Goal: Transaction & Acquisition: Purchase product/service

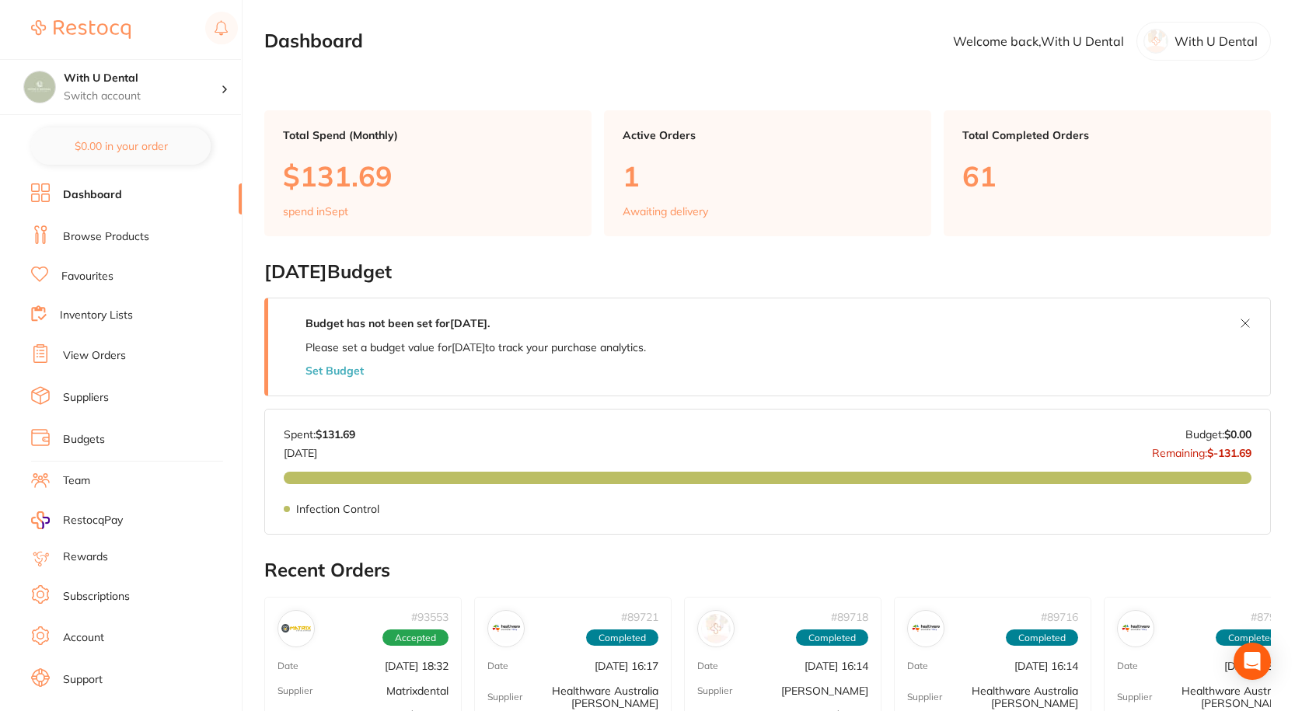
click at [134, 234] on link "Browse Products" at bounding box center [106, 237] width 86 height 16
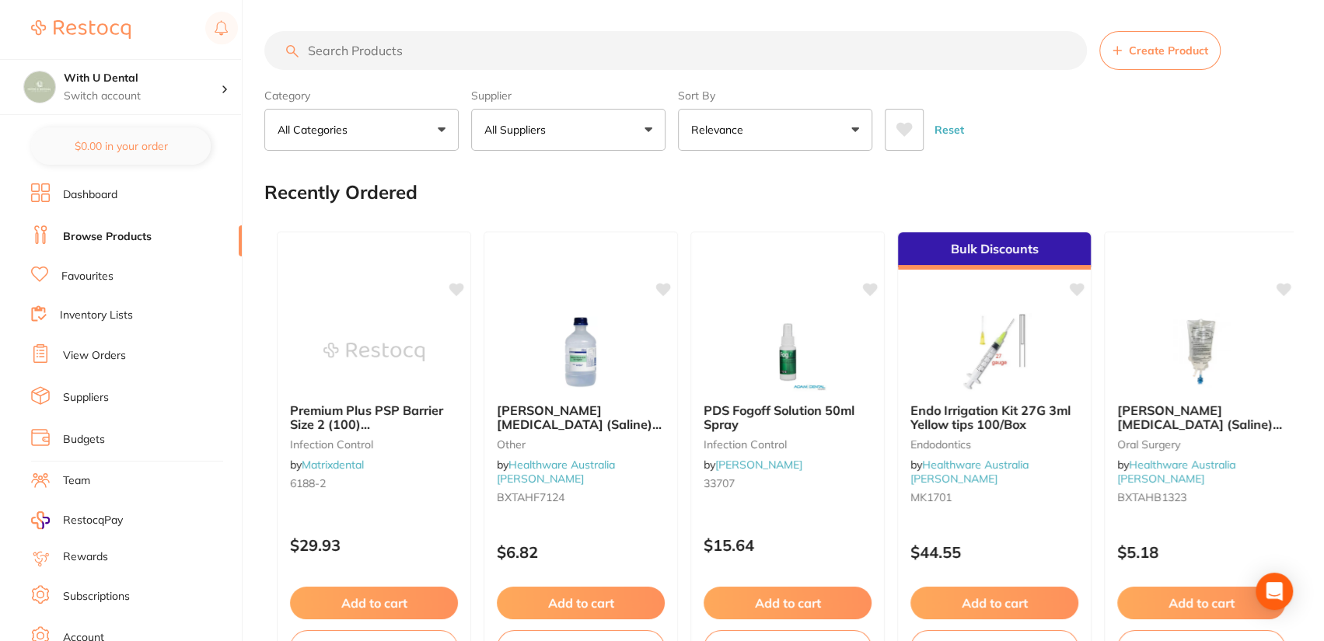
click at [477, 49] on input "search" at bounding box center [675, 50] width 823 height 39
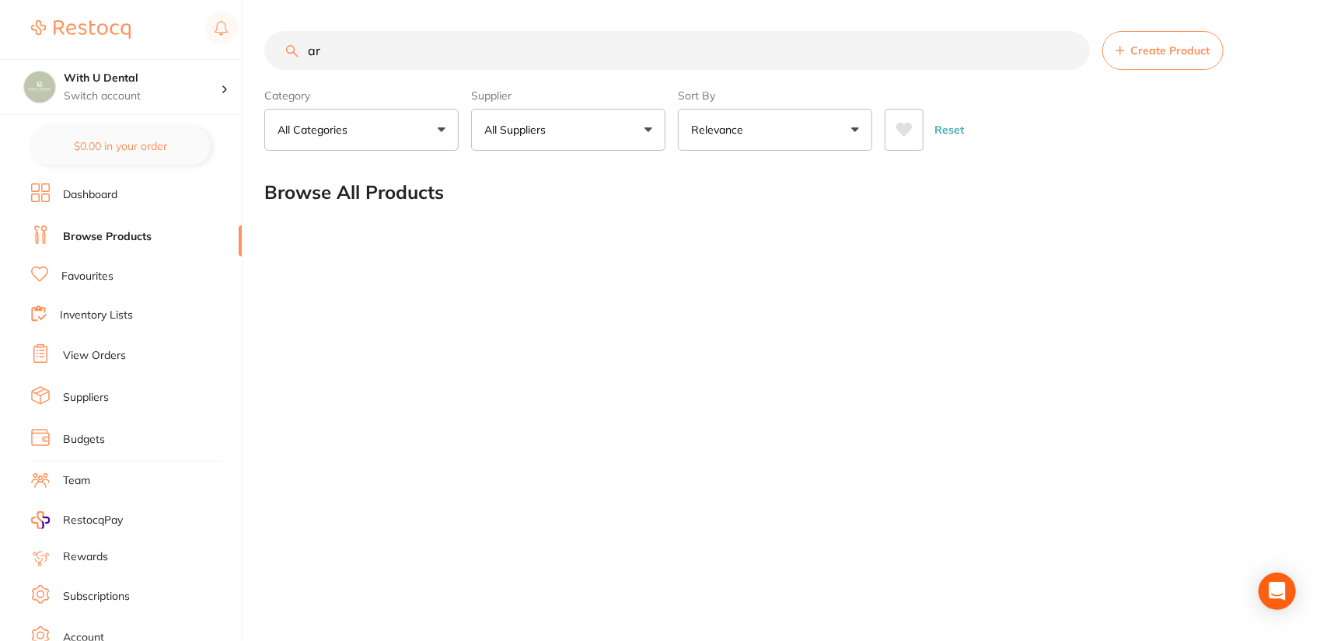
type input "a"
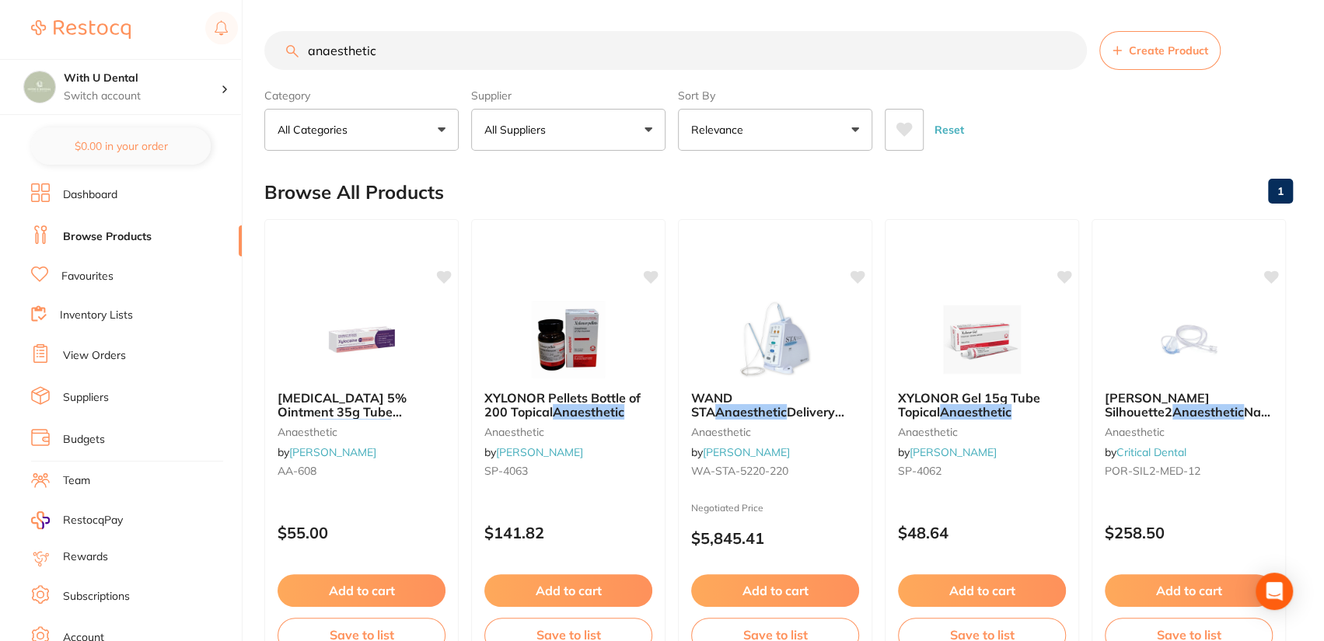
click at [356, 127] on span at bounding box center [357, 130] width 6 height 6
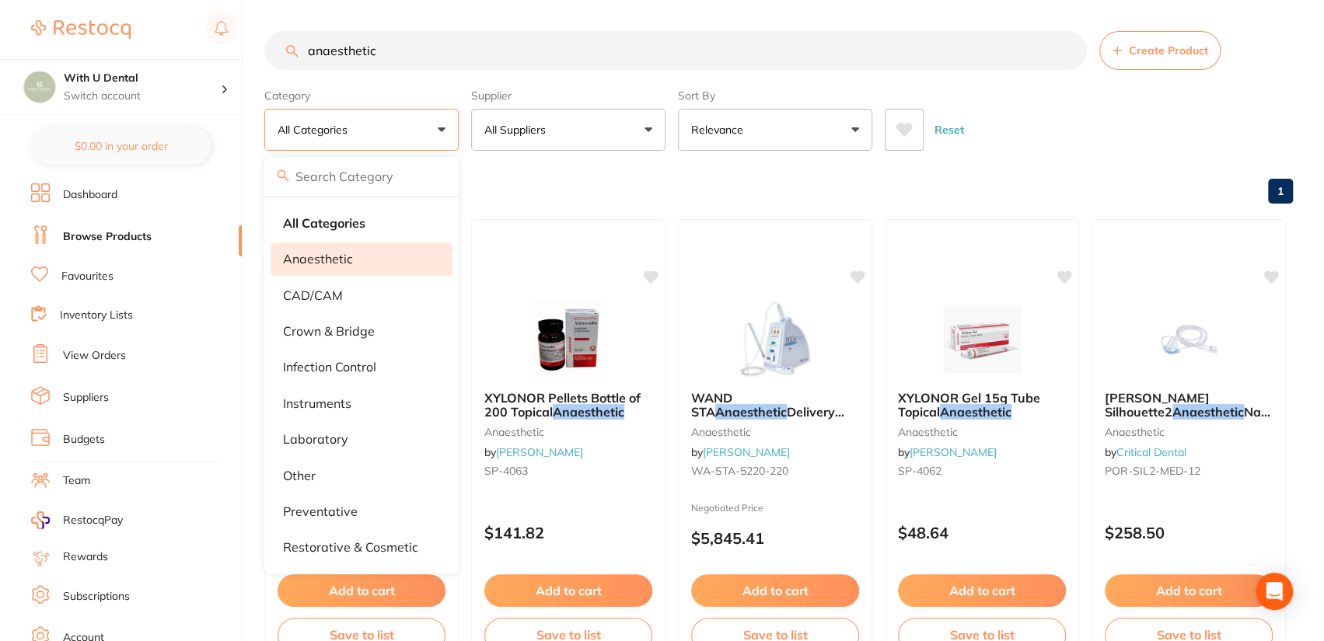
click at [319, 252] on p "anaesthetic" at bounding box center [318, 259] width 70 height 14
click at [601, 49] on input "anaesthetic" at bounding box center [675, 50] width 823 height 39
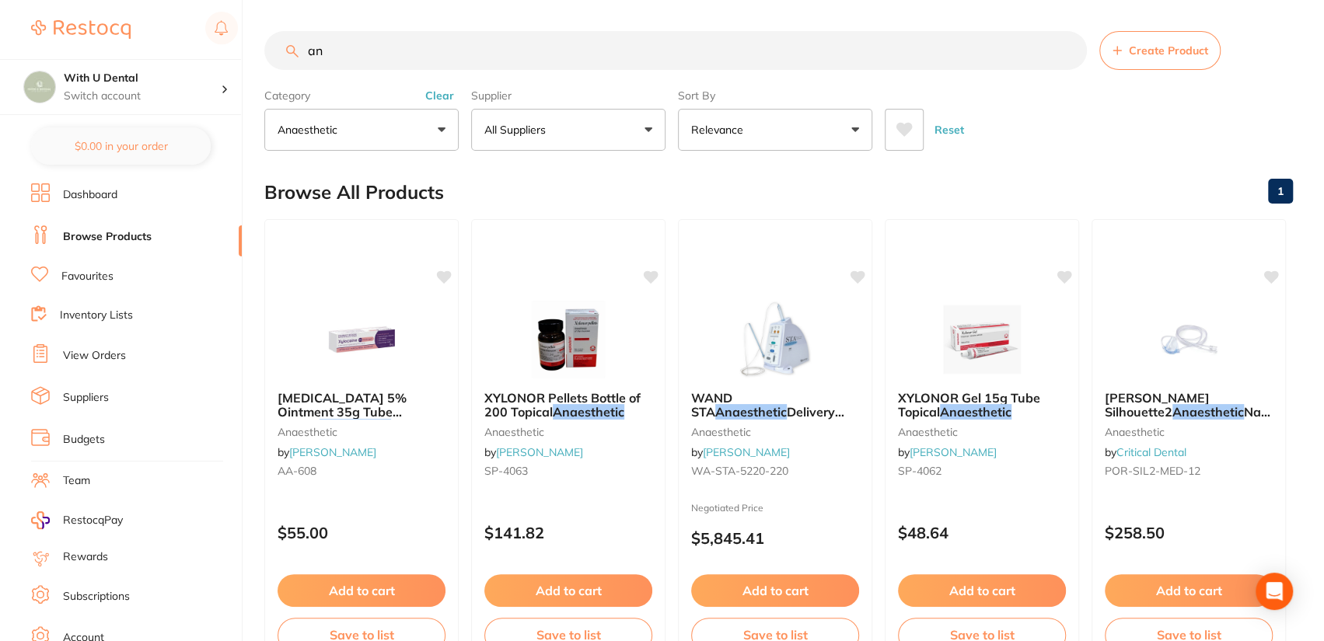
type input "a"
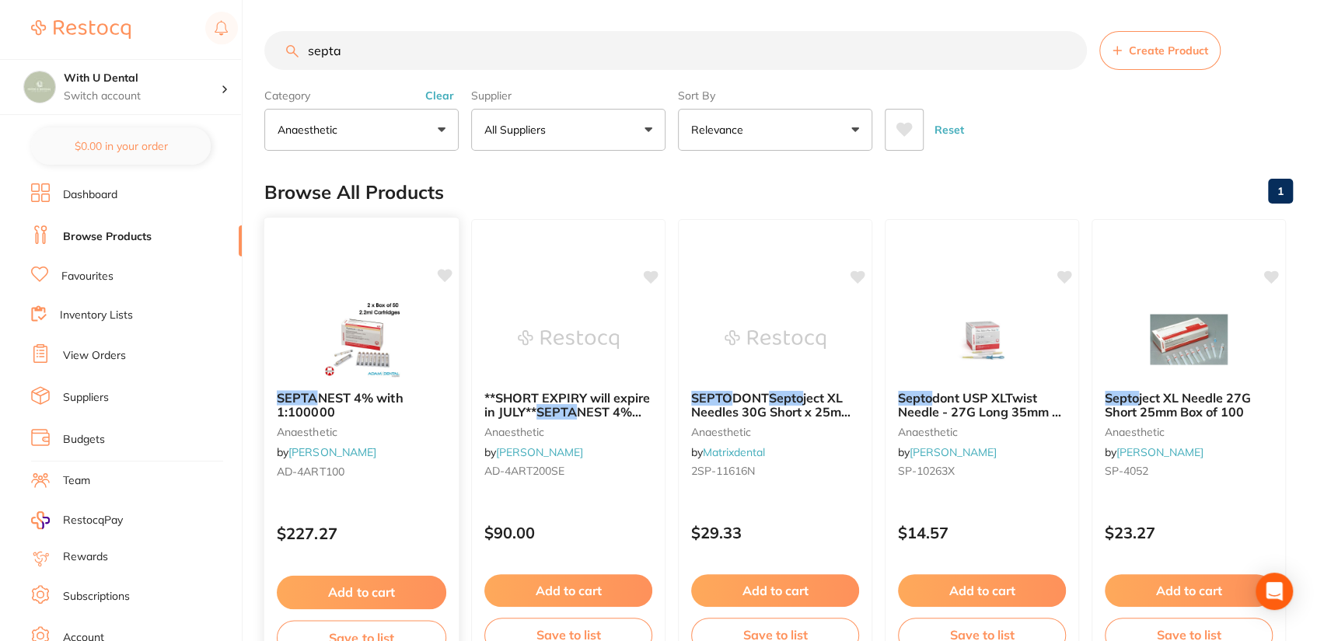
type input "septa"
click at [368, 327] on img at bounding box center [361, 338] width 102 height 79
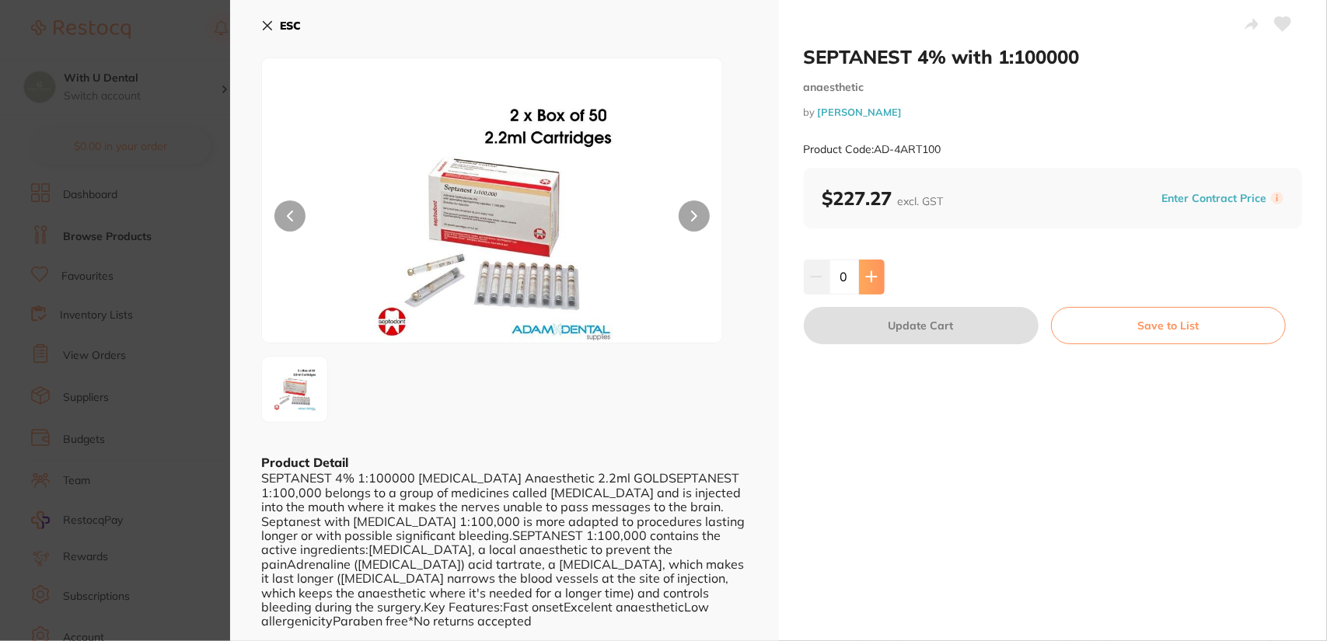
click at [869, 269] on button at bounding box center [872, 277] width 26 height 34
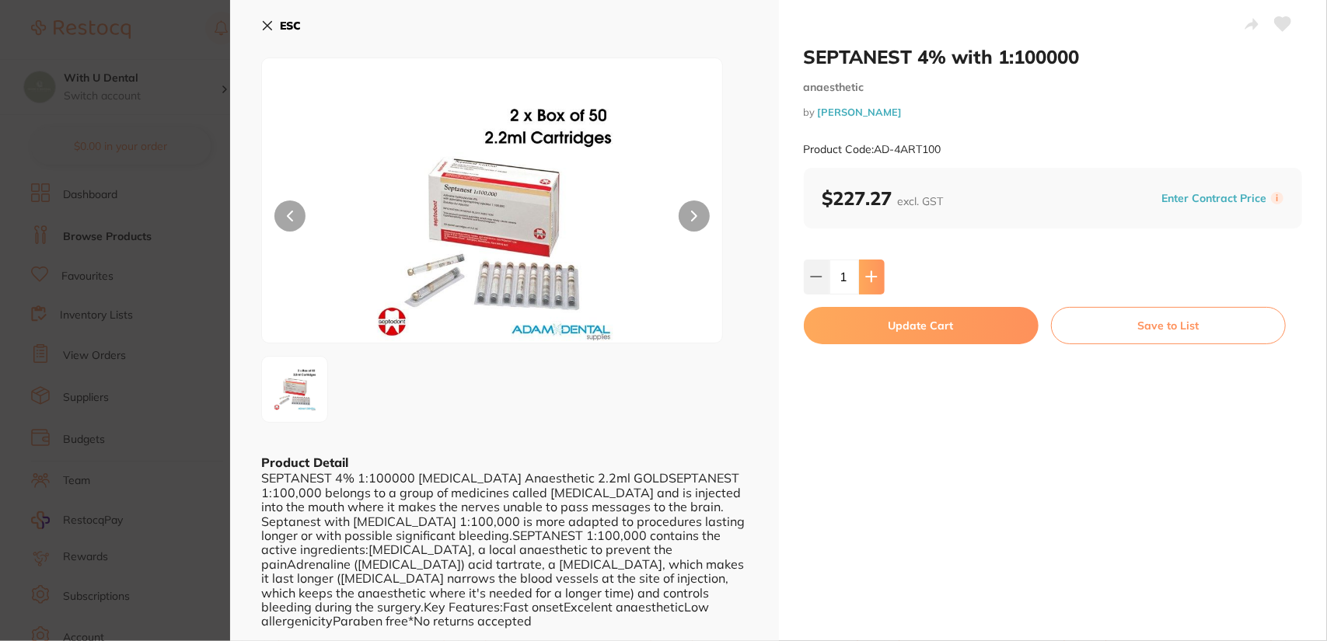
click at [869, 269] on button at bounding box center [872, 277] width 26 height 34
type input "2"
click at [879, 320] on button "Update Cart" at bounding box center [921, 325] width 235 height 37
checkbox input "false"
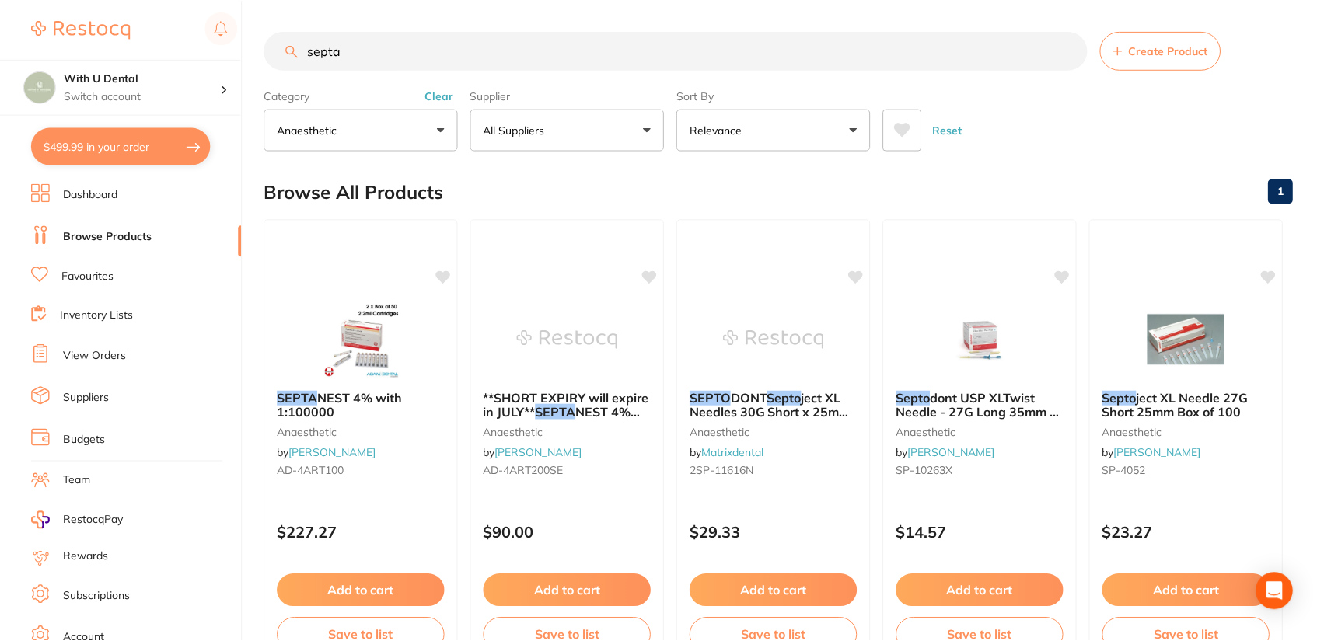
scroll to position [2, 0]
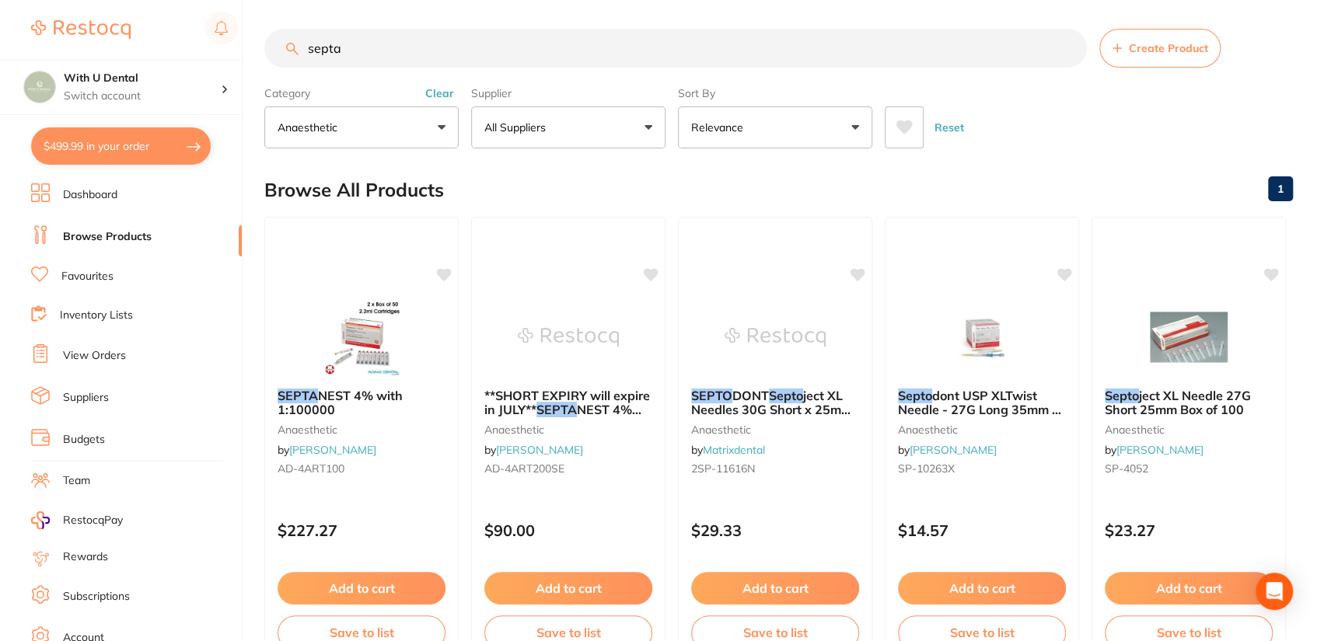
click at [429, 54] on input "septa" at bounding box center [675, 48] width 823 height 39
type input "s"
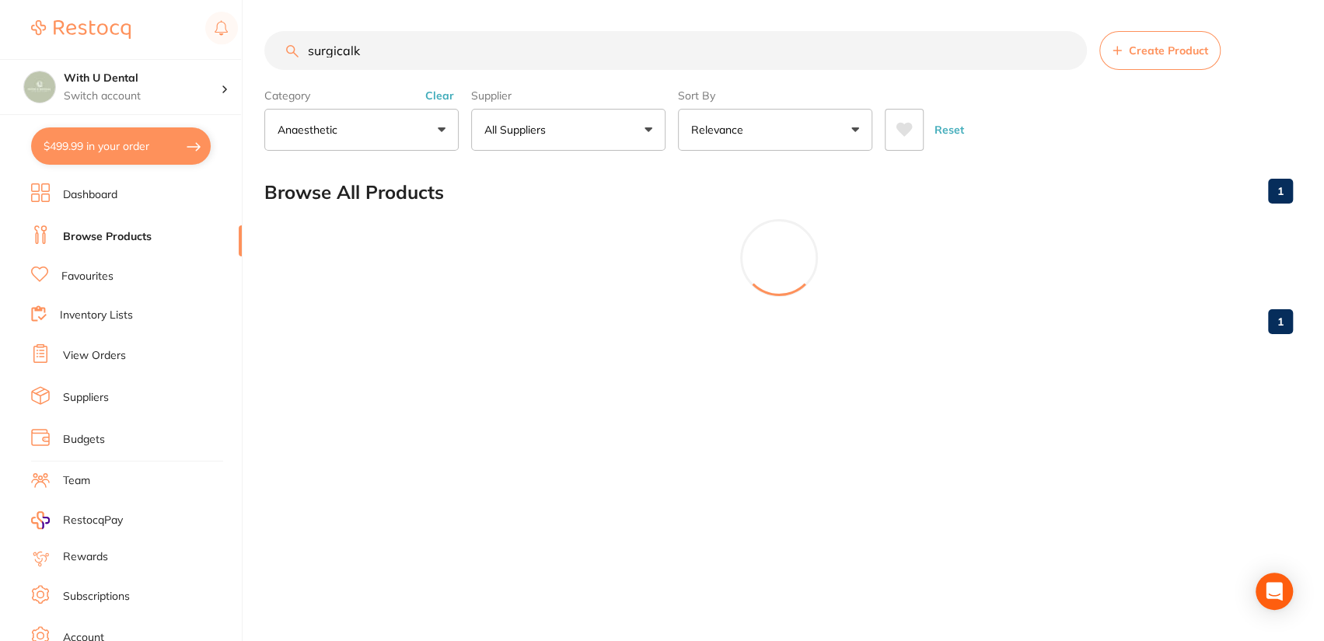
scroll to position [0, 0]
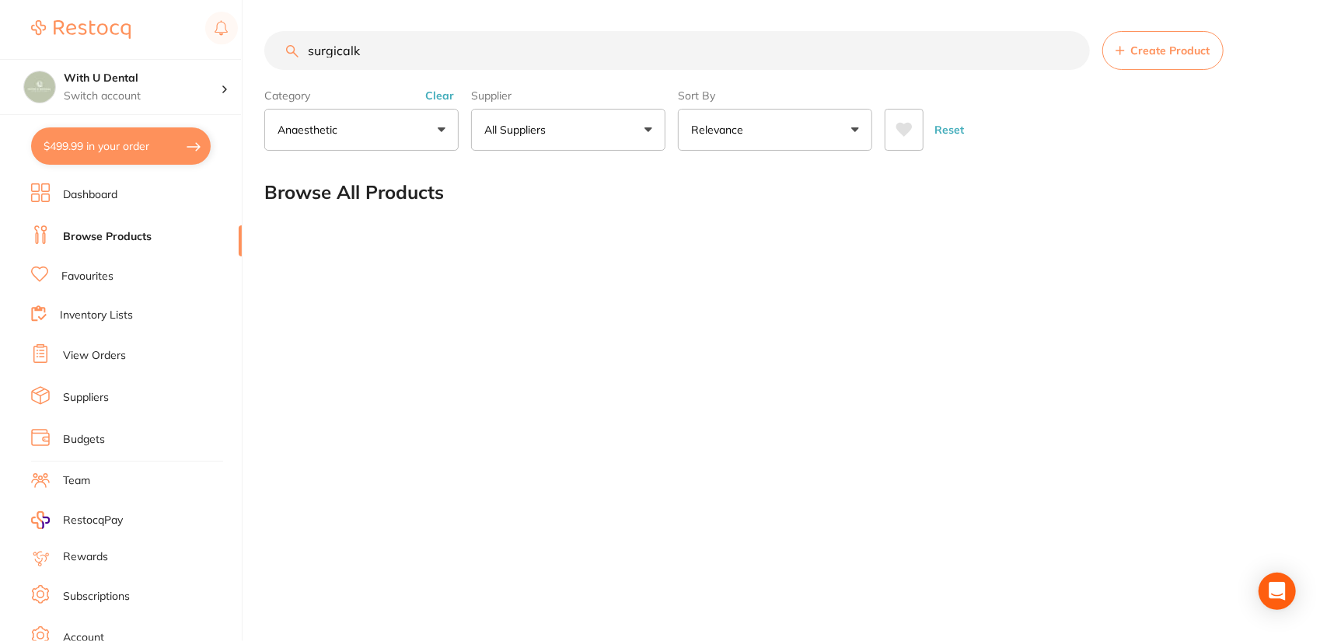
click at [400, 135] on button "anaesthetic" at bounding box center [361, 130] width 194 height 42
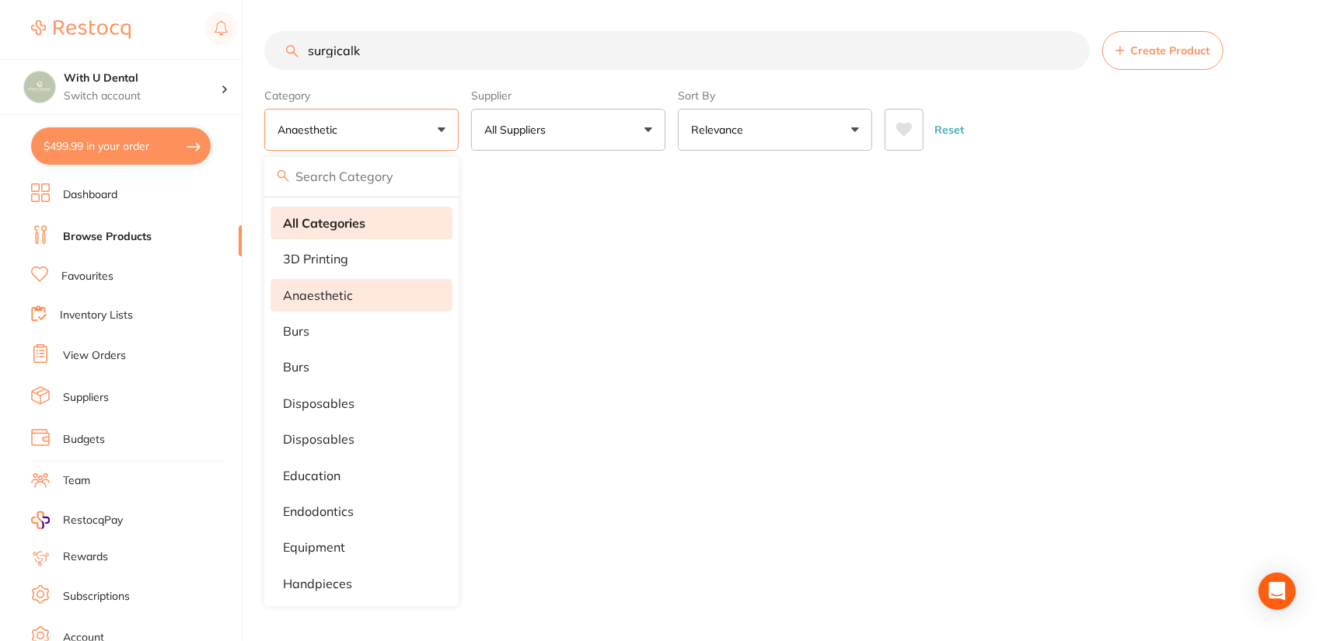
click at [335, 212] on li "All Categories" at bounding box center [362, 223] width 182 height 33
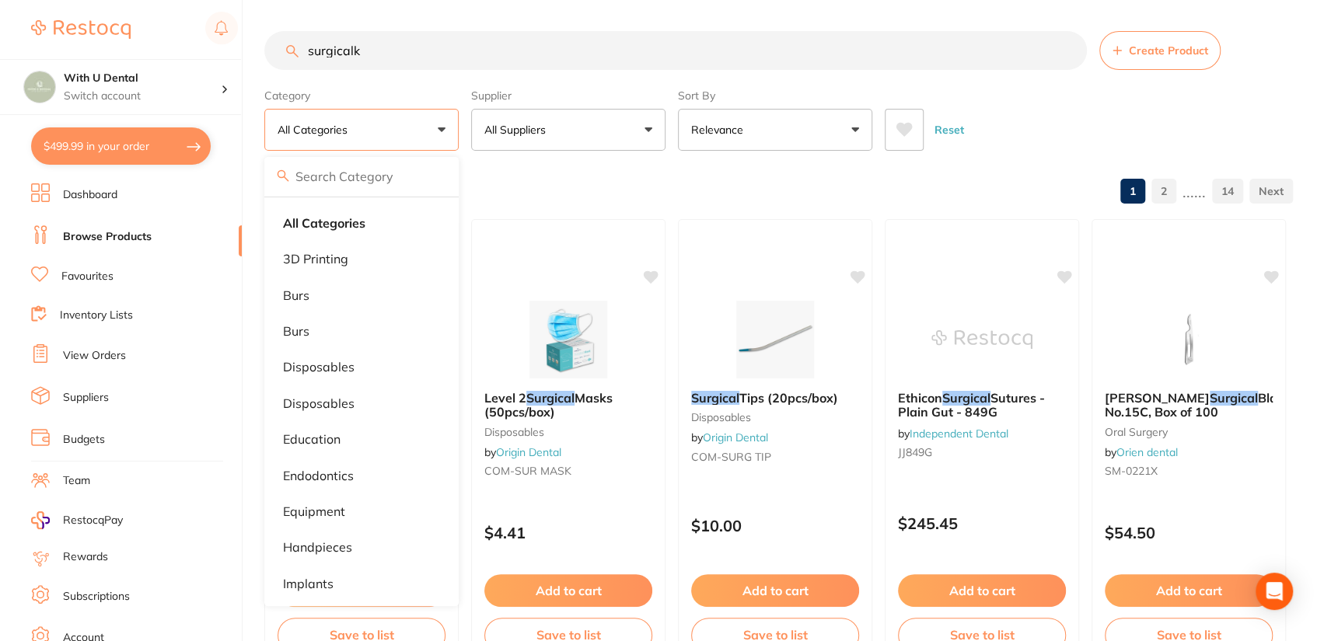
click at [404, 45] on input "surgicalk" at bounding box center [675, 50] width 823 height 39
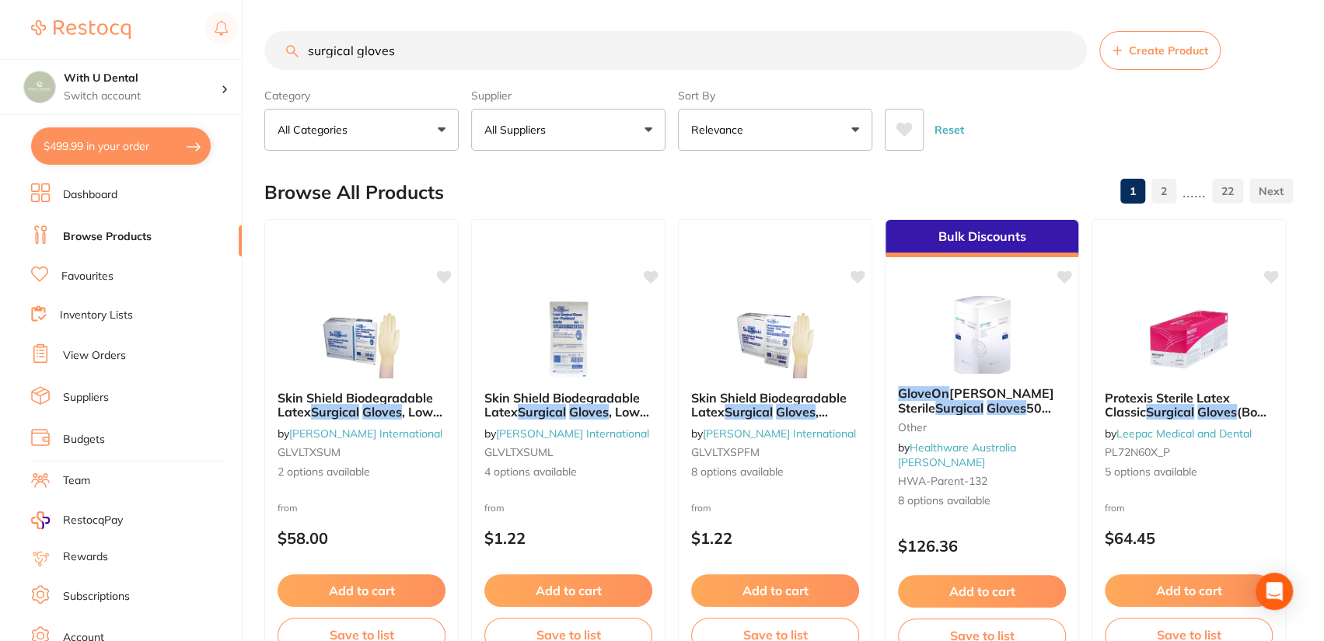
click at [460, 65] on input "surgical gloves" at bounding box center [675, 50] width 823 height 39
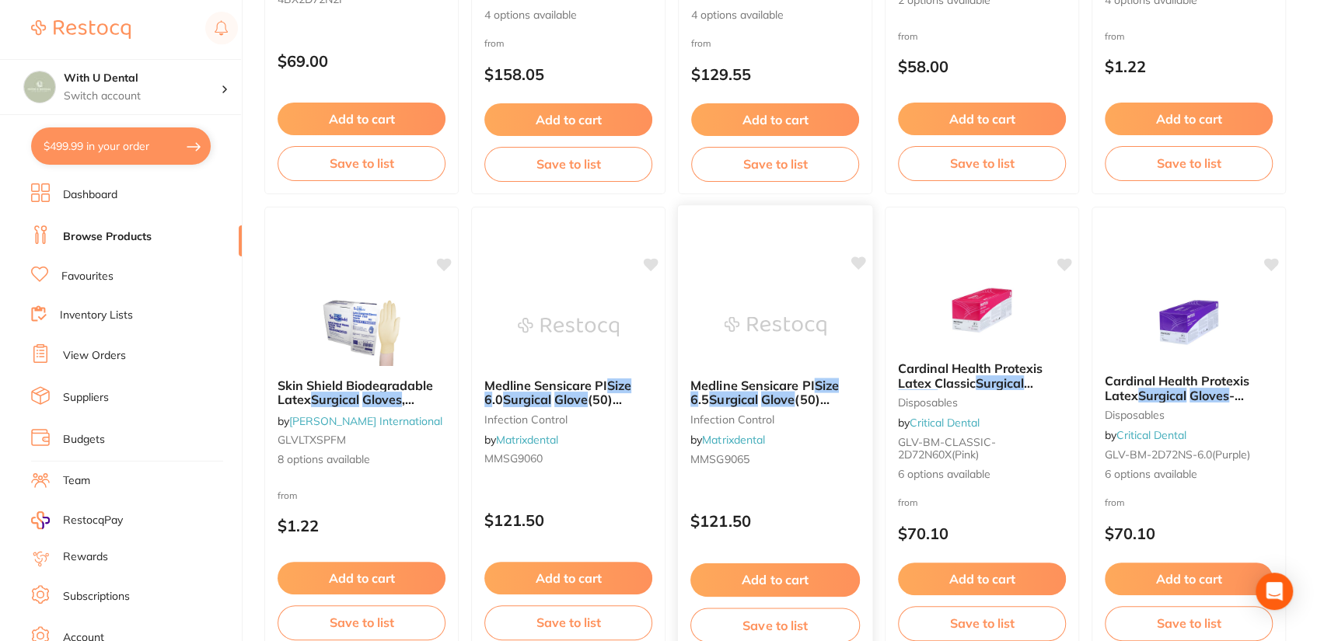
scroll to position [933, 0]
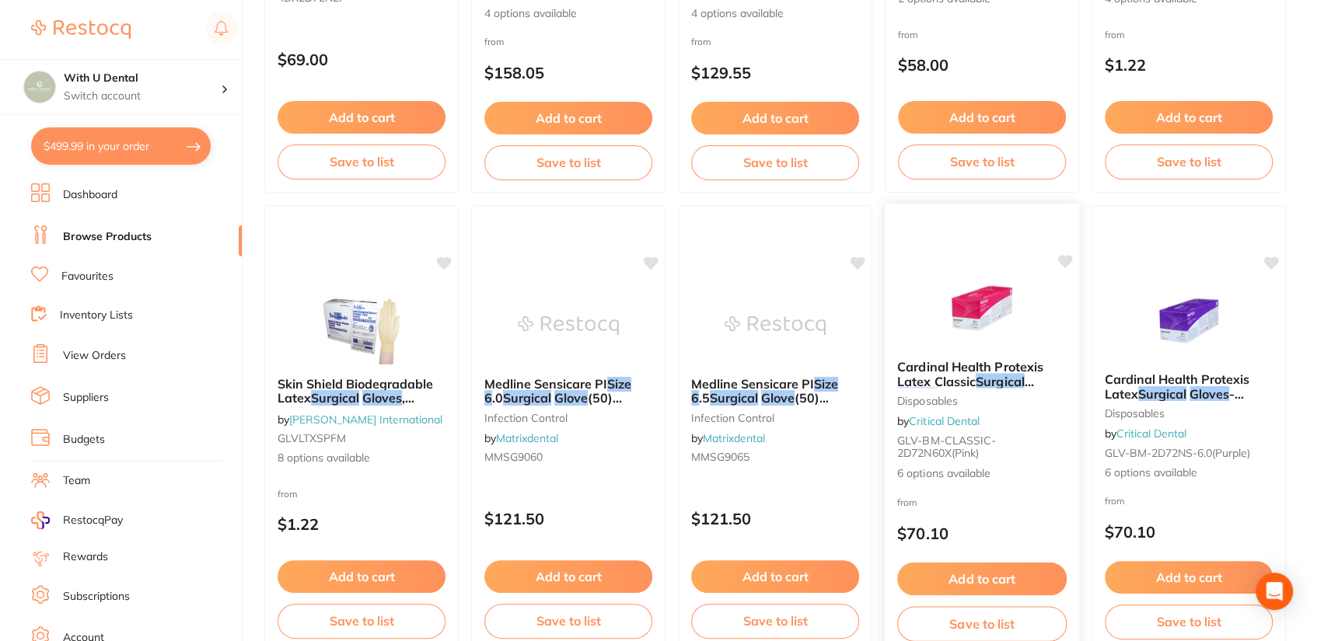
type input "surgical gloves size 6"
click at [942, 312] on img at bounding box center [982, 307] width 102 height 79
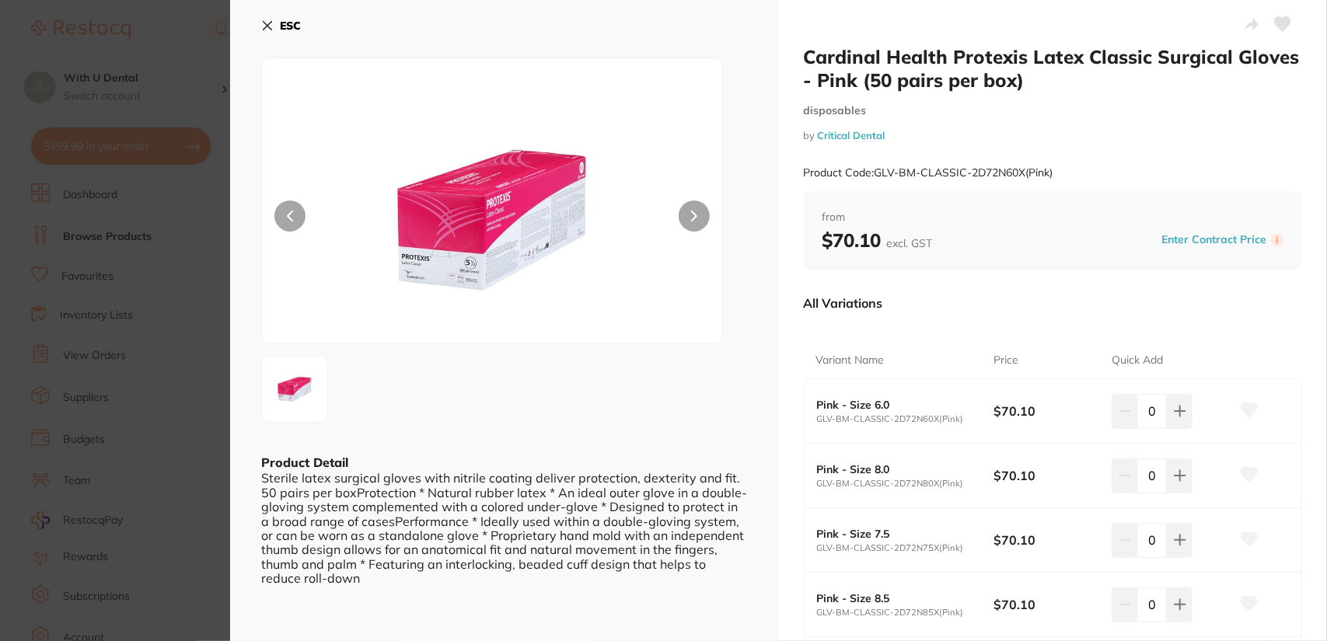
scroll to position [78, 0]
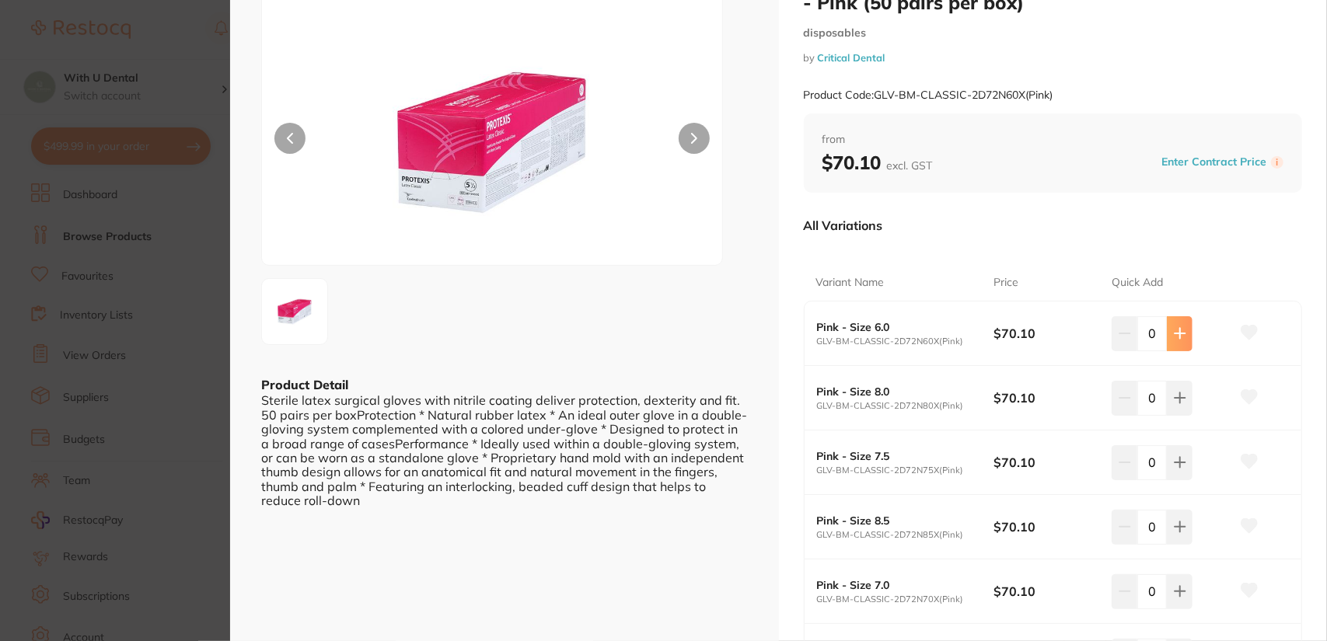
click at [1185, 335] on button at bounding box center [1180, 333] width 26 height 34
click at [1183, 334] on icon at bounding box center [1180, 333] width 12 height 12
type input "2"
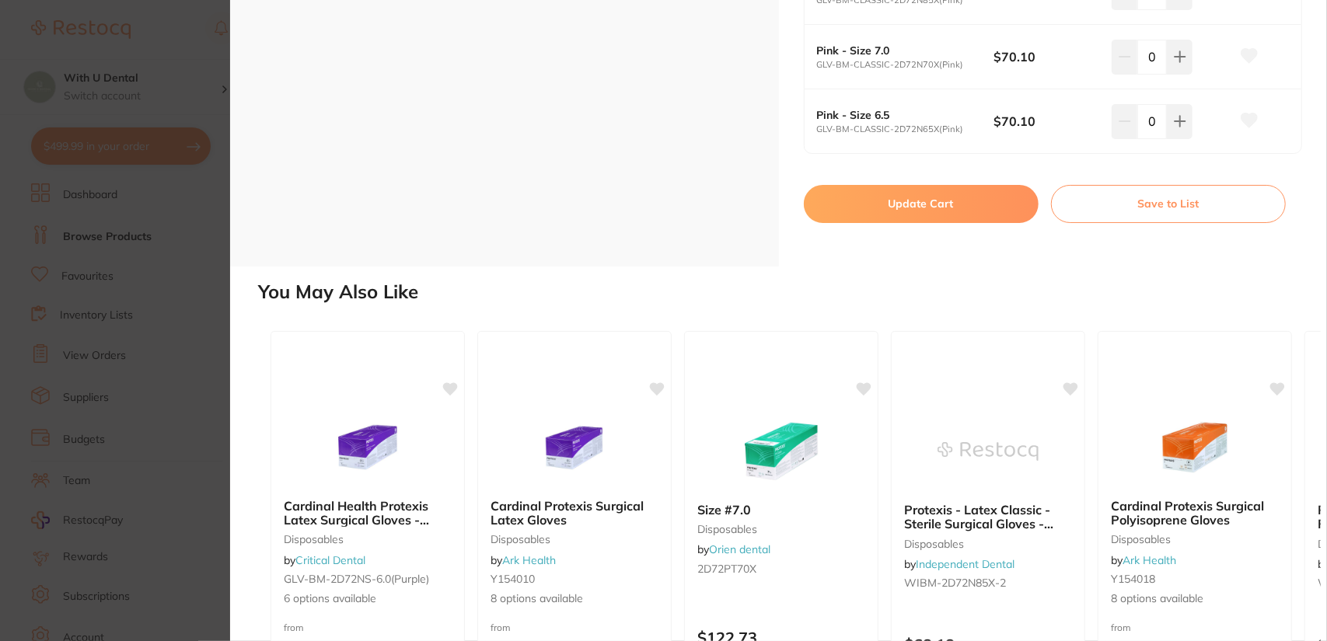
scroll to position [610, 0]
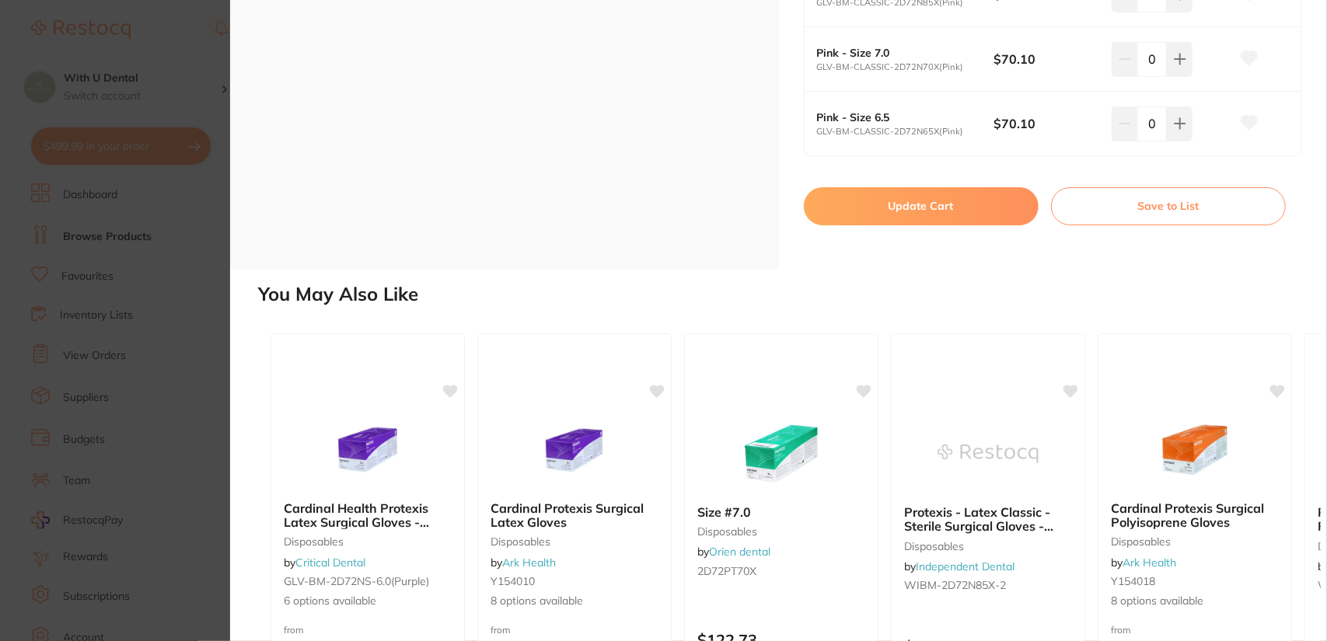
click at [919, 192] on button "Update Cart" at bounding box center [921, 205] width 235 height 37
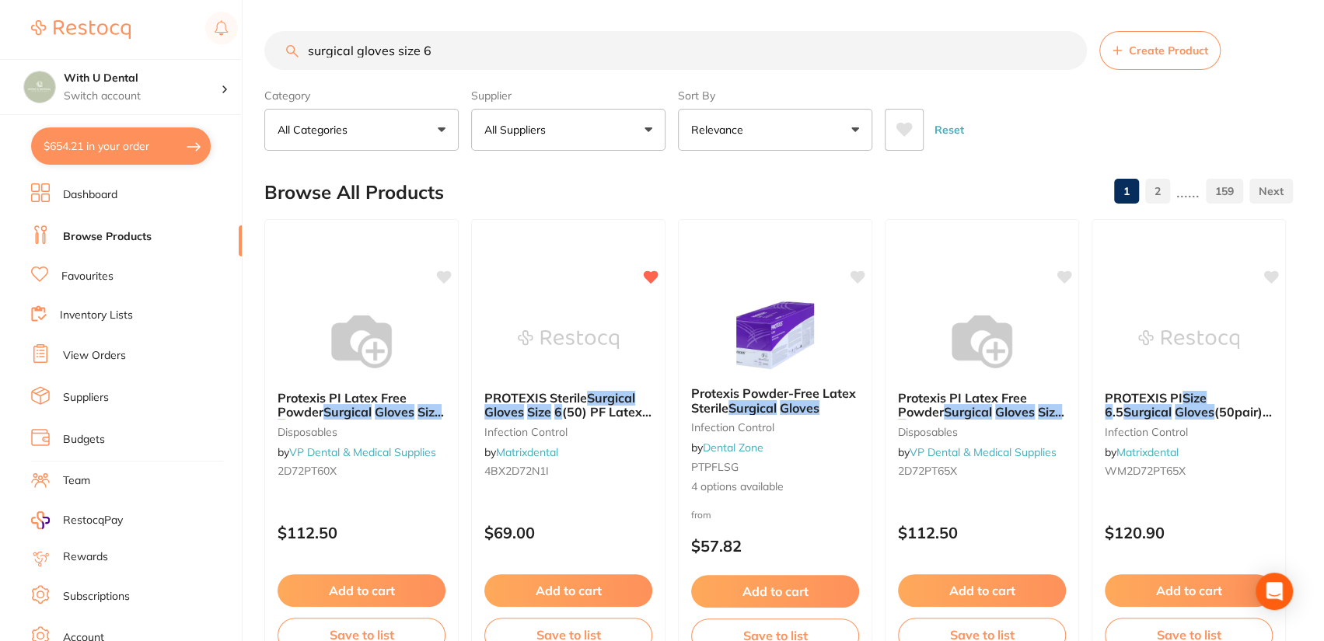
drag, startPoint x: 437, startPoint y: 57, endPoint x: 297, endPoint y: 57, distance: 140.0
click at [297, 57] on div "surgical gloves size 6 Create Product" at bounding box center [778, 50] width 1029 height 39
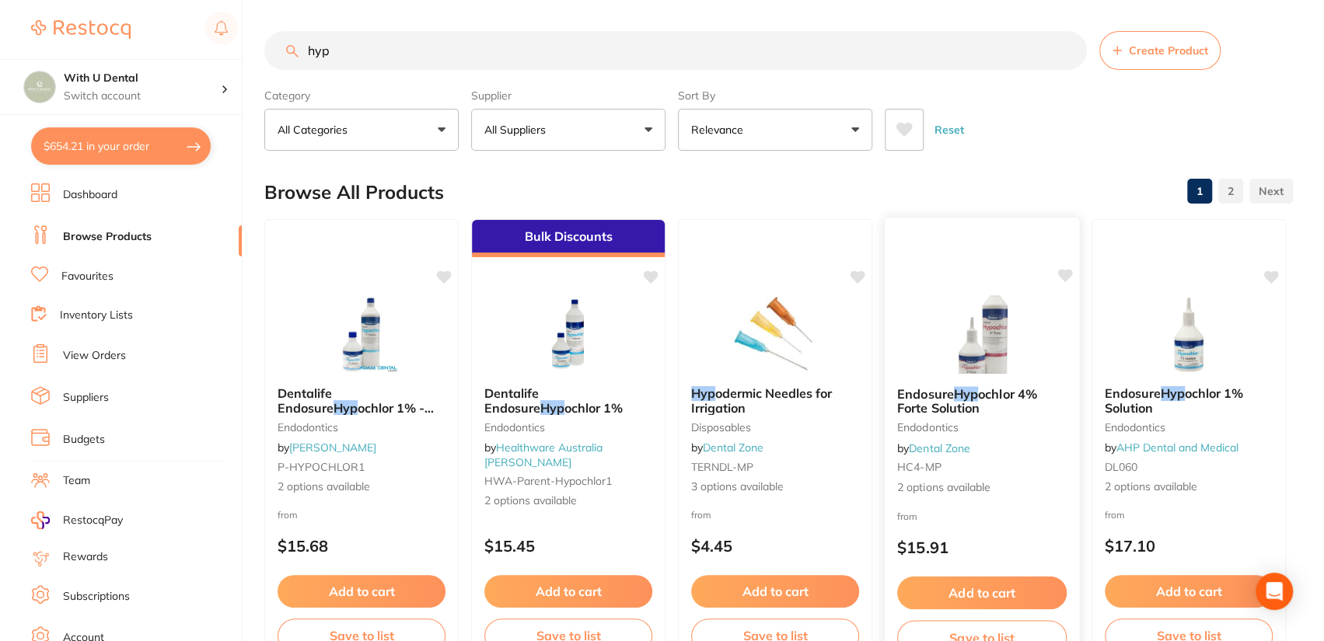
type input "hyp"
click at [969, 323] on img at bounding box center [982, 334] width 102 height 79
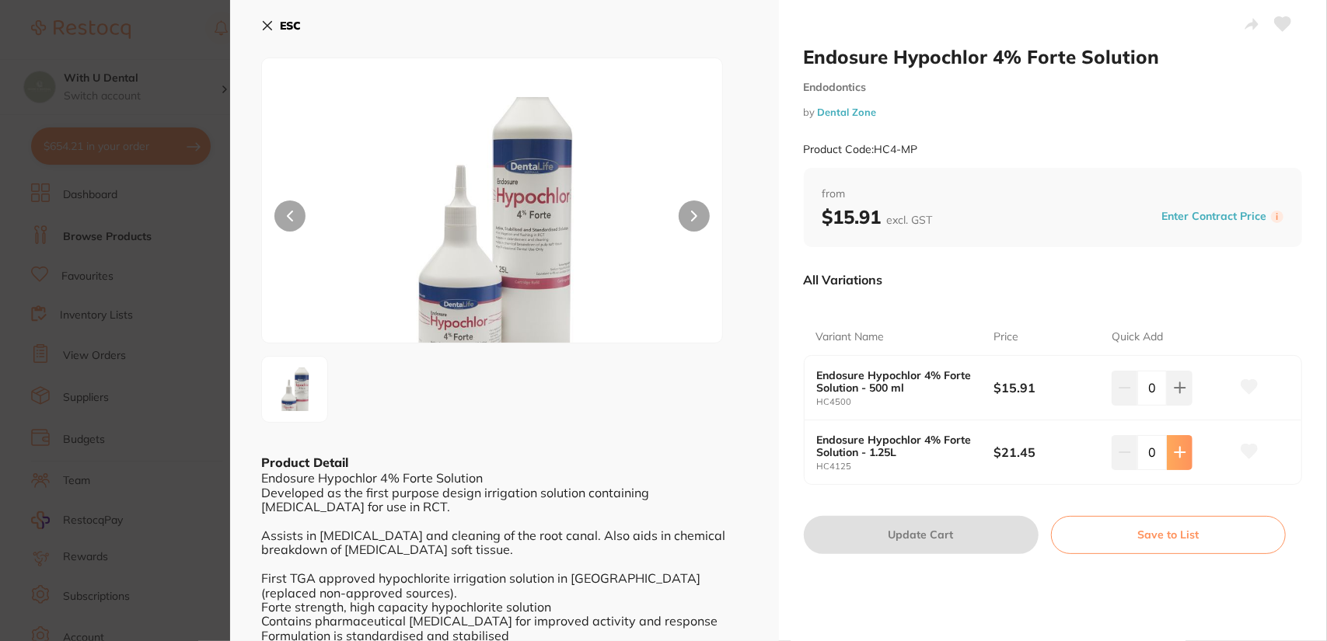
click at [1174, 450] on icon at bounding box center [1180, 452] width 12 height 12
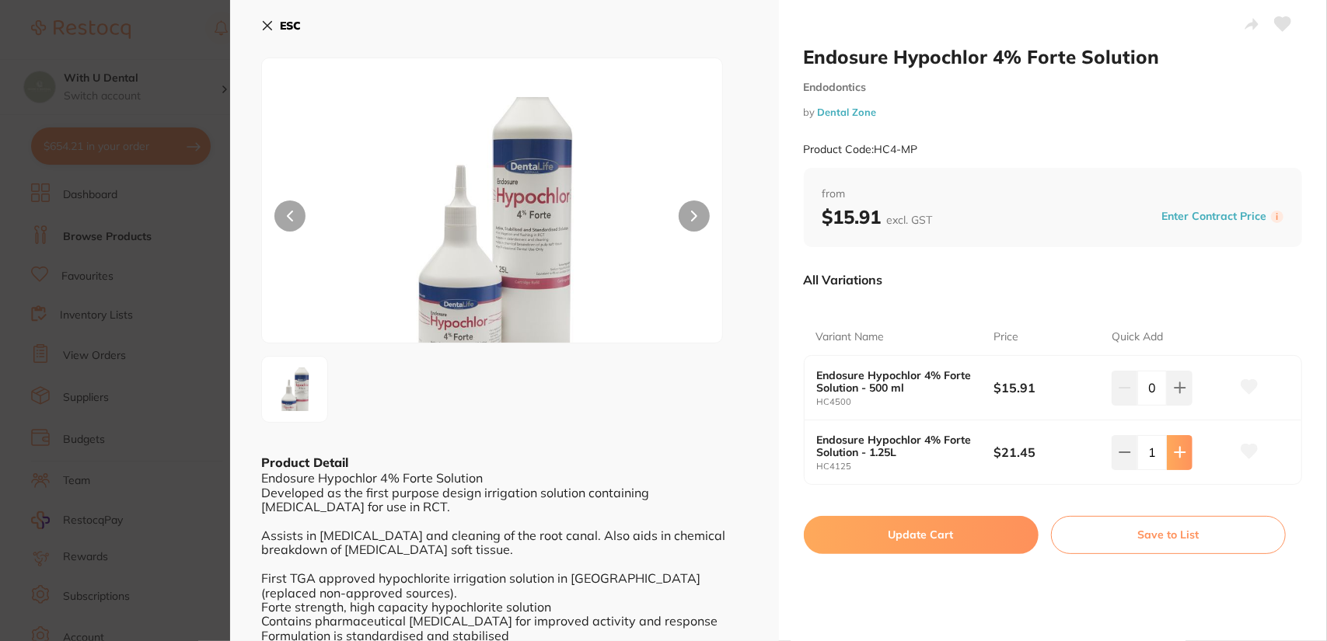
type input "1"
click at [916, 539] on button "Update Cart" at bounding box center [921, 534] width 235 height 37
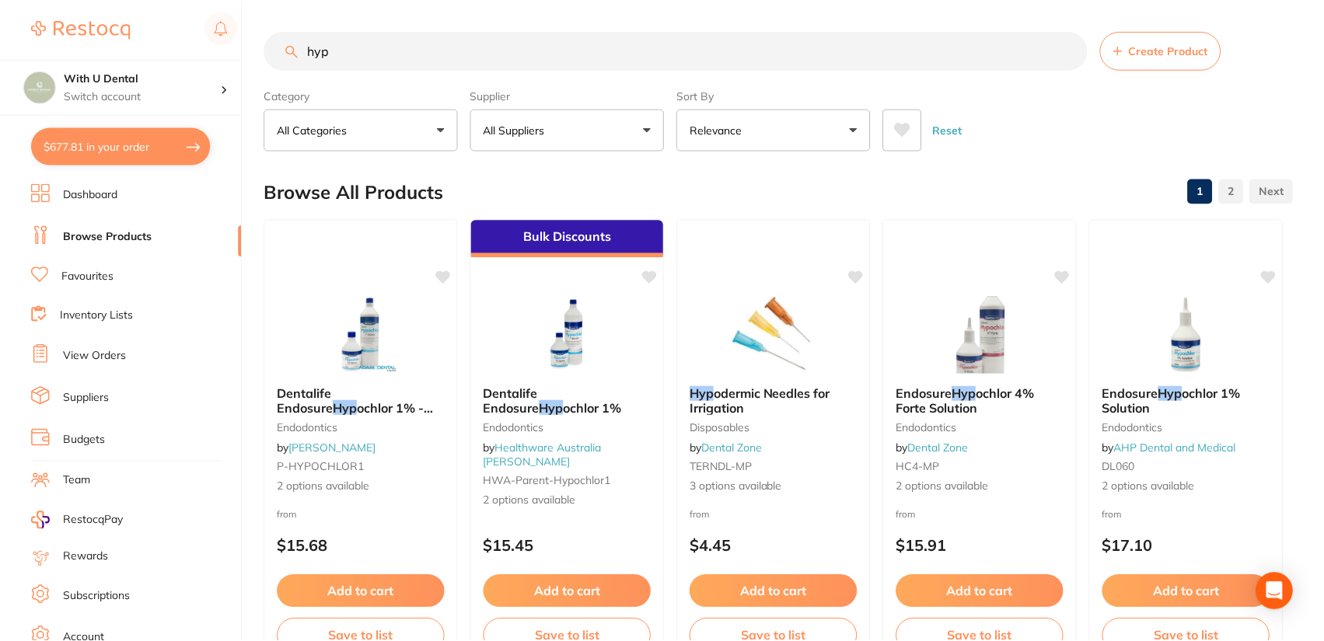
scroll to position [2, 0]
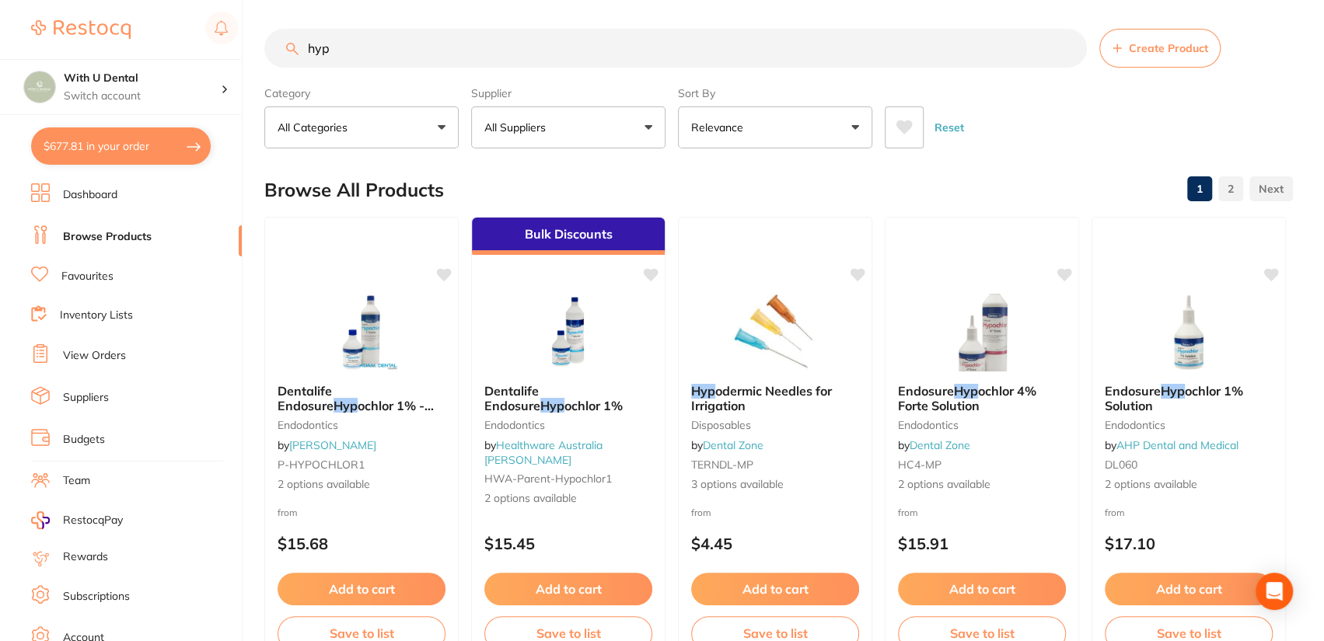
click at [365, 40] on input "hyp" at bounding box center [675, 48] width 823 height 39
type input "h"
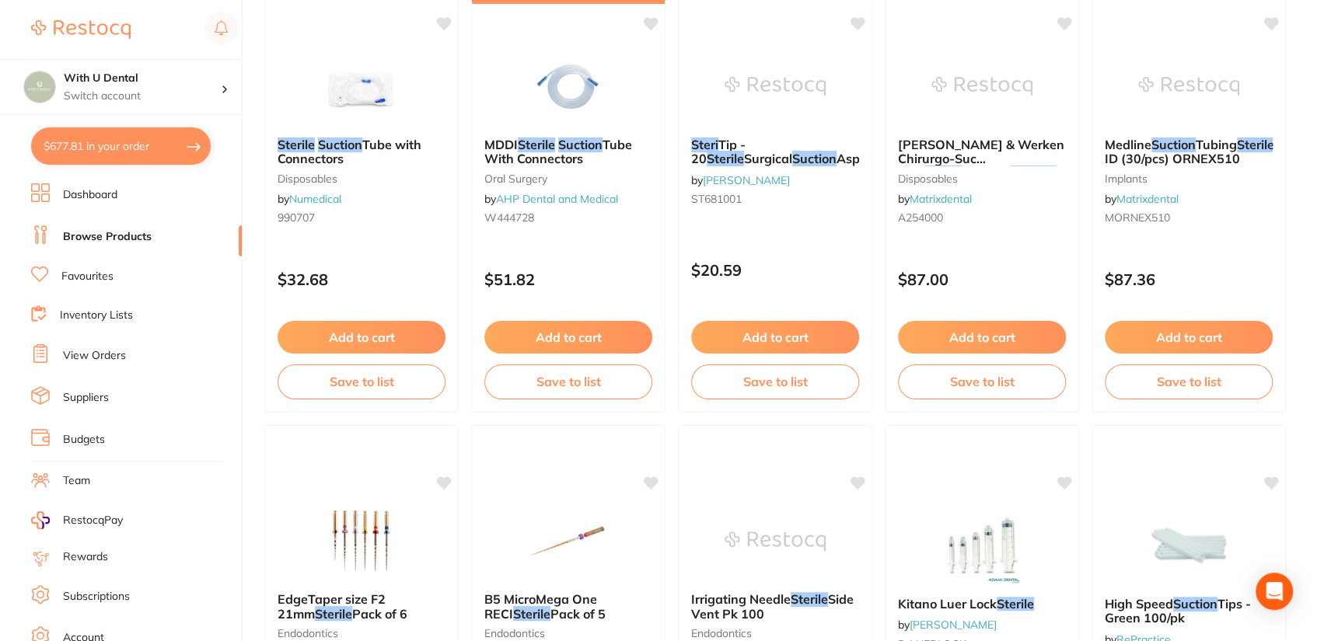
scroll to position [0, 0]
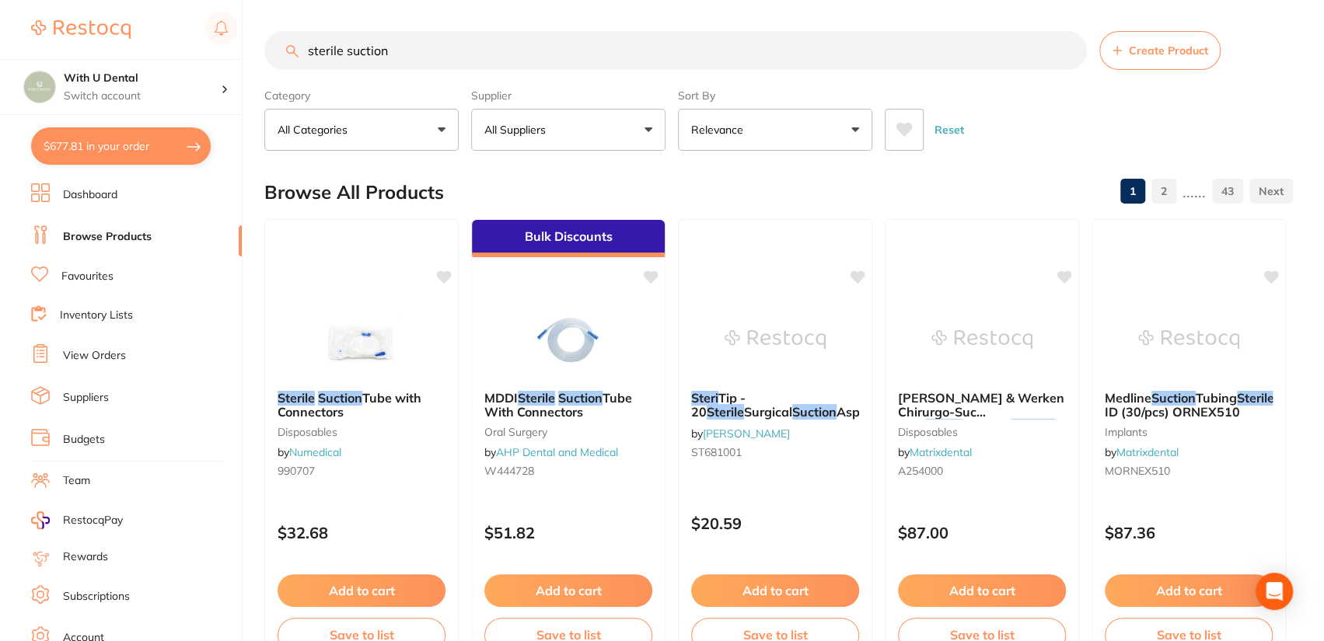
drag, startPoint x: 344, startPoint y: 47, endPoint x: 278, endPoint y: 57, distance: 66.7
click at [278, 57] on input "sterile suction" at bounding box center [675, 50] width 823 height 39
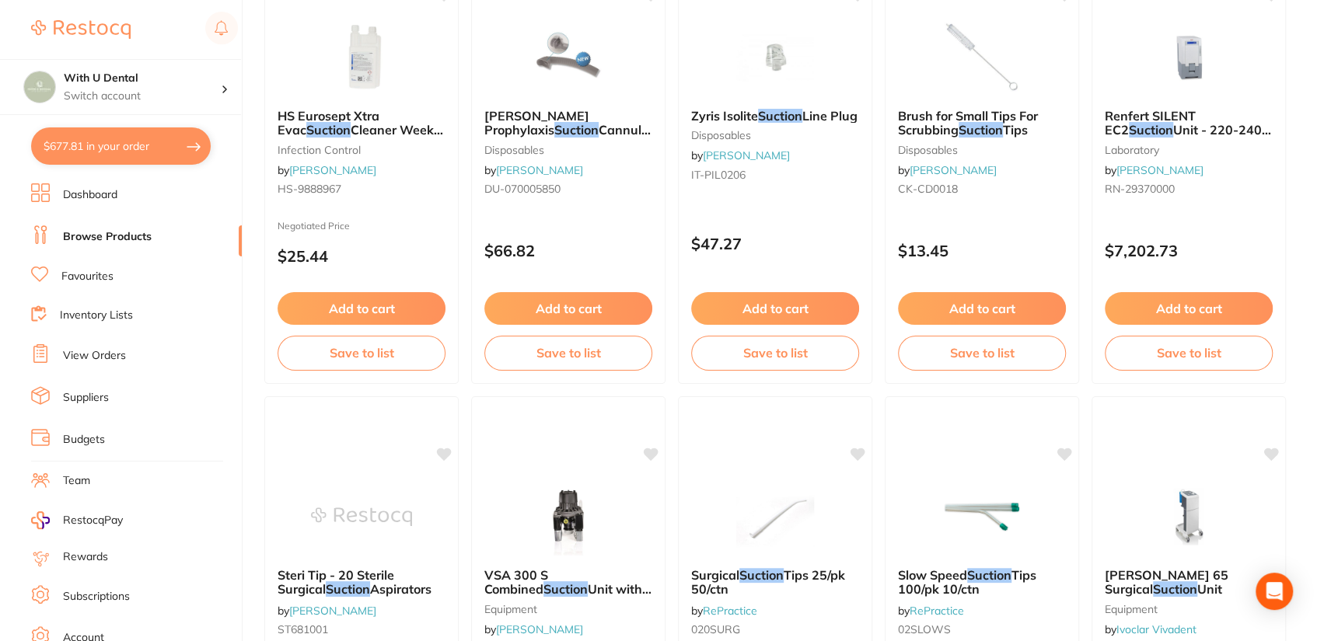
scroll to position [3810, 0]
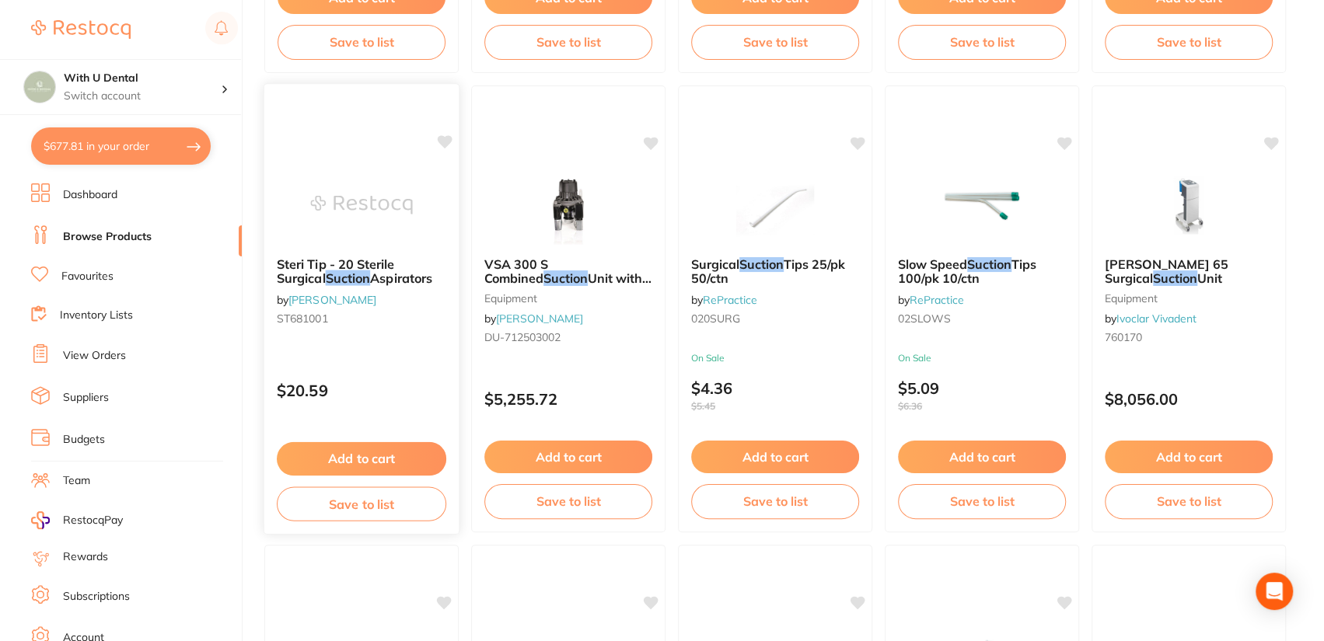
click at [360, 268] on span "Steri Tip - 20 Sterile Surgical" at bounding box center [336, 271] width 118 height 30
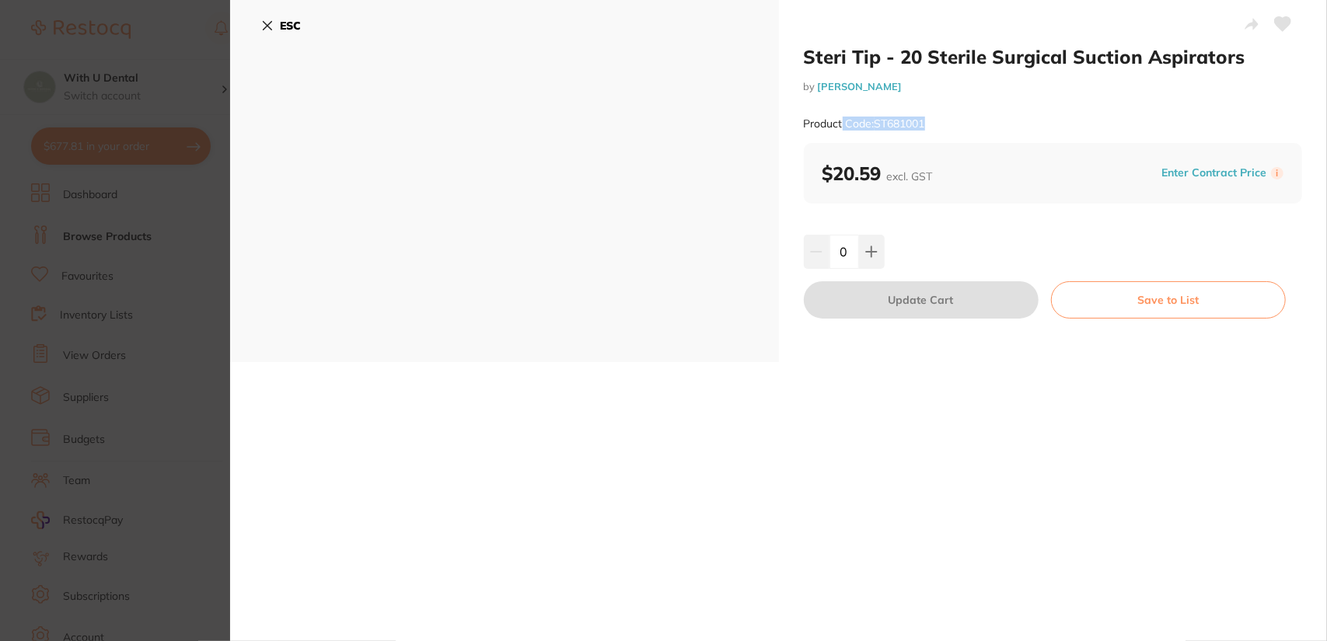
click at [841, 132] on div "Product Code: ST681001" at bounding box center [1053, 124] width 499 height 38
click at [963, 108] on div "Product Code: ST681001" at bounding box center [1053, 124] width 499 height 38
click at [980, 119] on div "Product Code: ST681001" at bounding box center [1053, 124] width 499 height 38
drag, startPoint x: 877, startPoint y: 117, endPoint x: 936, endPoint y: 124, distance: 59.4
click at [936, 124] on div "Product Code: ST681001" at bounding box center [1053, 124] width 499 height 38
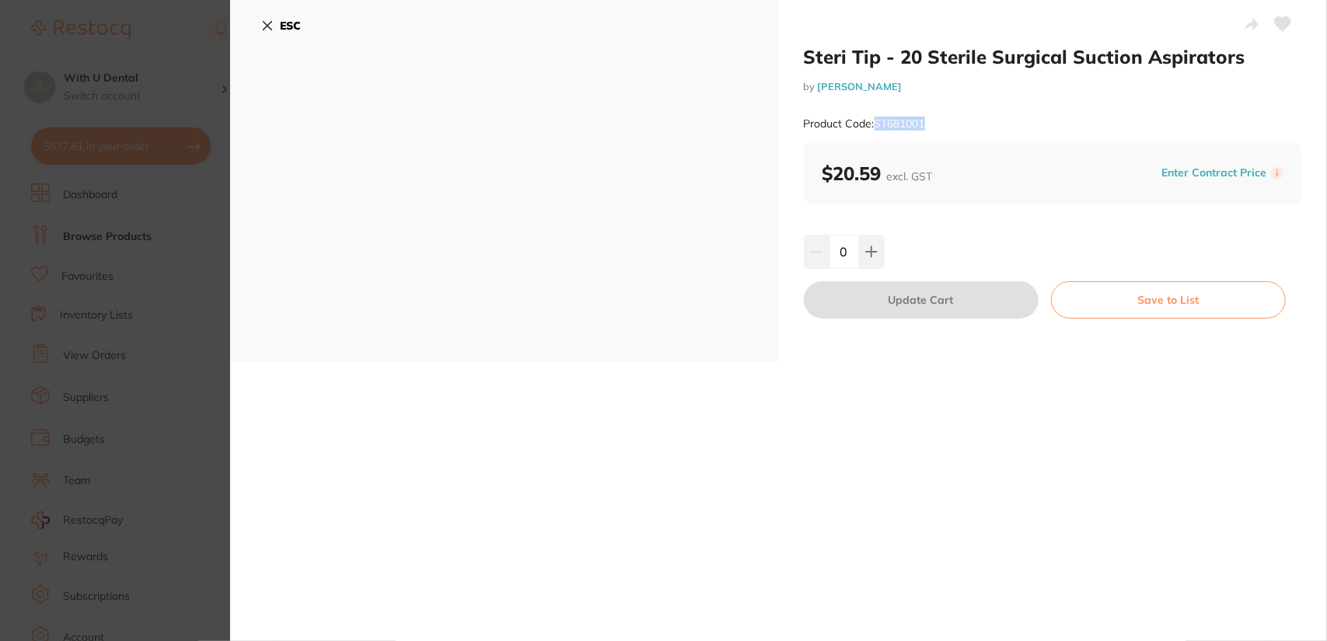
copy small "ST681001"
click at [280, 21] on b "ESC" at bounding box center [290, 26] width 21 height 14
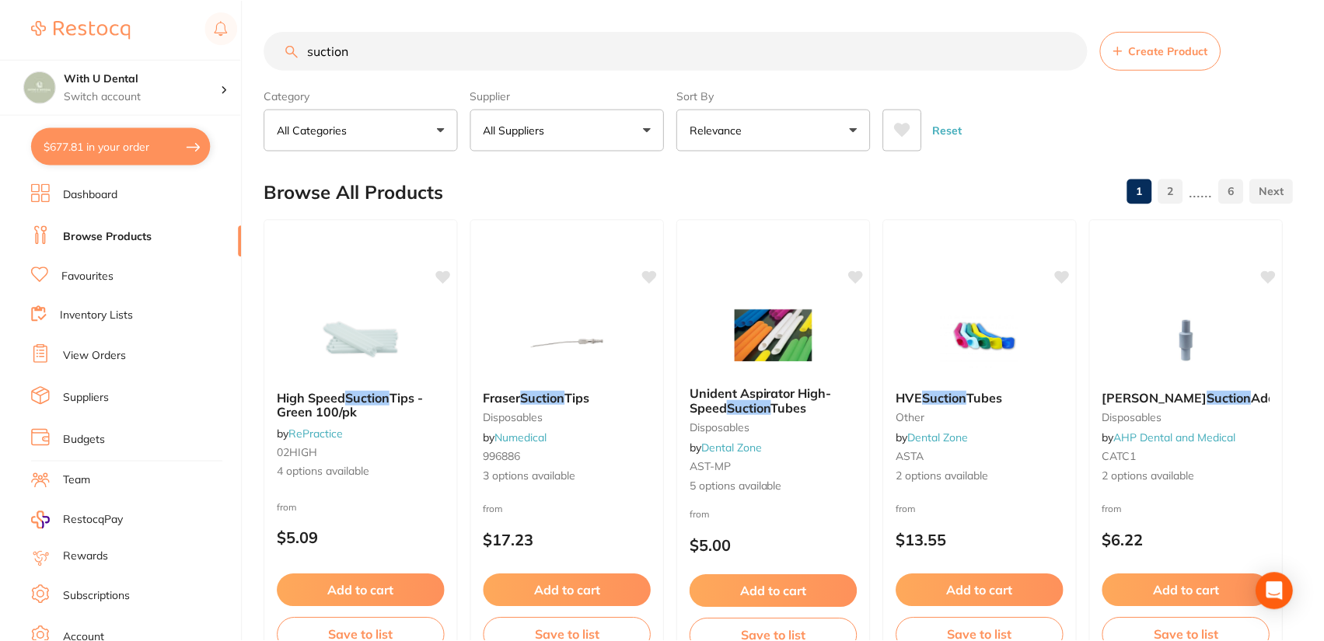
scroll to position [3810, 0]
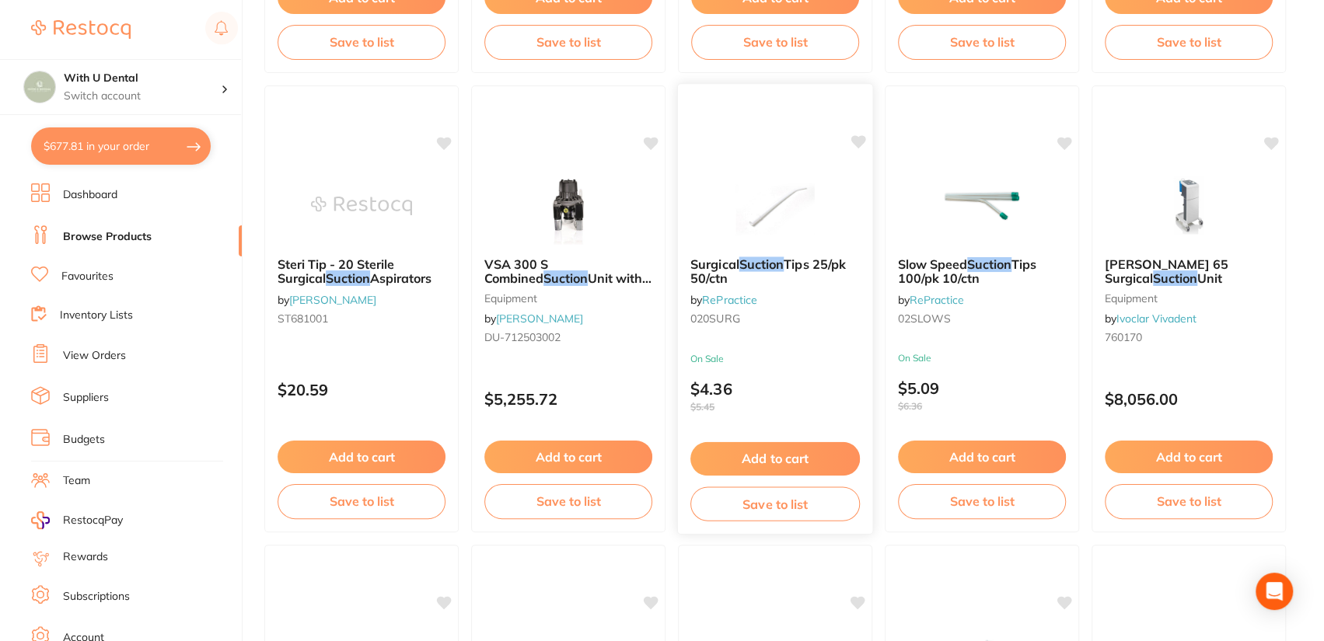
click at [787, 208] on img at bounding box center [775, 205] width 102 height 79
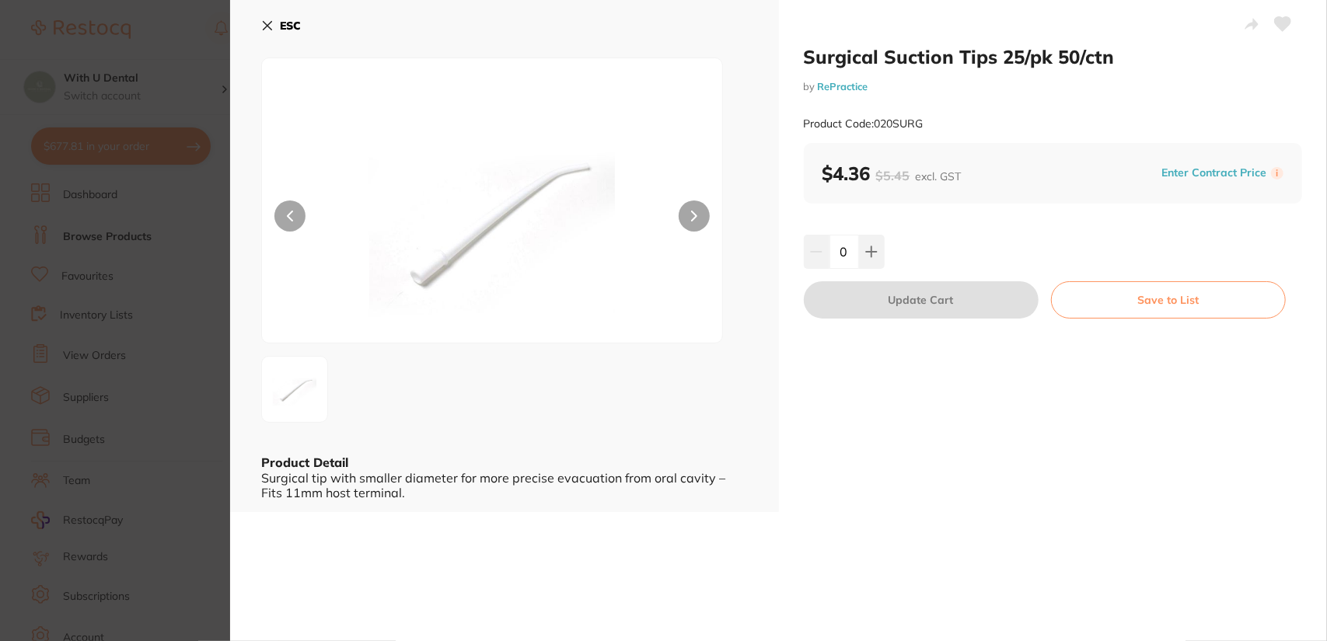
click at [268, 21] on icon at bounding box center [267, 25] width 12 height 12
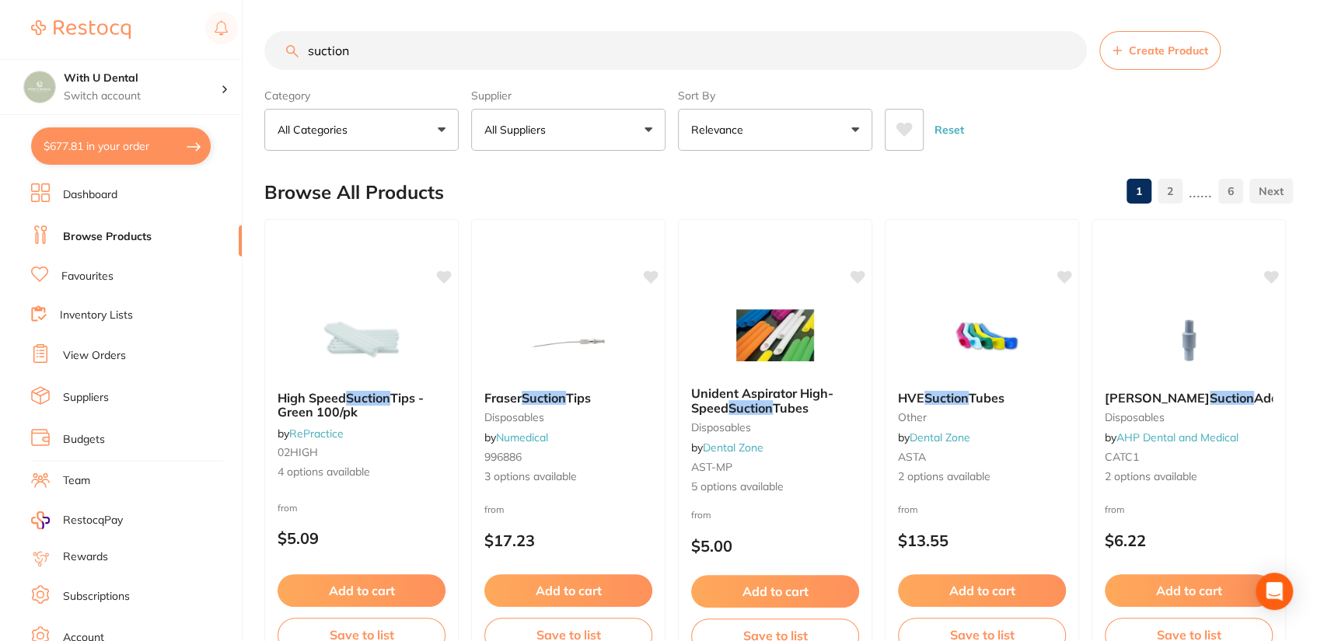
click at [409, 66] on input "suction" at bounding box center [675, 50] width 823 height 39
type input "suction blue tip"
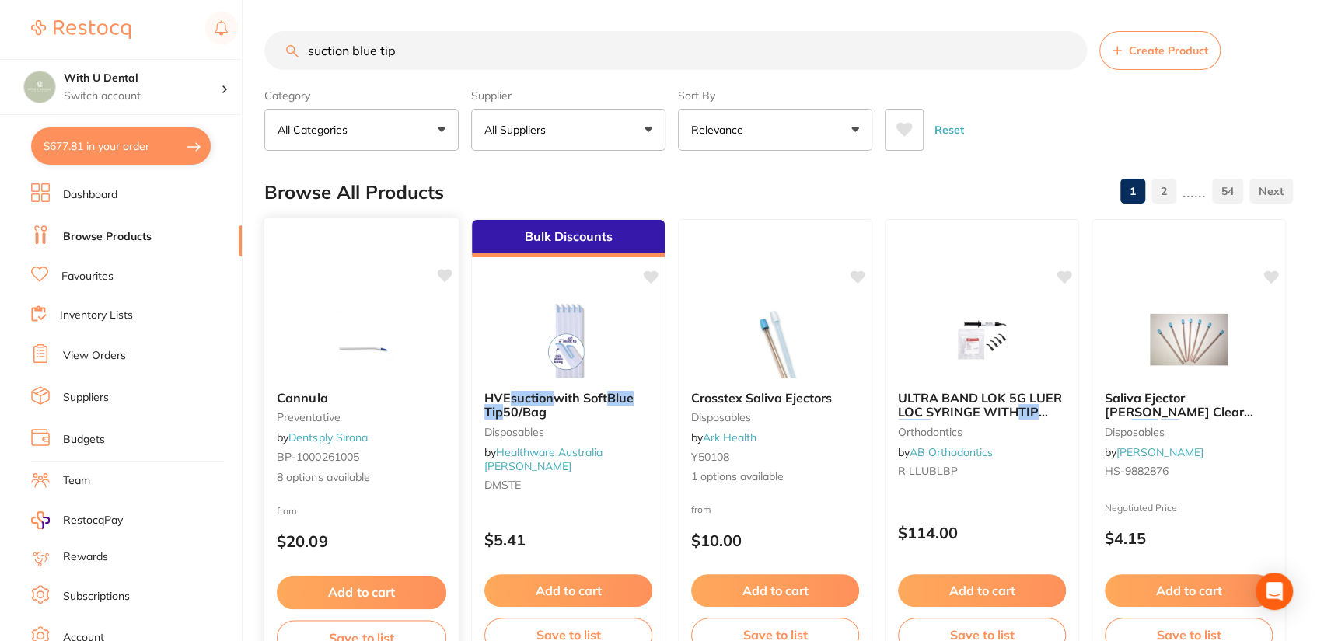
click at [387, 348] on img at bounding box center [361, 338] width 102 height 79
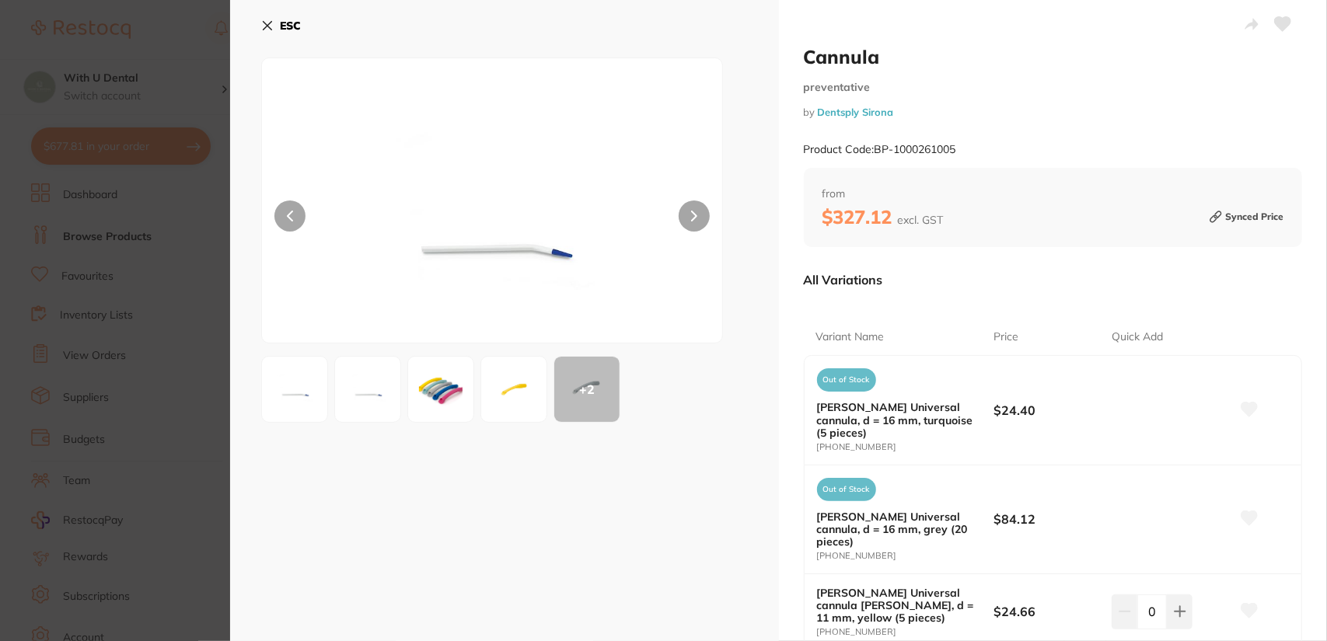
click at [267, 23] on icon at bounding box center [267, 25] width 12 height 12
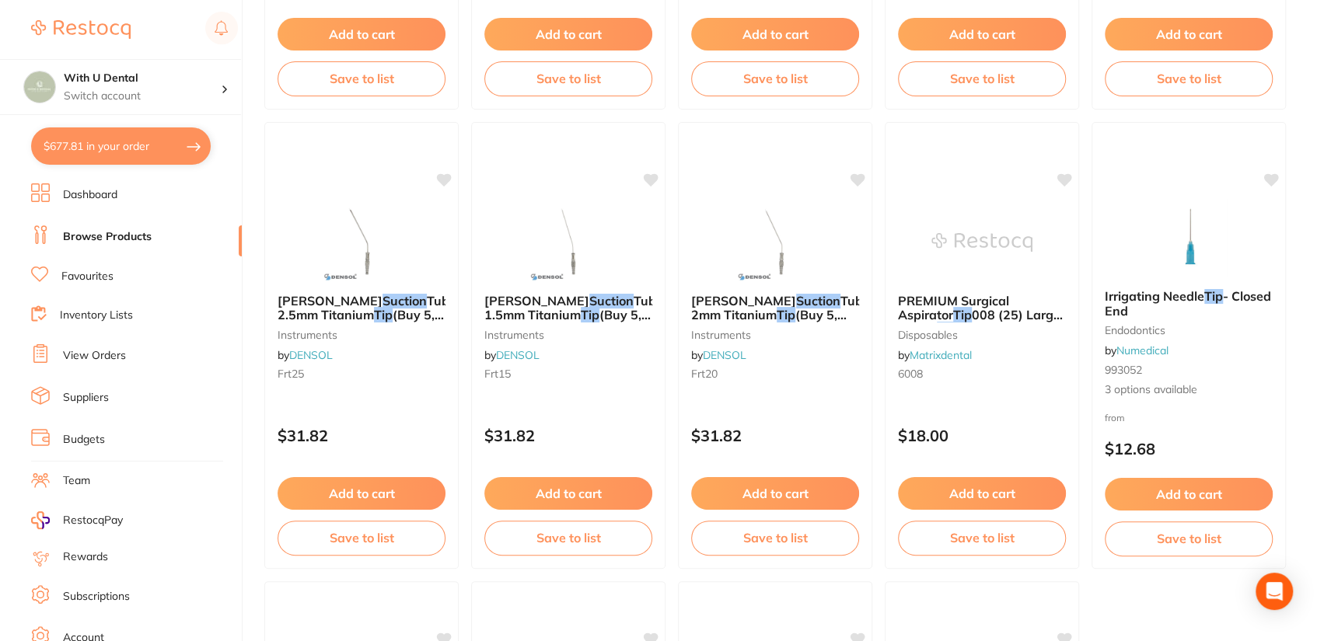
scroll to position [4699, 0]
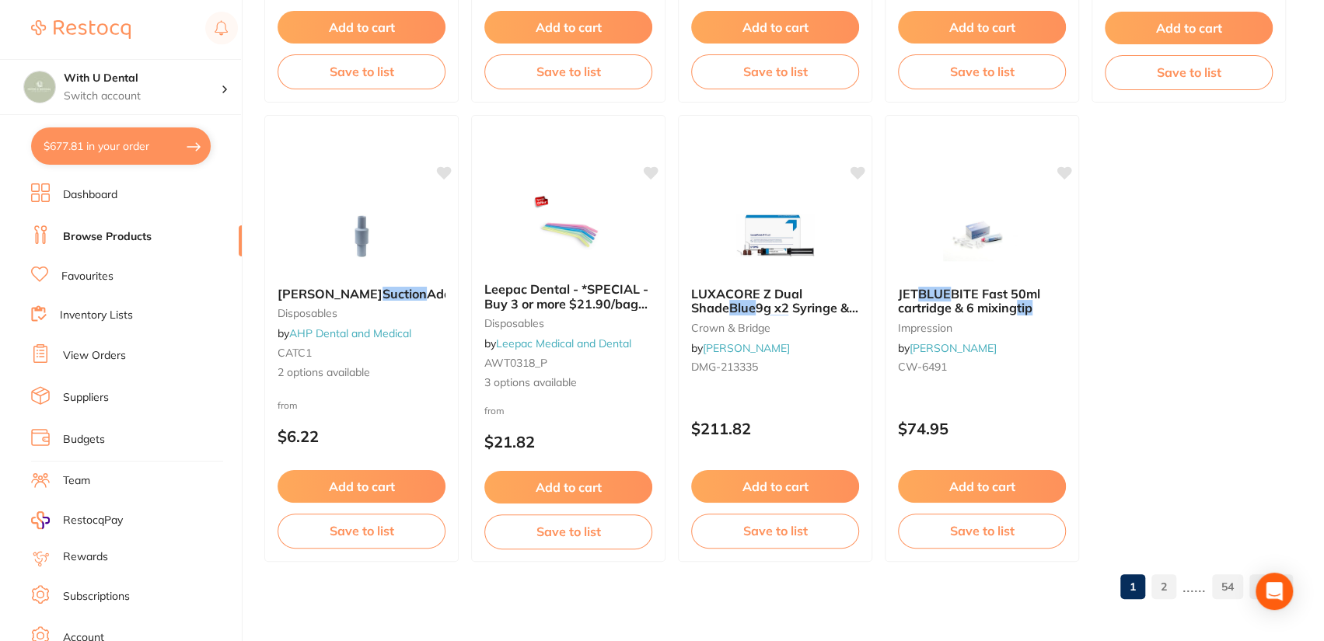
click at [1162, 589] on link "2" at bounding box center [1164, 586] width 25 height 31
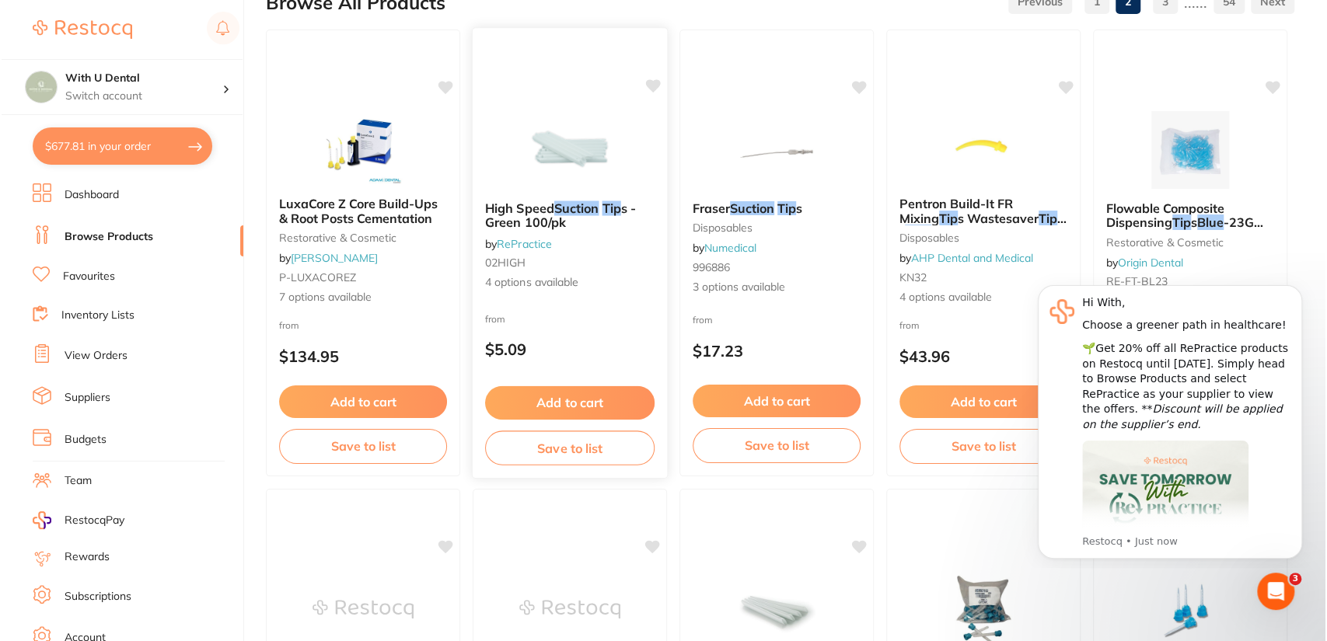
scroll to position [0, 0]
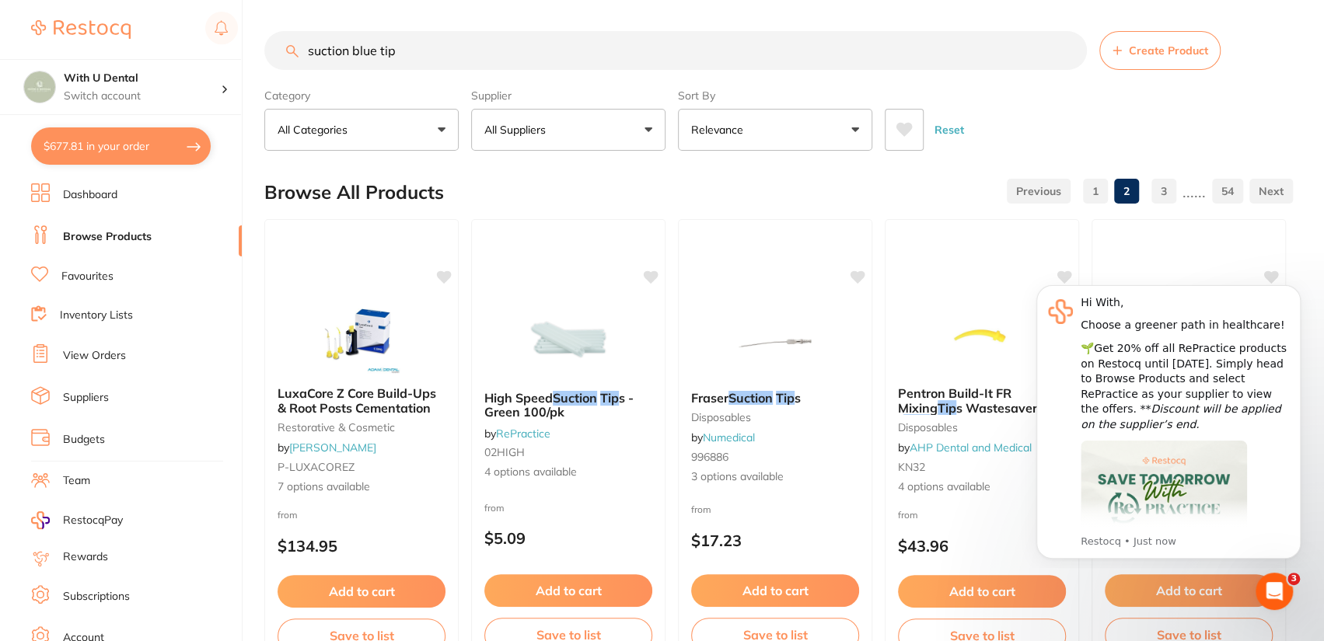
click at [497, 65] on input "suction blue tip" at bounding box center [675, 50] width 823 height 39
drag, startPoint x: 497, startPoint y: 65, endPoint x: 294, endPoint y: 40, distance: 204.5
click at [294, 40] on input "suction blue tip" at bounding box center [675, 50] width 823 height 39
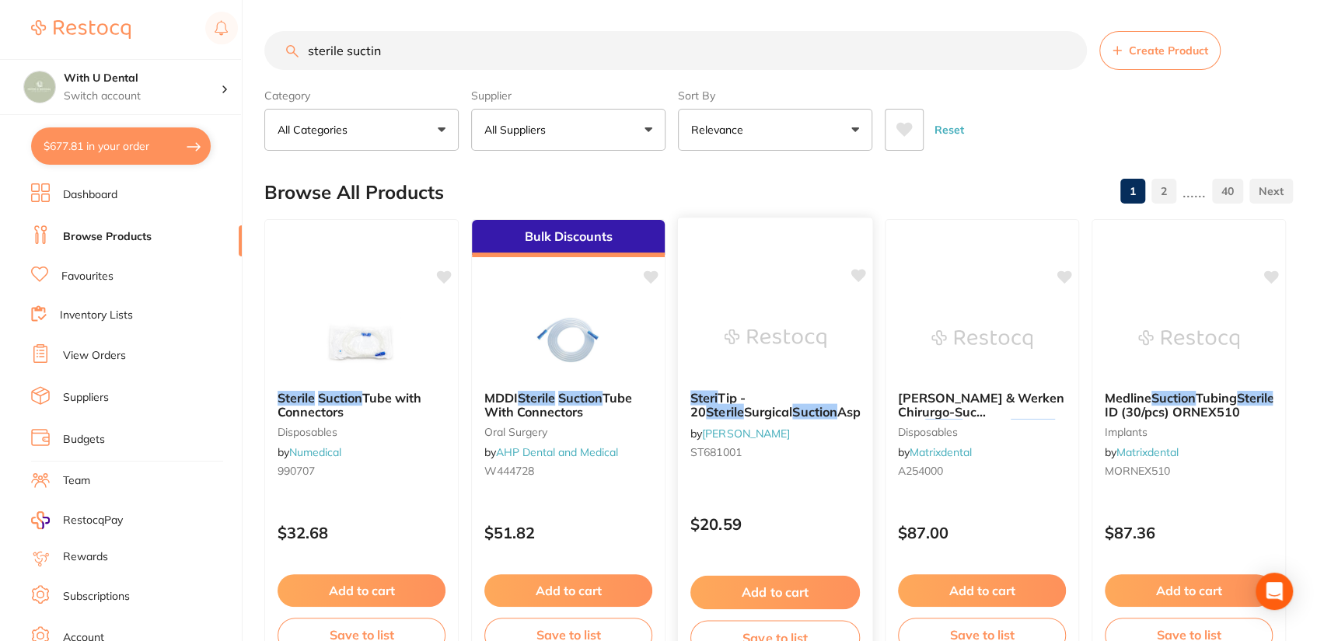
type input "sterile suctin"
click at [785, 314] on img at bounding box center [775, 338] width 102 height 79
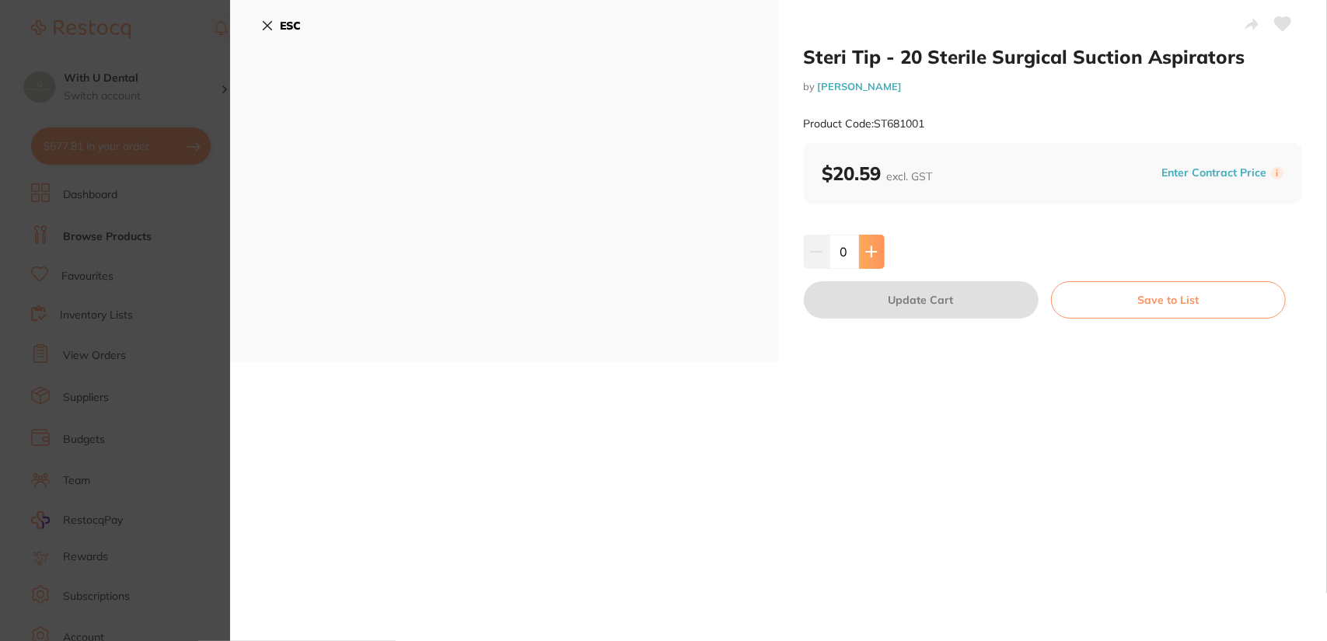
click at [869, 255] on icon at bounding box center [871, 251] width 10 height 10
type input "1"
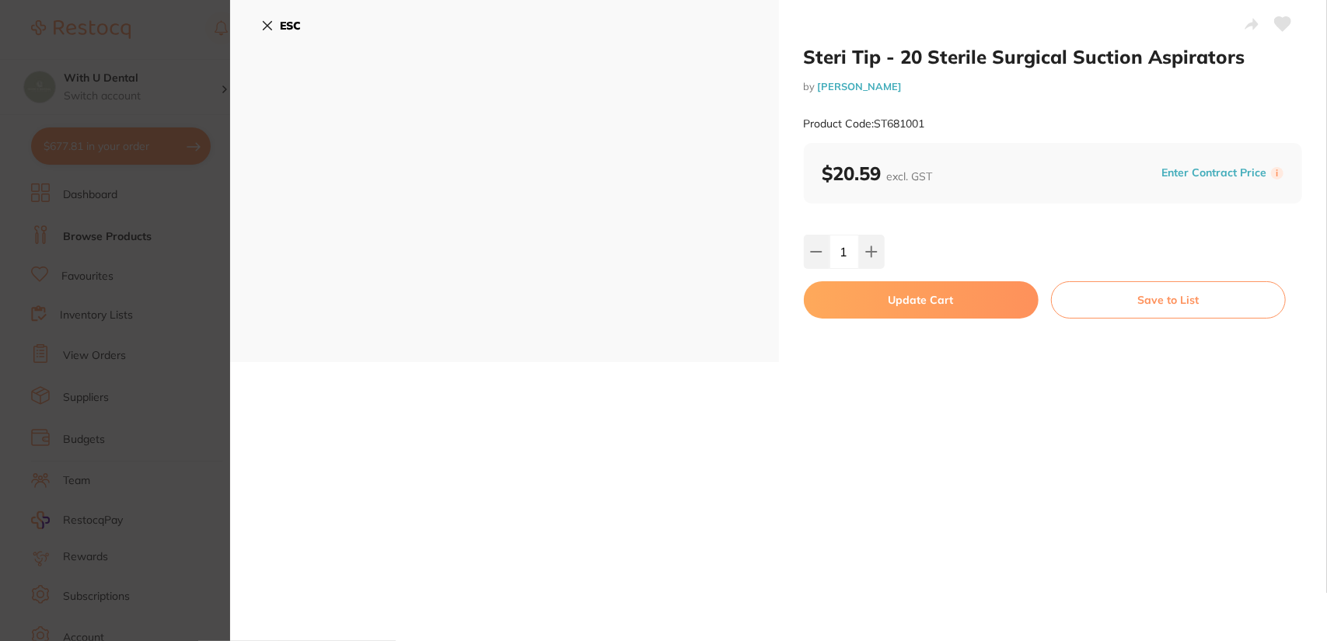
click at [883, 296] on button "Update Cart" at bounding box center [921, 299] width 235 height 37
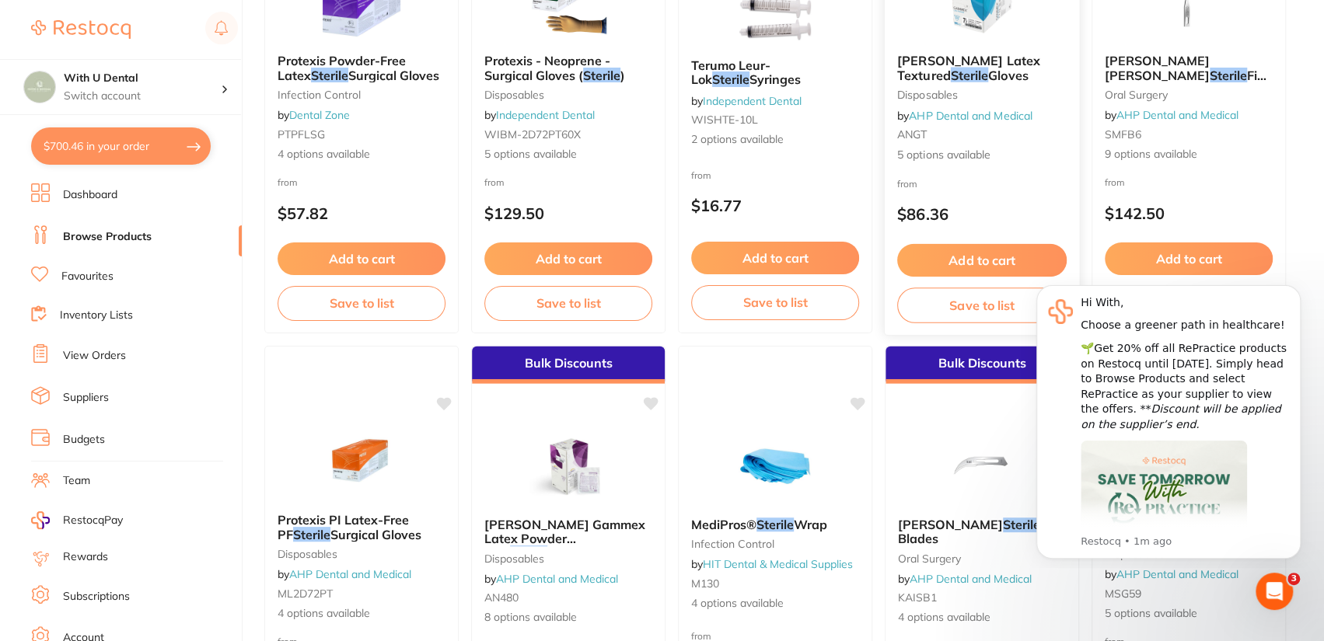
scroll to position [3114, 0]
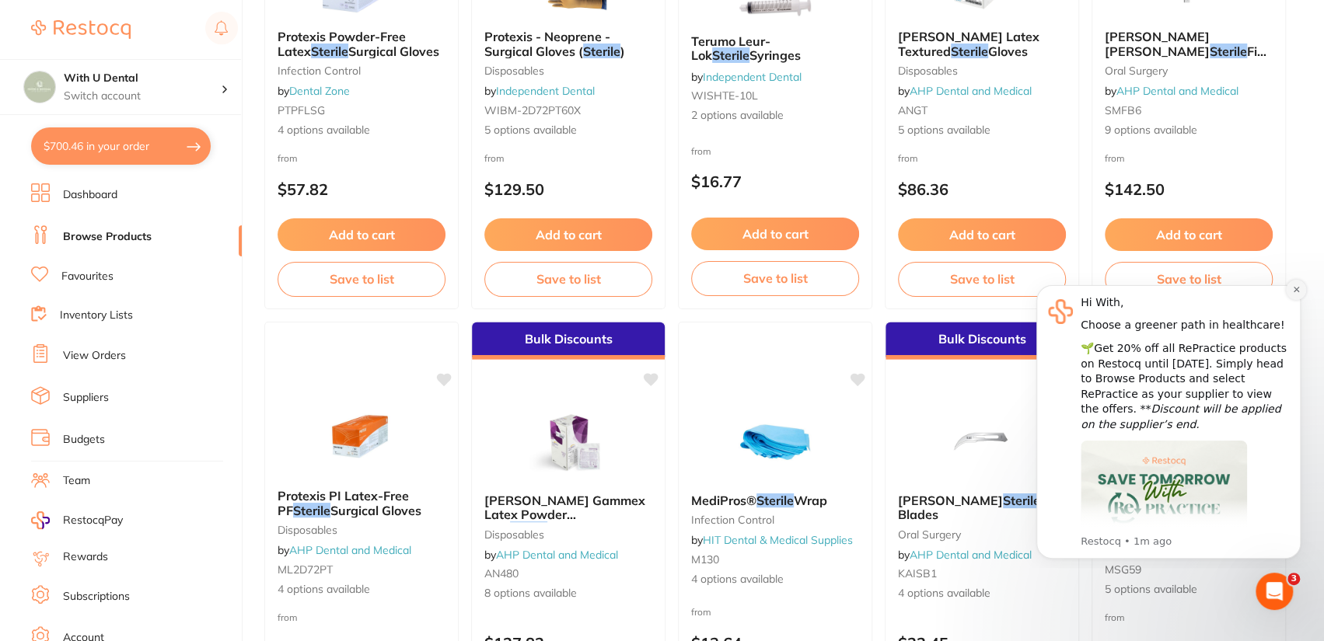
click at [1302, 294] on button "Dismiss notification" at bounding box center [1296, 290] width 20 height 20
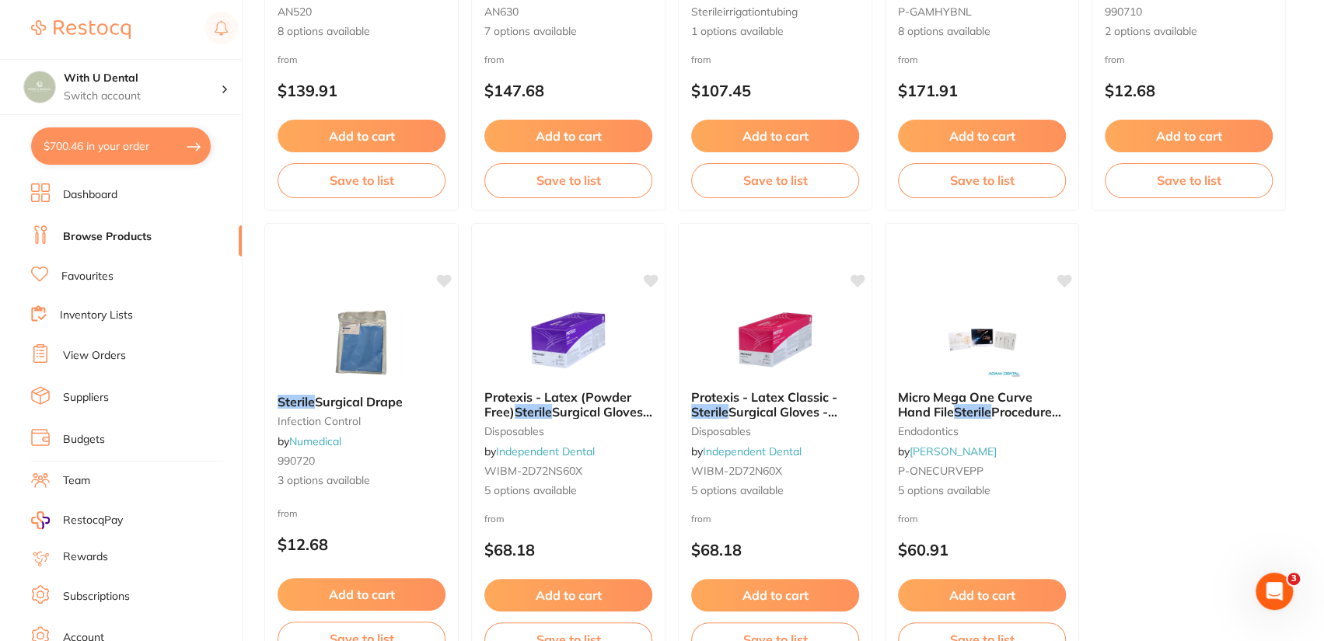
scroll to position [4699, 0]
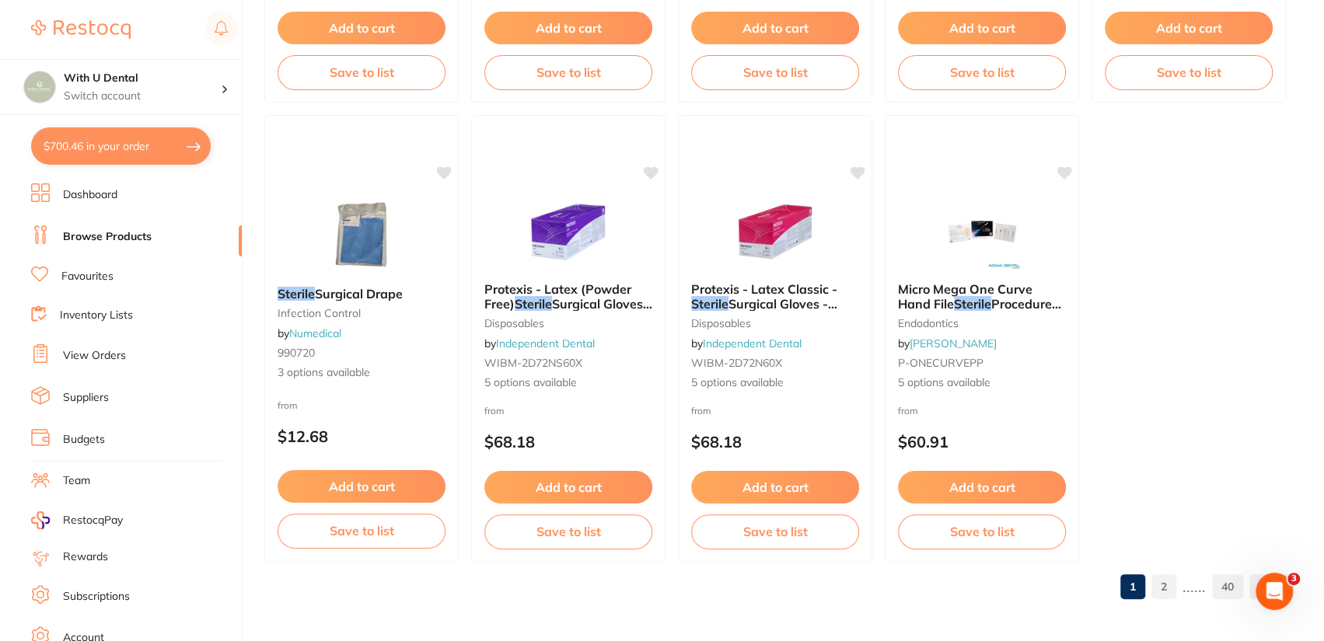
click at [1166, 589] on link "2" at bounding box center [1164, 586] width 25 height 31
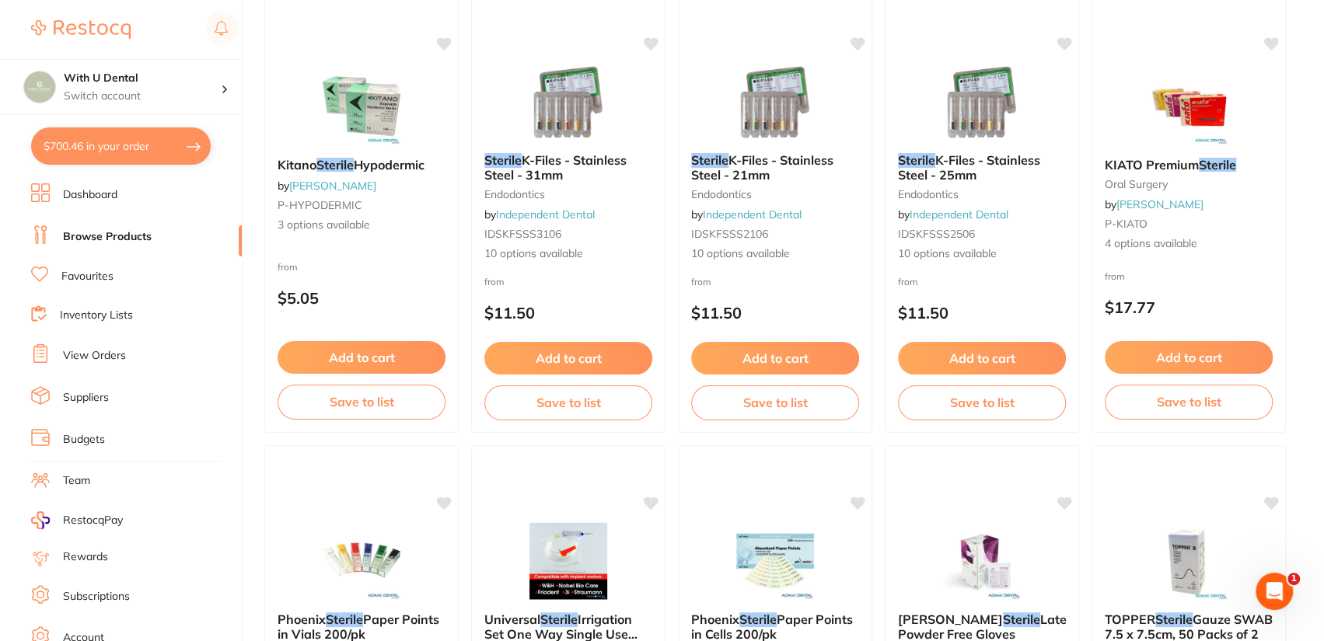
scroll to position [0, 0]
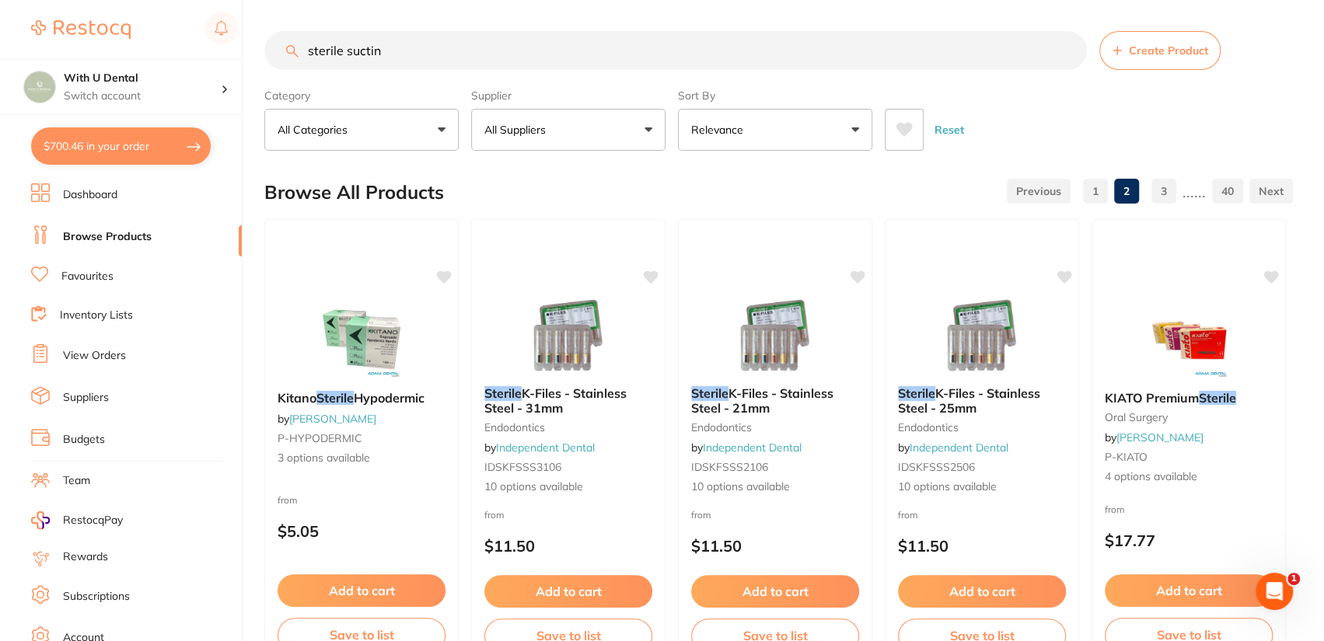
click at [439, 46] on input "sterile suctin" at bounding box center [675, 50] width 823 height 39
drag, startPoint x: 442, startPoint y: 54, endPoint x: 263, endPoint y: 43, distance: 180.0
click at [263, 43] on div "$700.46 With U Dental Switch account With U Dental $700.46 in your order Dashbo…" at bounding box center [662, 320] width 1324 height 641
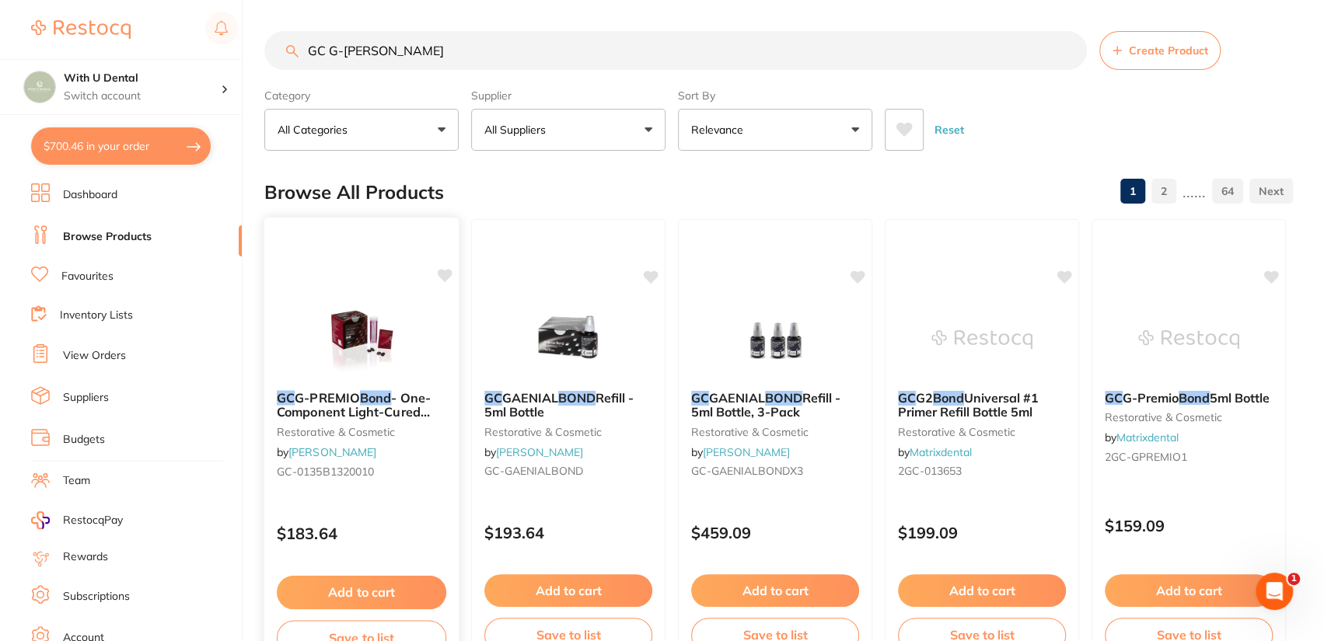
click at [379, 343] on img at bounding box center [361, 338] width 102 height 79
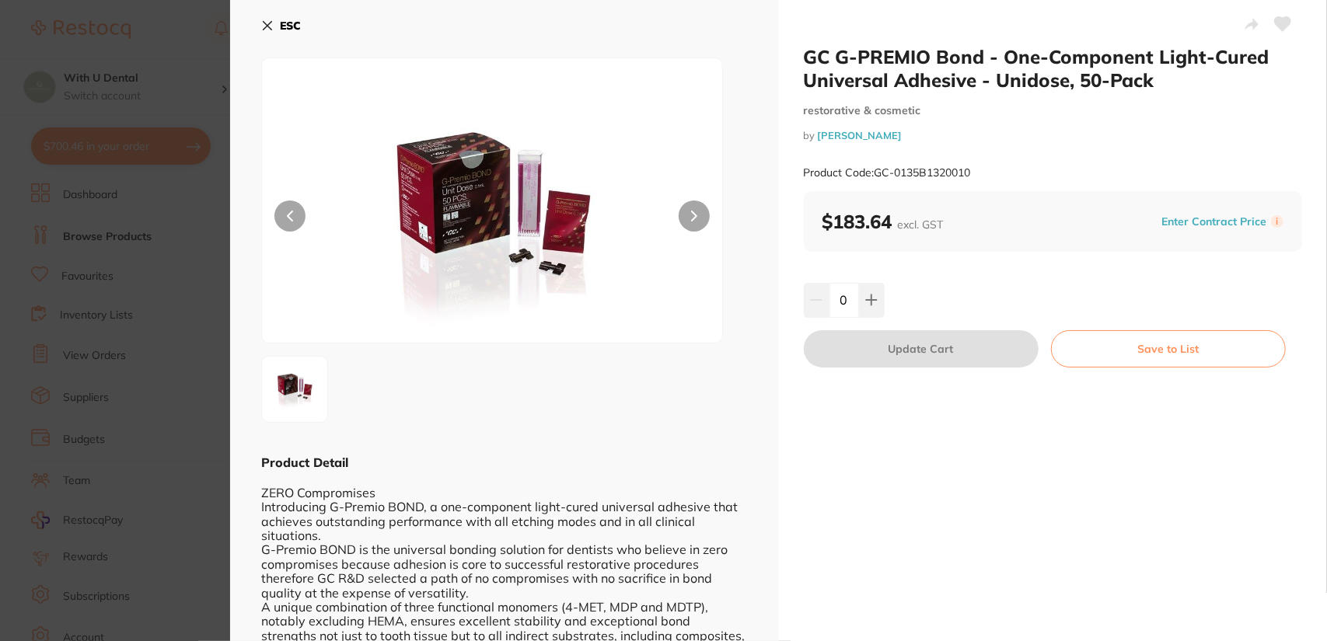
click at [264, 18] on button "ESC" at bounding box center [281, 25] width 40 height 26
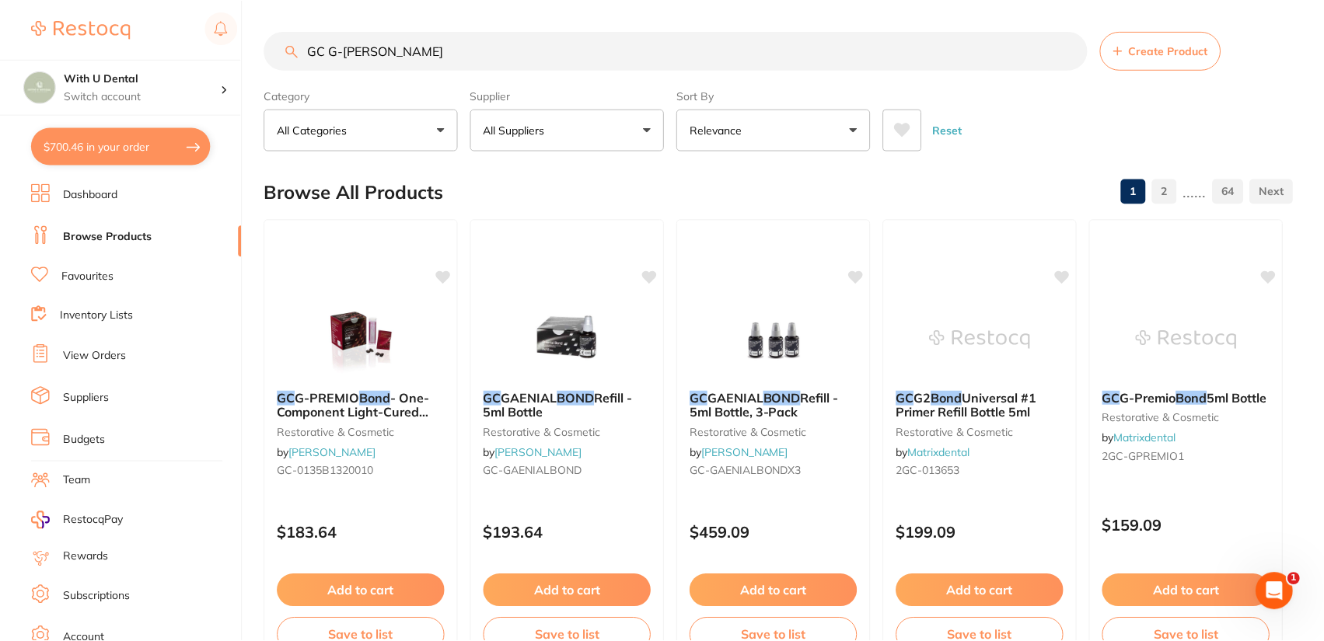
scroll to position [8, 0]
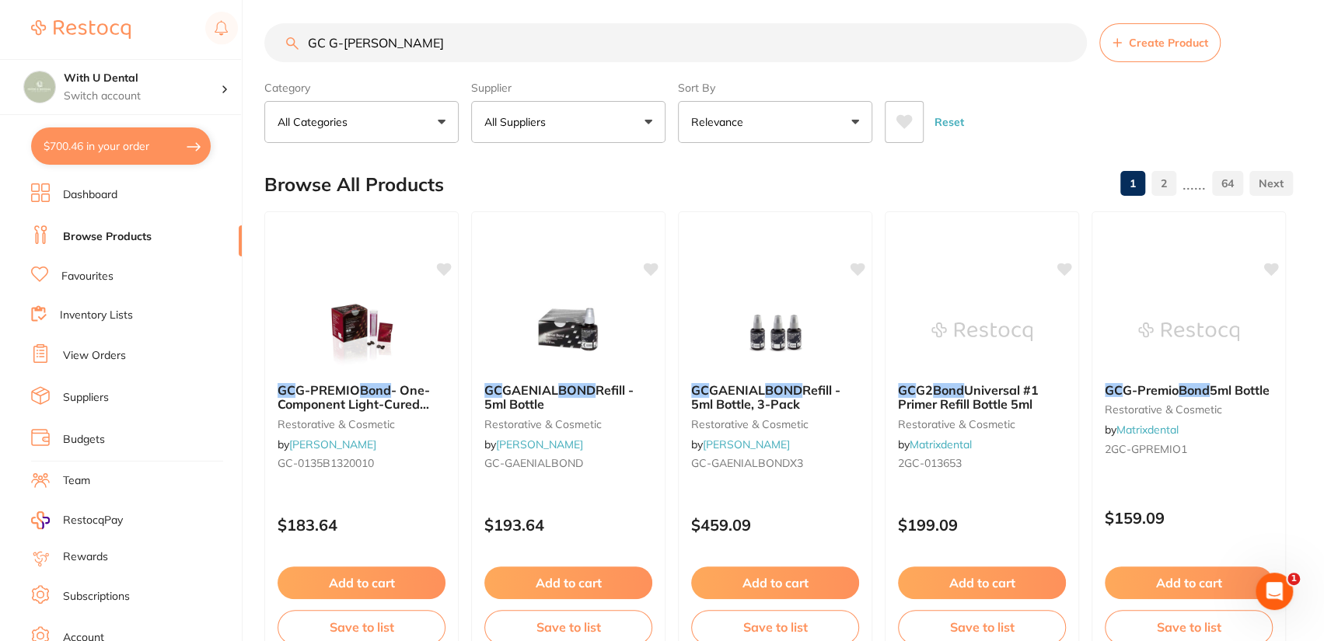
click at [459, 37] on input "GC G-[PERSON_NAME]" at bounding box center [675, 42] width 823 height 39
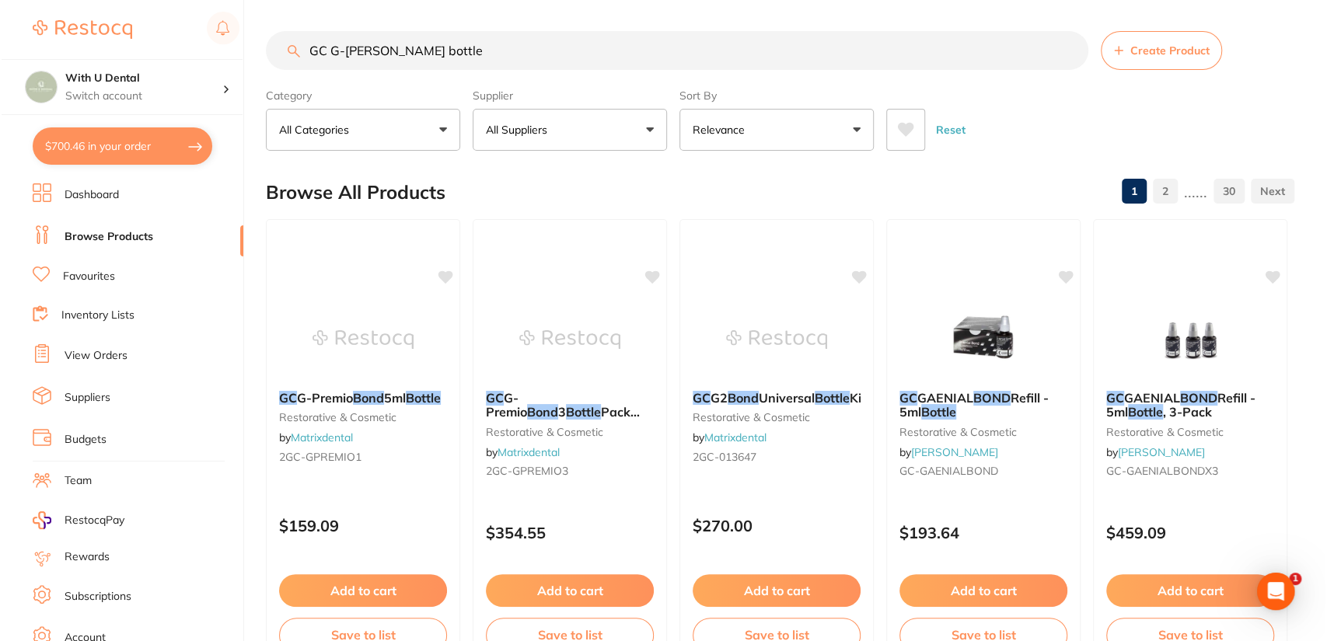
scroll to position [0, 0]
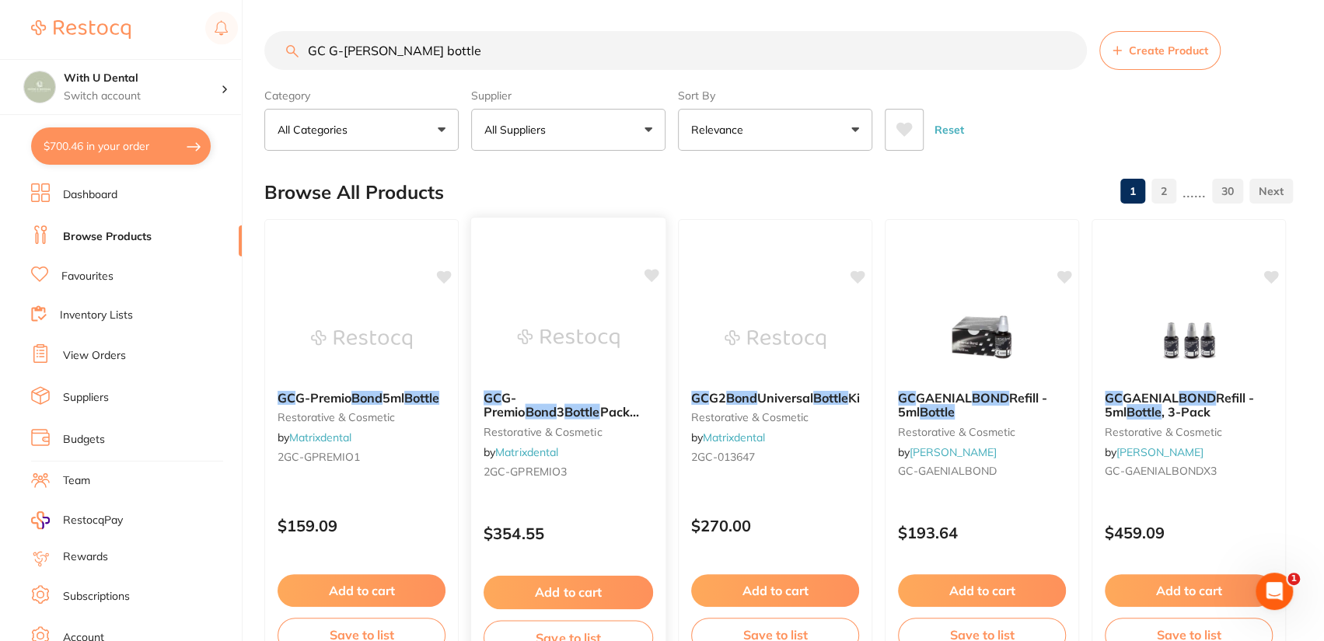
type input "GC G-[PERSON_NAME] bottle"
click at [600, 316] on img at bounding box center [568, 338] width 102 height 79
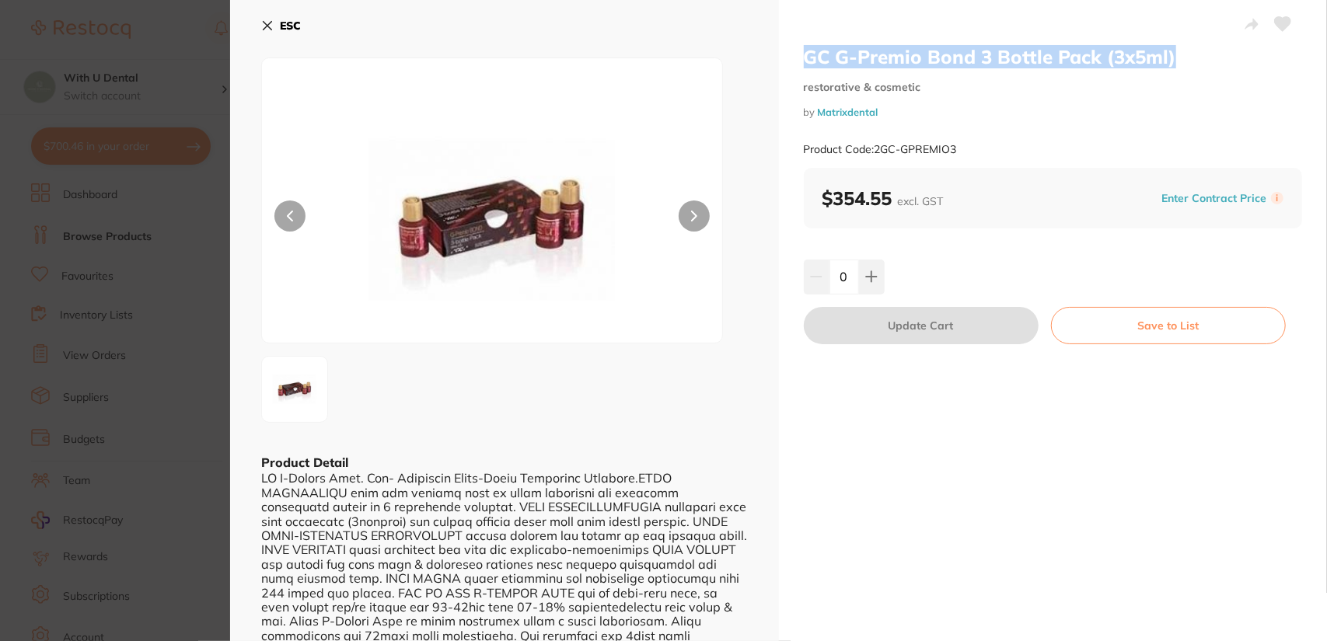
drag, startPoint x: 802, startPoint y: 58, endPoint x: 1176, endPoint y: 61, distance: 374.8
click at [1176, 61] on h2 "GC G-Premio Bond 3 Bottle Pack (3x5ml)" at bounding box center [1053, 56] width 499 height 23
copy h2 "GC G-Premio Bond 3 Bottle Pack (3x5ml)"
click at [264, 19] on icon at bounding box center [267, 25] width 12 height 12
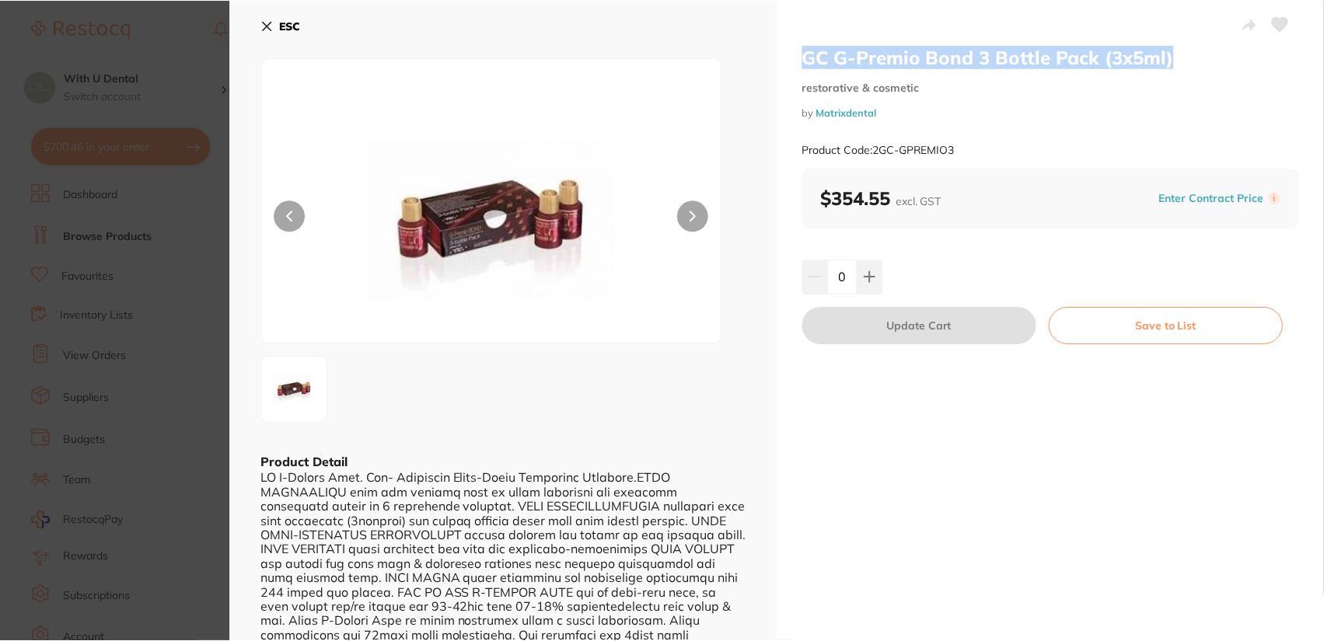
scroll to position [8, 0]
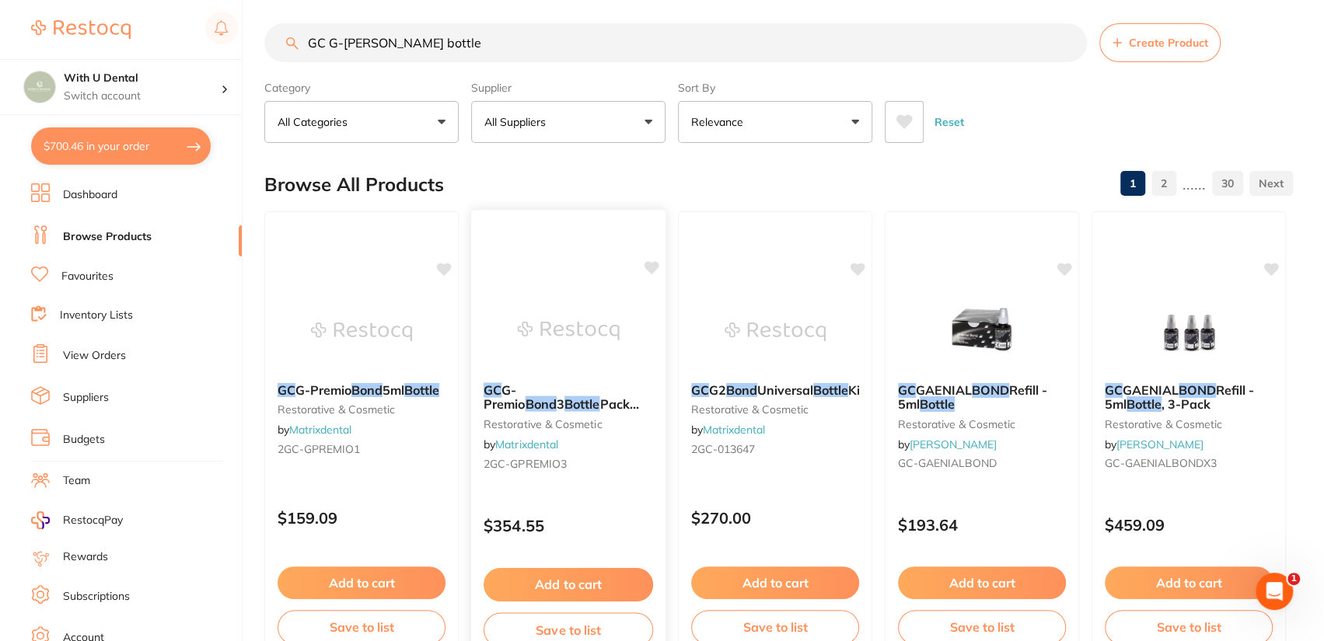
click at [528, 250] on div "GC G-Premio Bond 3 Bottle Pack (3x5ml) restorative & cosmetic by Matrixdental 2…" at bounding box center [568, 435] width 197 height 452
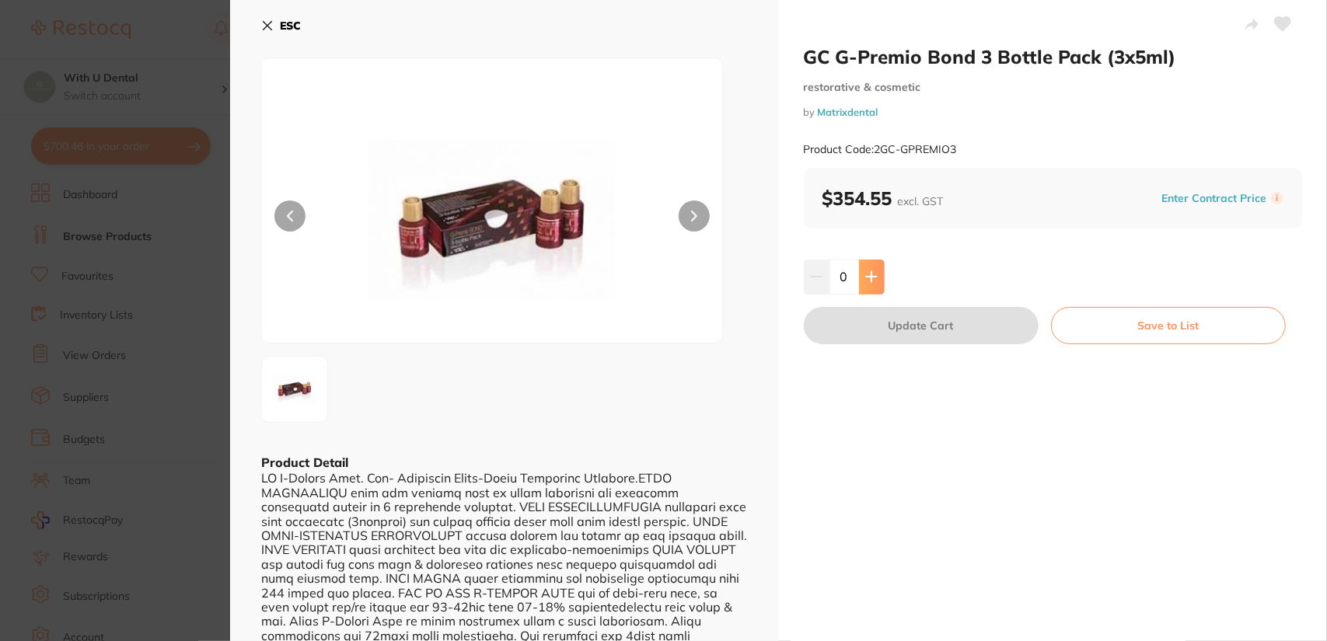
click at [872, 271] on icon at bounding box center [871, 277] width 12 height 12
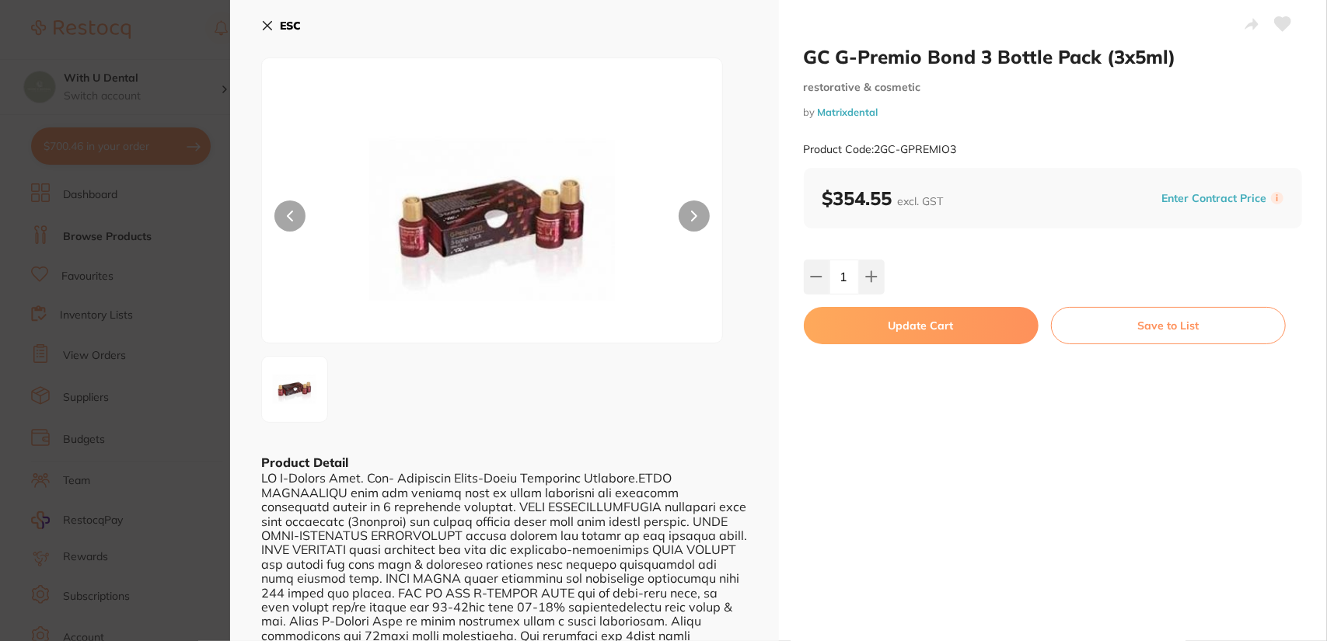
type input "1"
click at [945, 315] on button "Update Cart" at bounding box center [921, 325] width 235 height 37
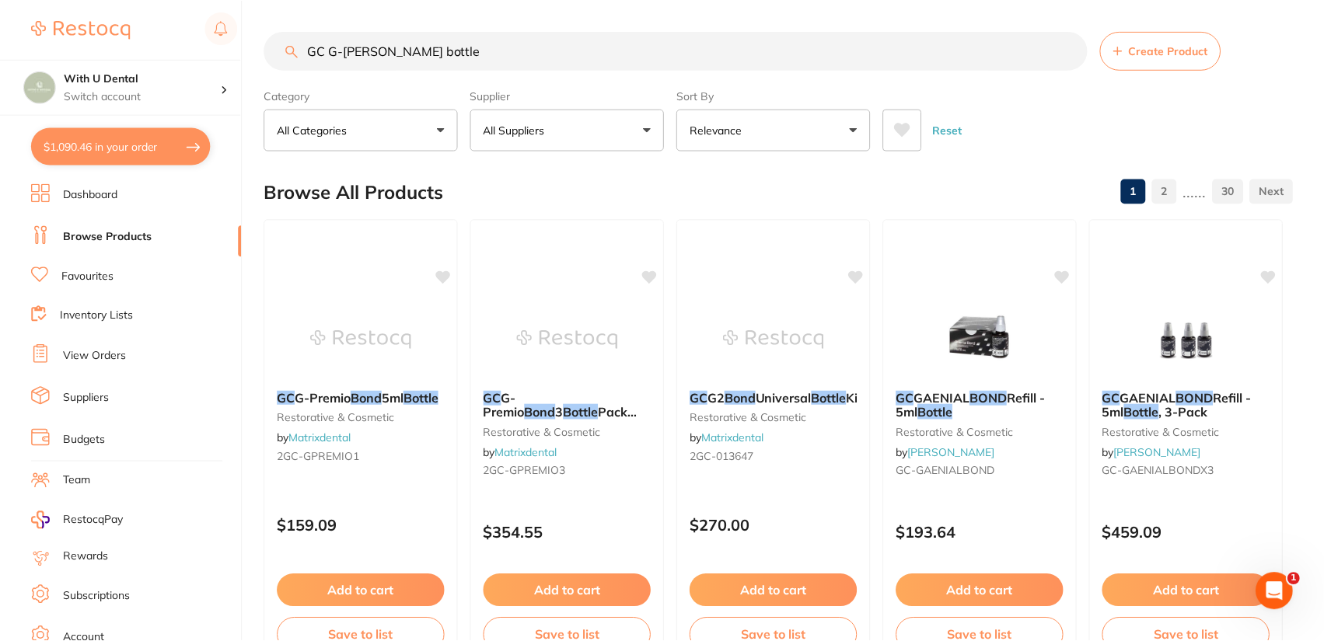
scroll to position [8, 0]
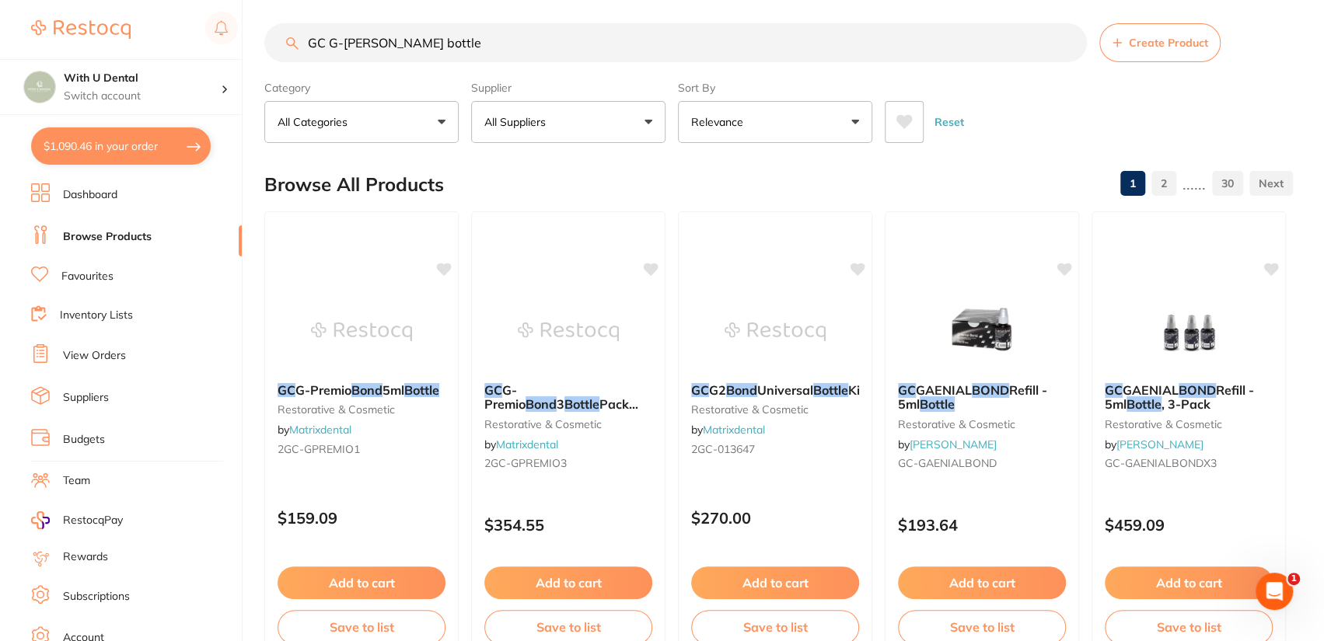
drag, startPoint x: 486, startPoint y: 42, endPoint x: 306, endPoint y: 39, distance: 179.6
click at [306, 39] on input "GC G-[PERSON_NAME] bottle" at bounding box center [675, 42] width 823 height 39
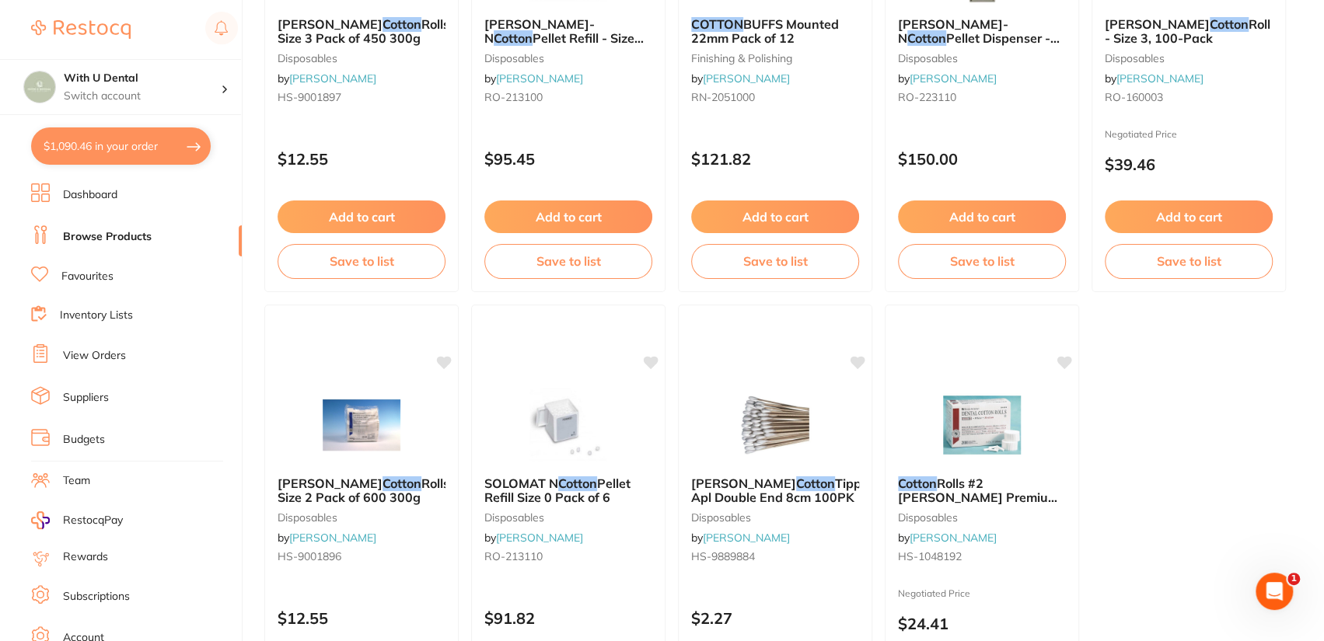
scroll to position [4699, 0]
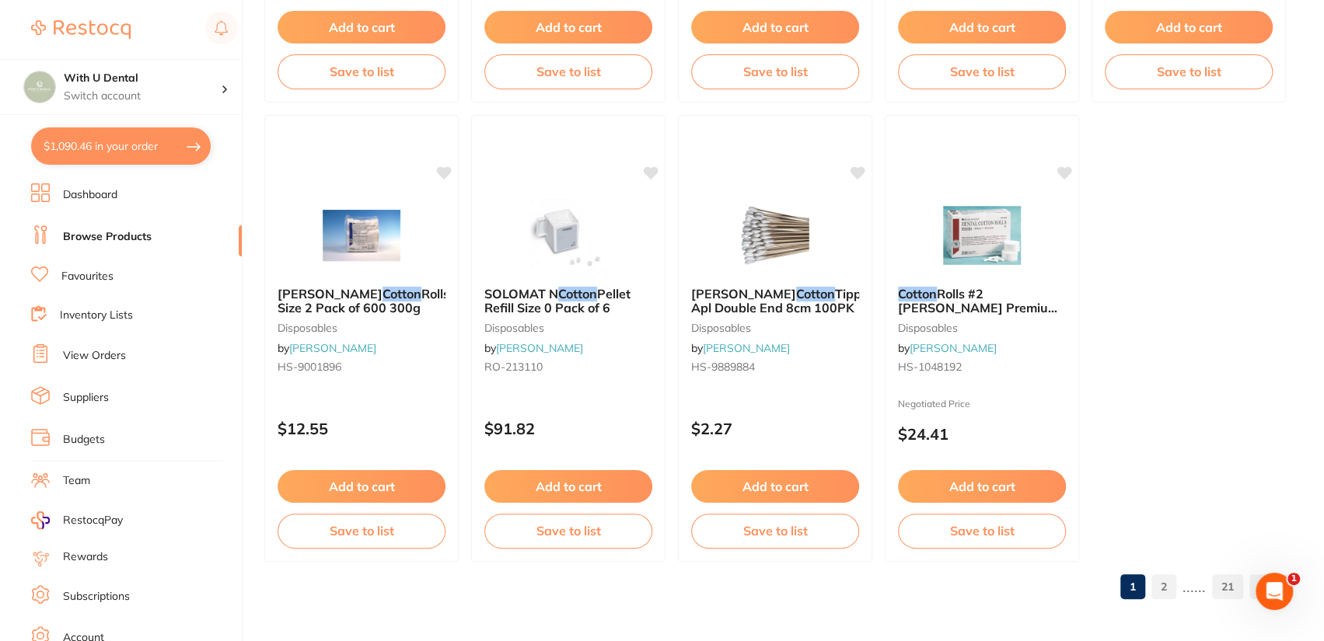
type input "cotton buds"
click at [1166, 587] on link "2" at bounding box center [1164, 586] width 25 height 31
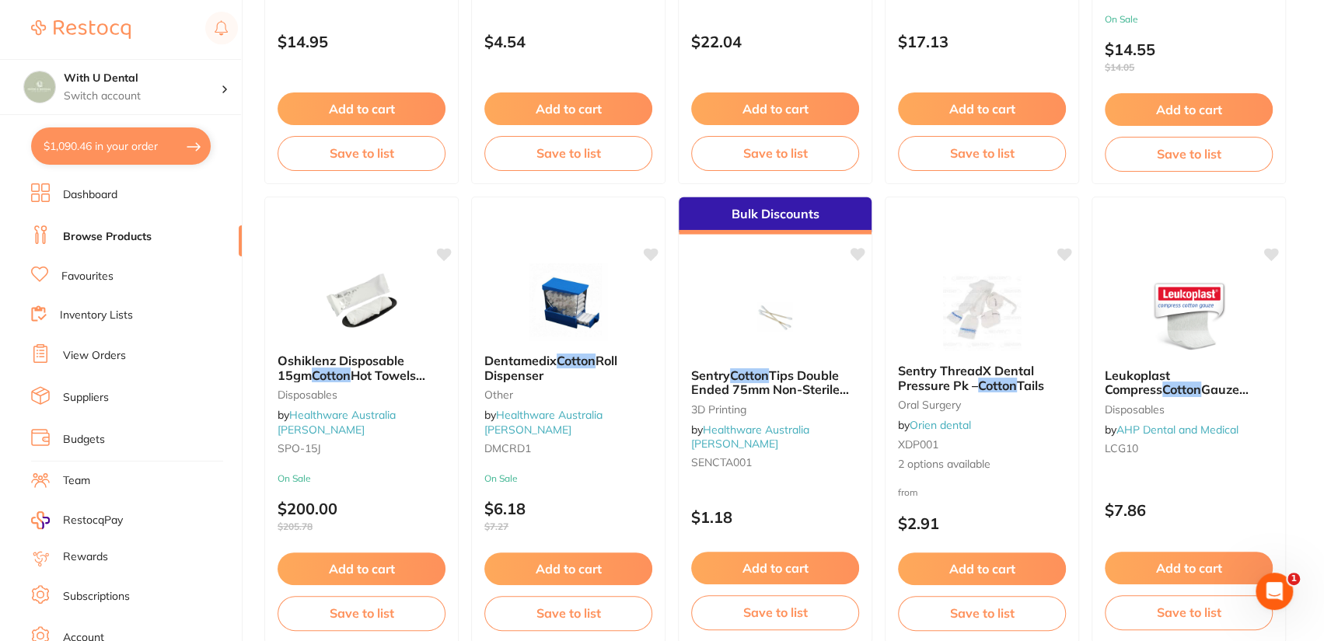
scroll to position [2877, 0]
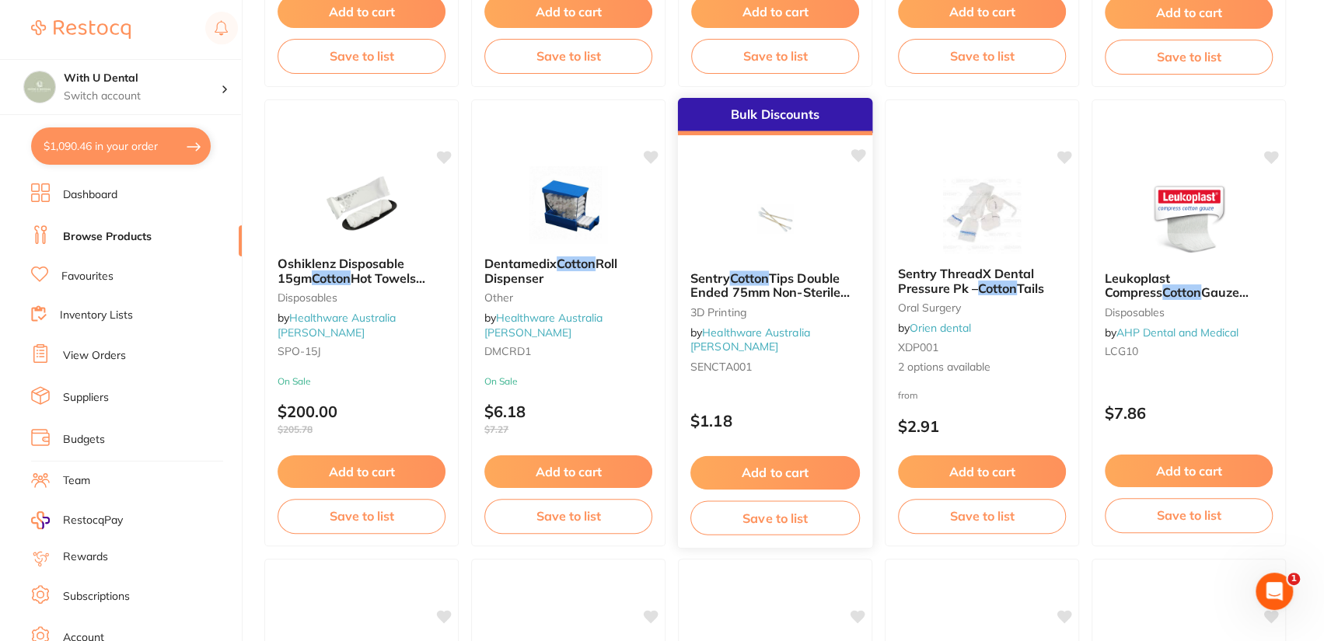
click at [793, 208] on img at bounding box center [775, 219] width 102 height 79
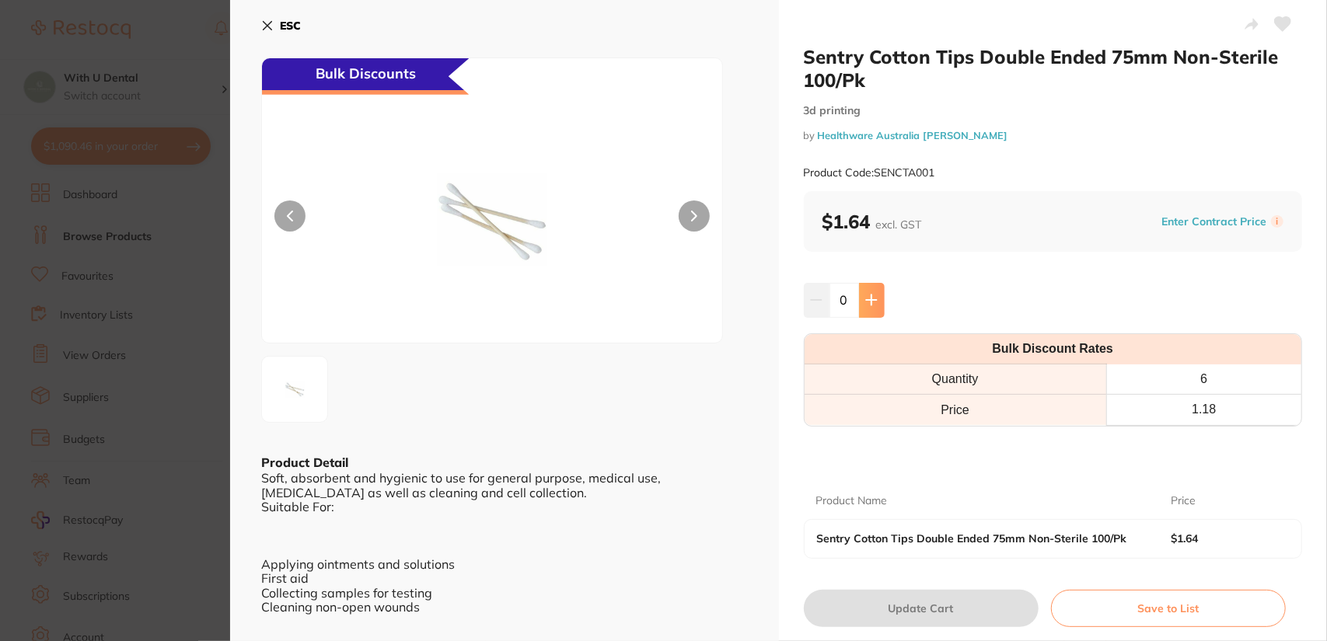
click at [875, 294] on icon at bounding box center [871, 300] width 12 height 12
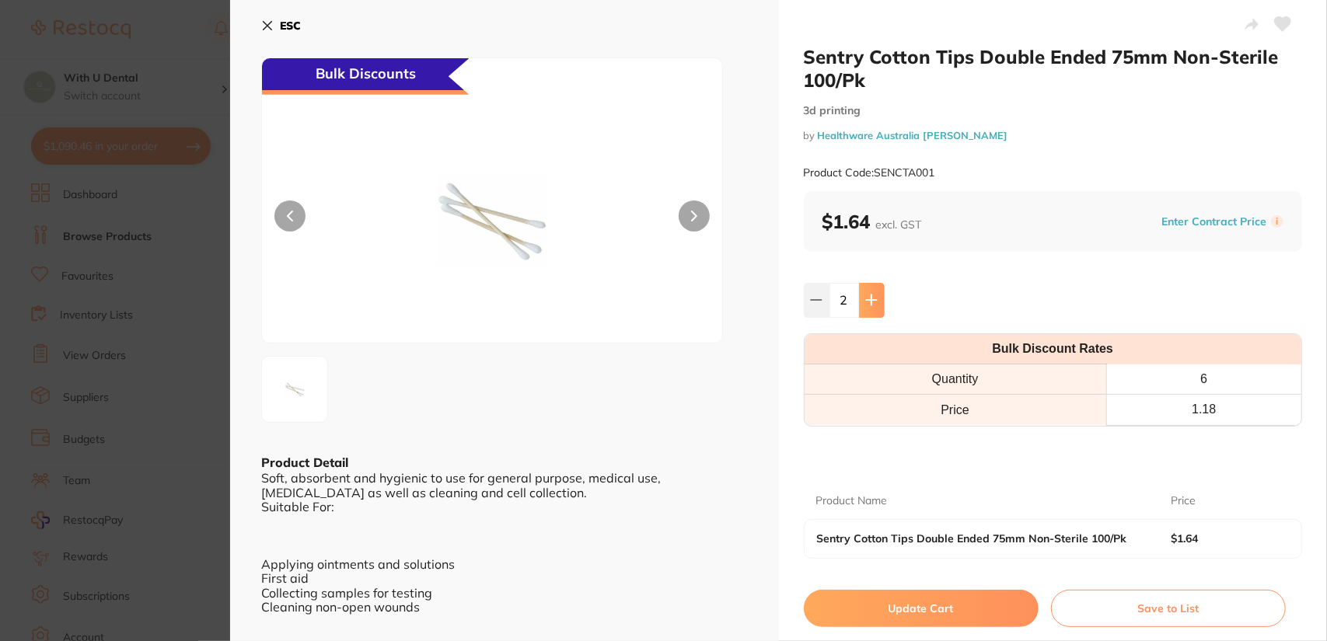
click at [875, 294] on icon at bounding box center [871, 300] width 12 height 12
type input "6"
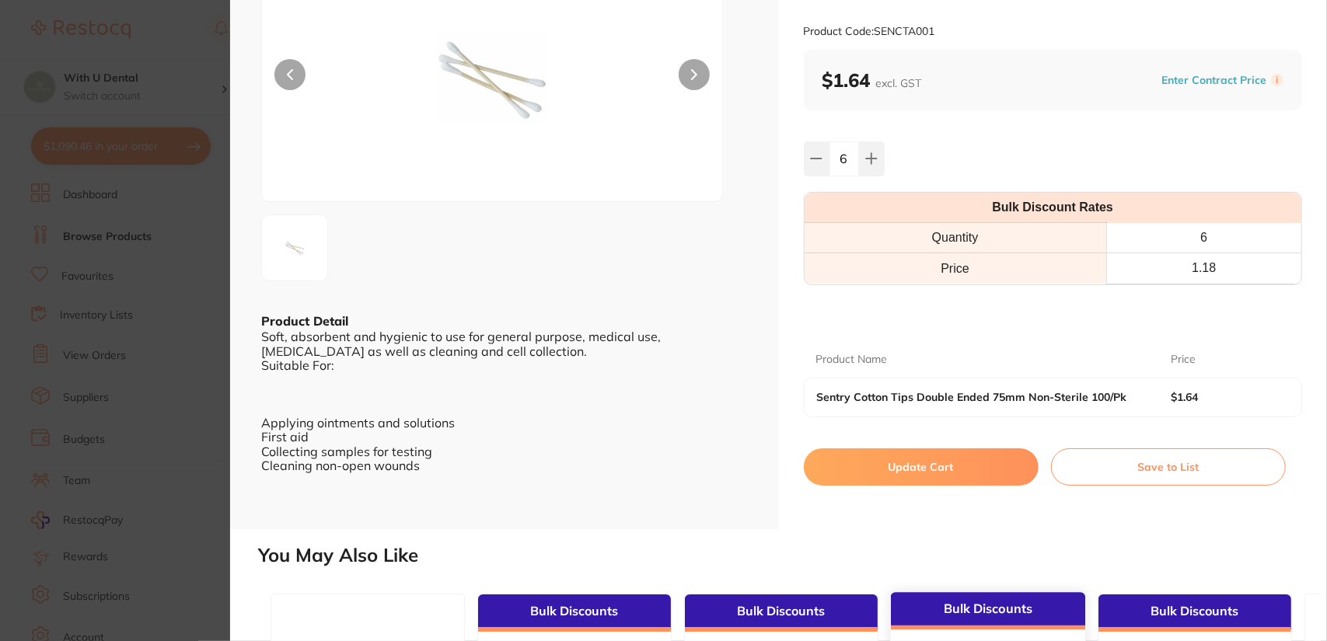
scroll to position [156, 0]
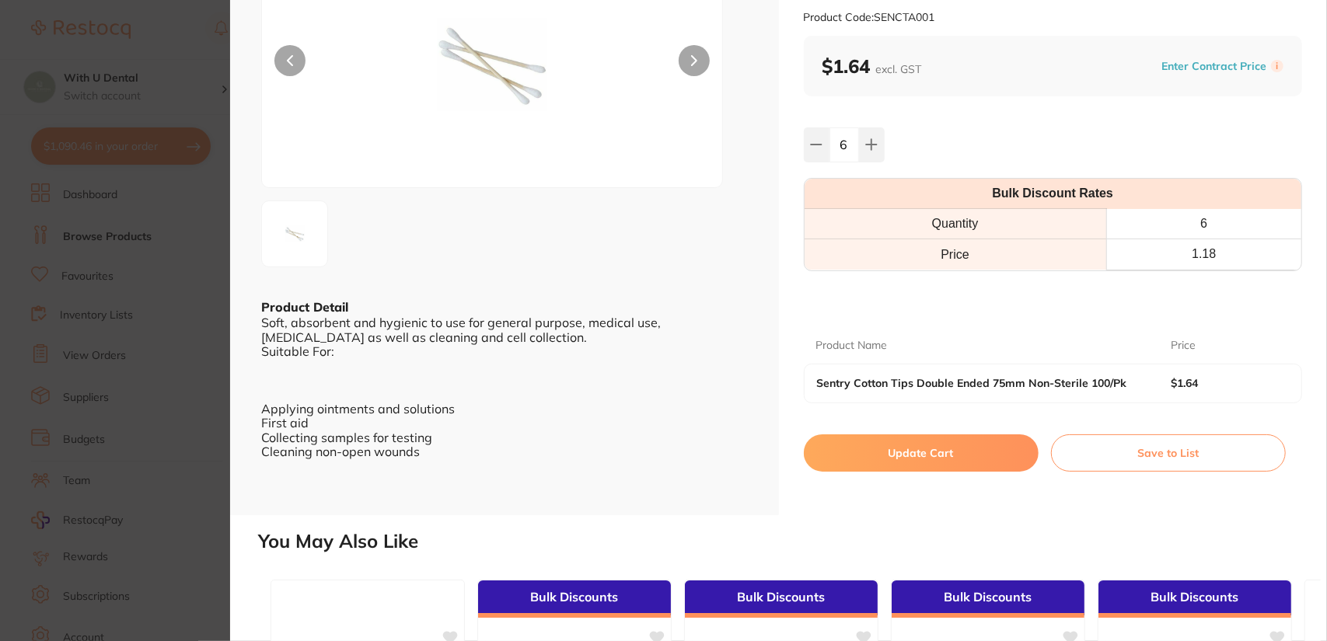
click at [917, 463] on button "Update Cart" at bounding box center [921, 453] width 235 height 37
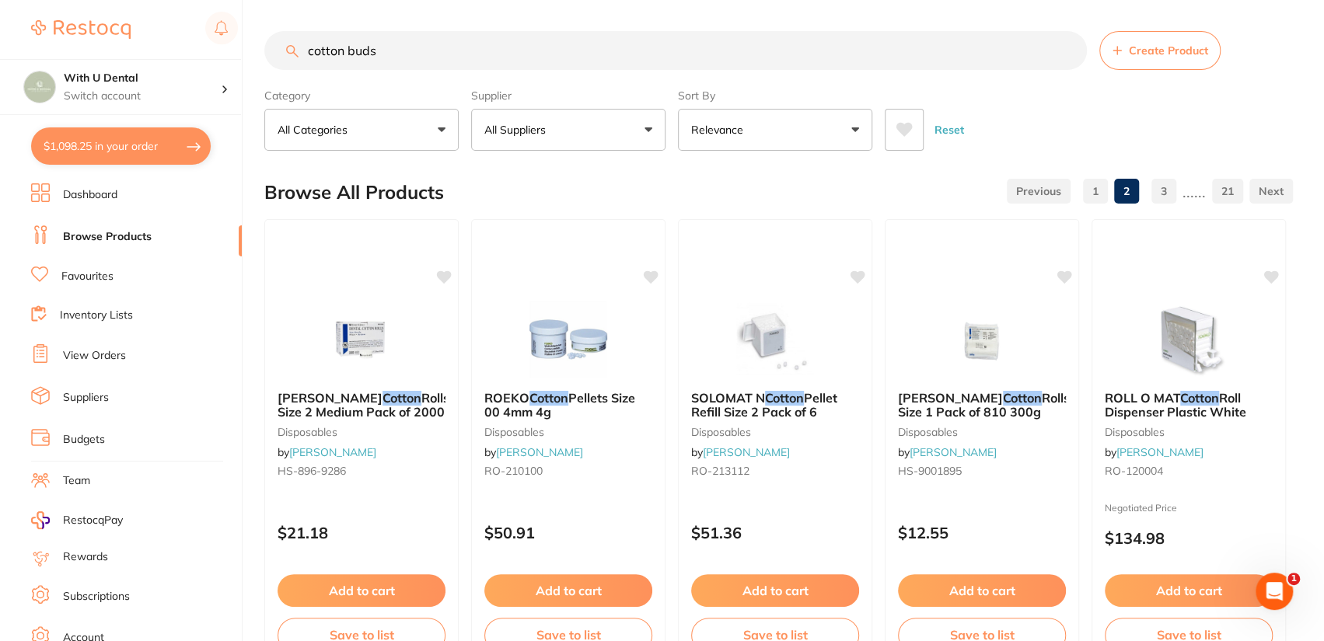
drag, startPoint x: 449, startPoint y: 51, endPoint x: 196, endPoint y: 50, distance: 252.7
click at [196, 50] on div "$1,098.25 With U Dental Switch account With U Dental $1,098.25 in your order Da…" at bounding box center [662, 320] width 1324 height 641
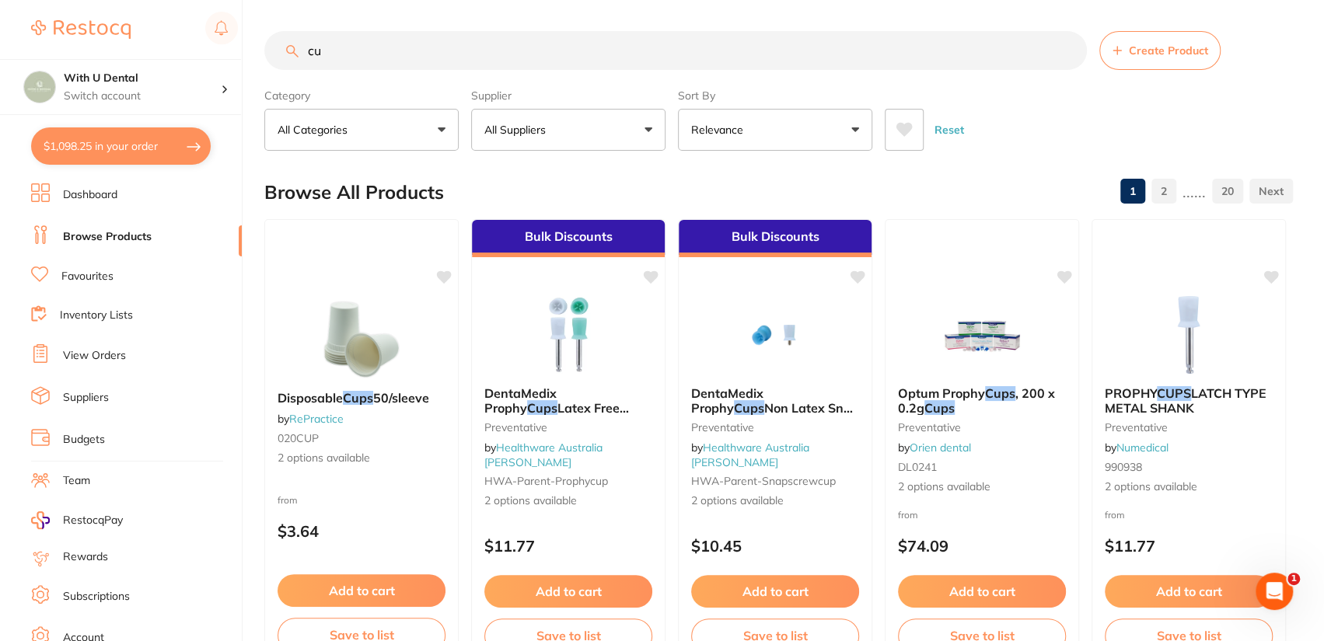
type input "c"
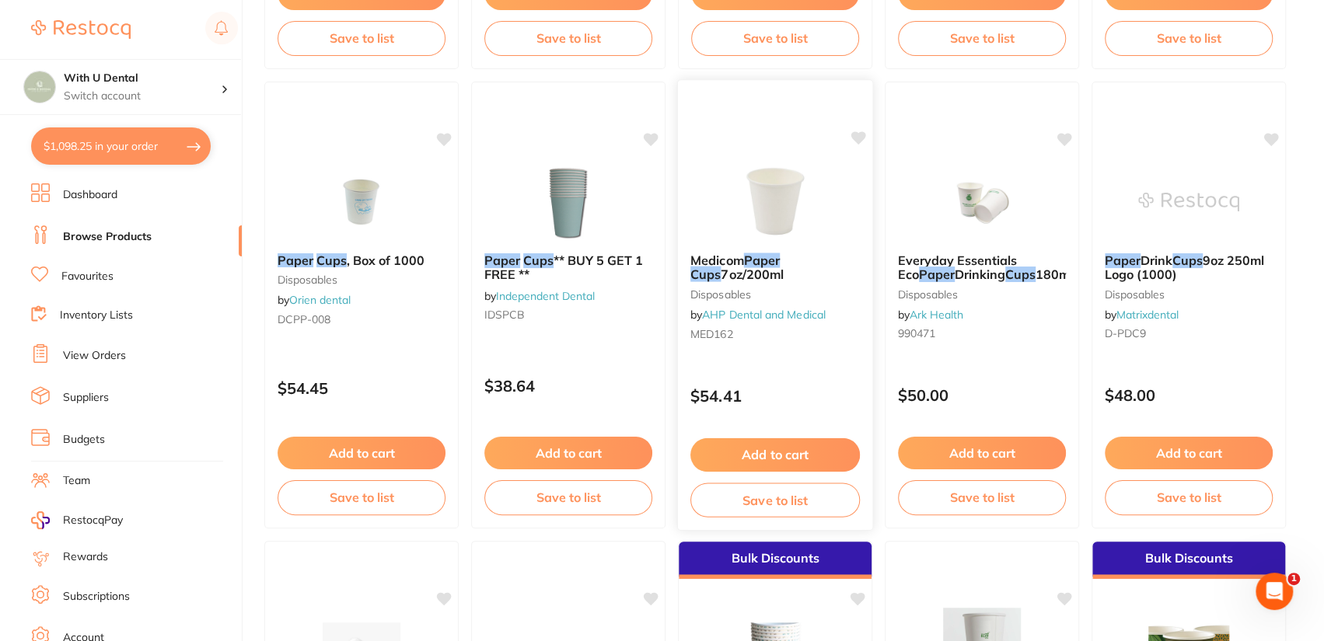
scroll to position [622, 0]
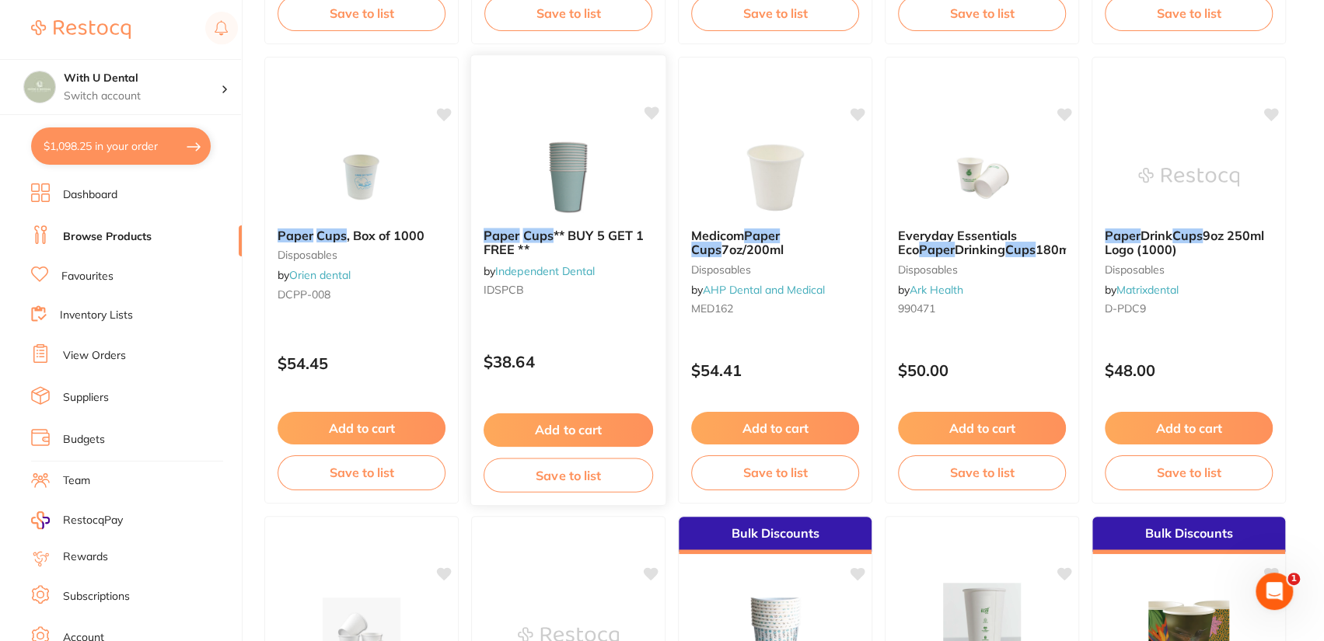
type input "paper cups"
click at [564, 178] on img at bounding box center [568, 176] width 102 height 79
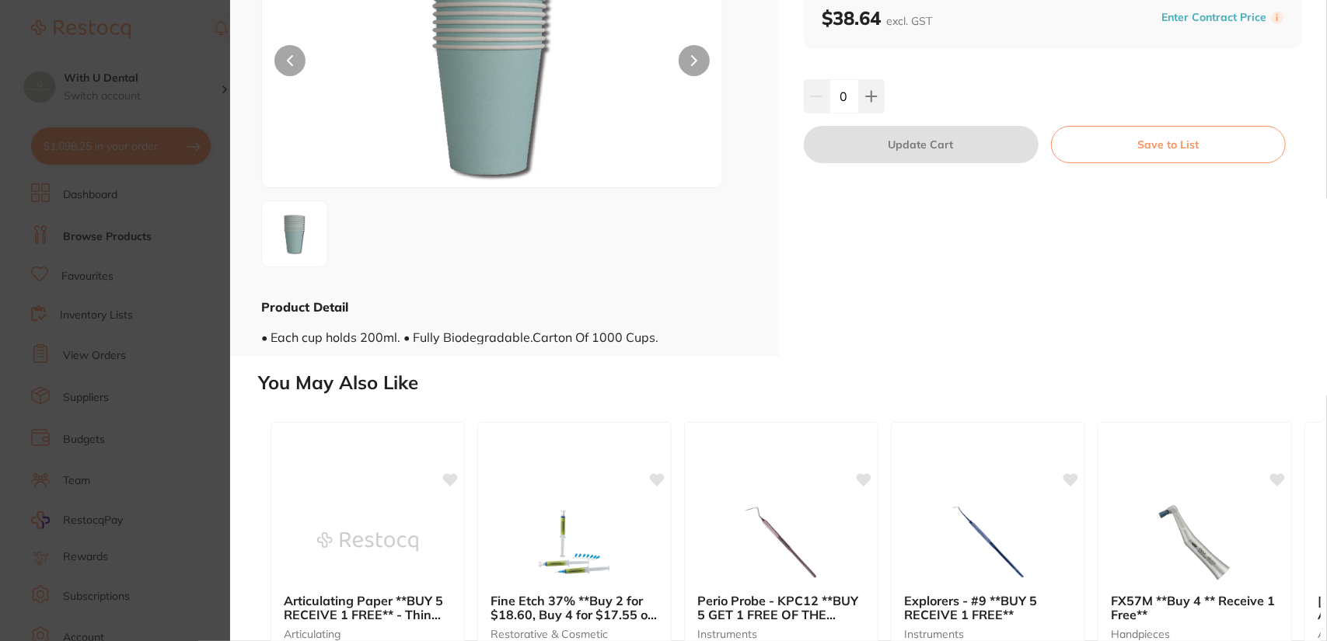
scroll to position [78, 0]
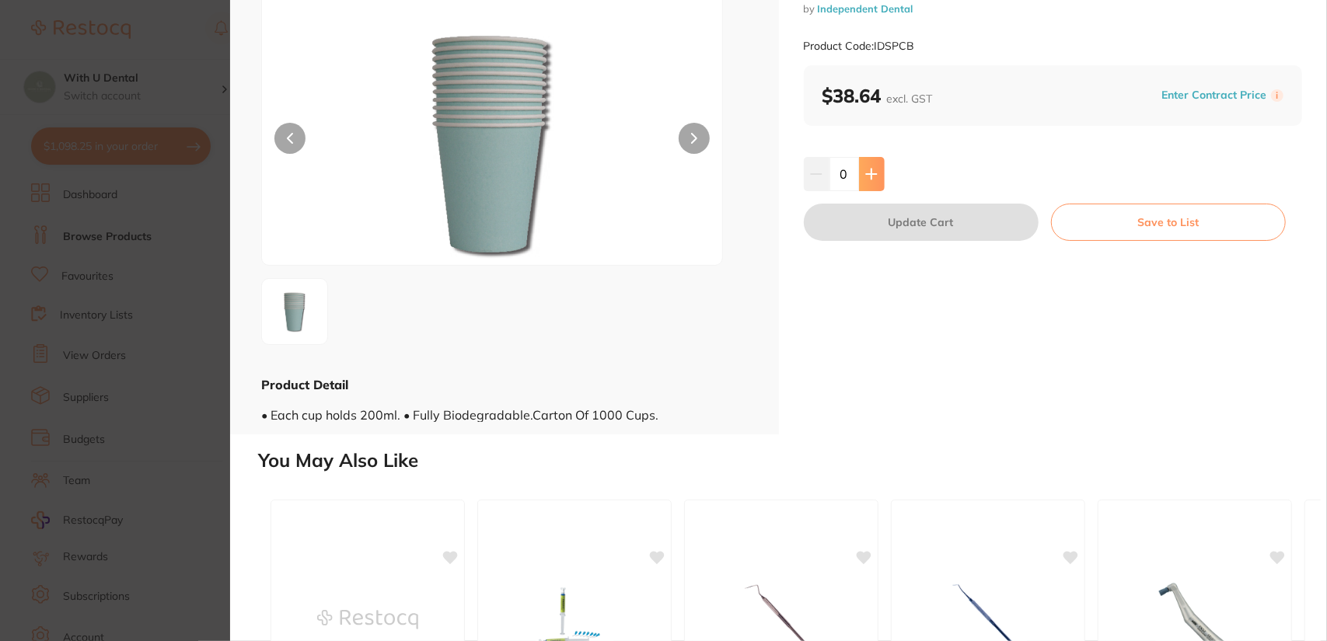
click at [870, 173] on icon at bounding box center [871, 174] width 10 height 10
type input "1"
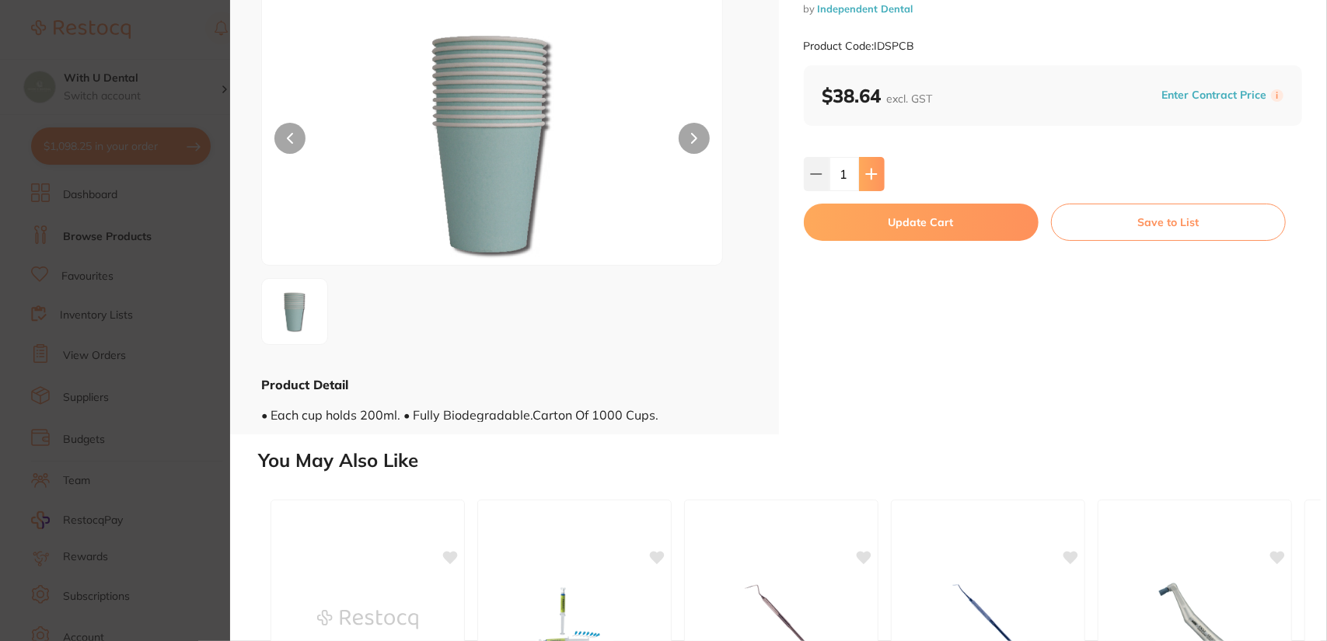
scroll to position [0, 0]
click at [876, 229] on button "Update Cart" at bounding box center [921, 222] width 235 height 37
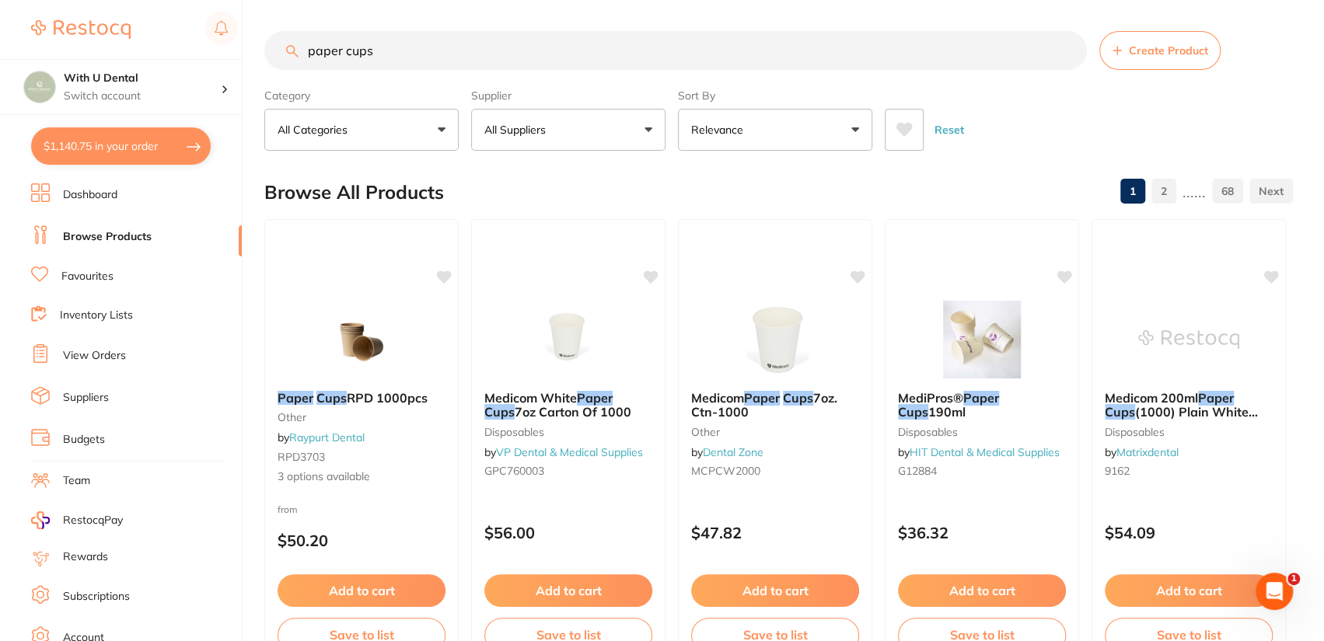
drag, startPoint x: 437, startPoint y: 46, endPoint x: 344, endPoint y: 55, distance: 93.8
click at [344, 55] on input "paper cups" at bounding box center [675, 50] width 823 height 39
type input "paper towels"
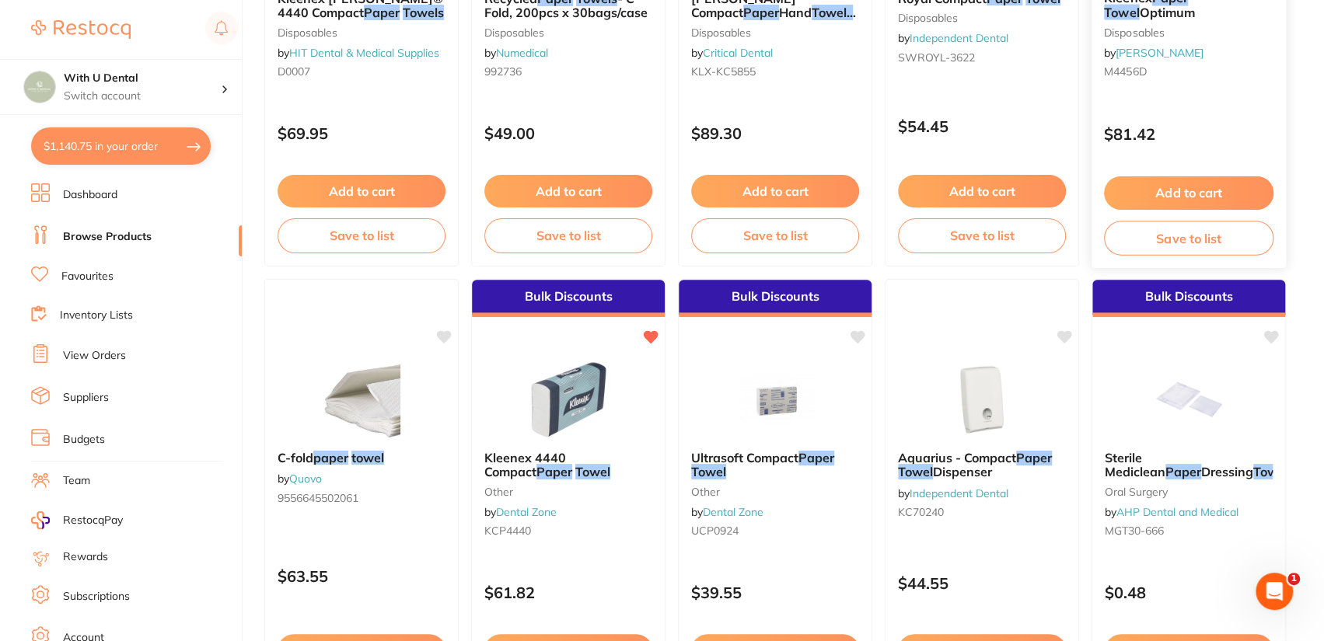
scroll to position [467, 0]
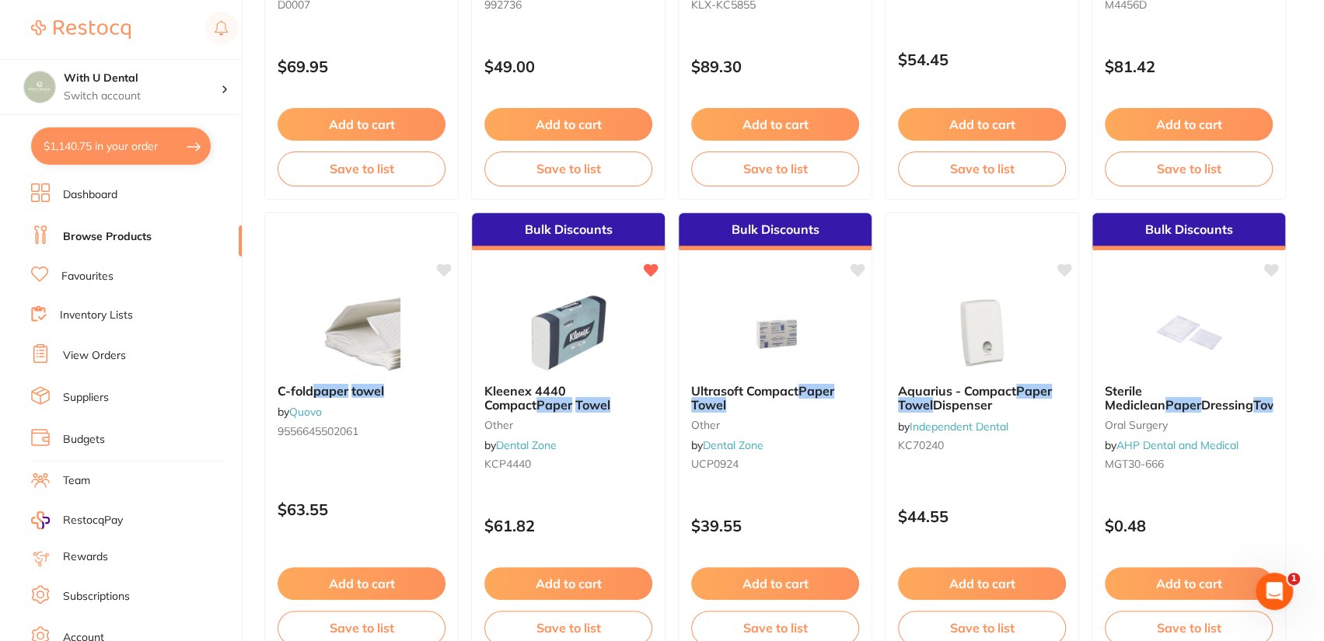
click at [96, 272] on link "Favourites" at bounding box center [87, 277] width 52 height 16
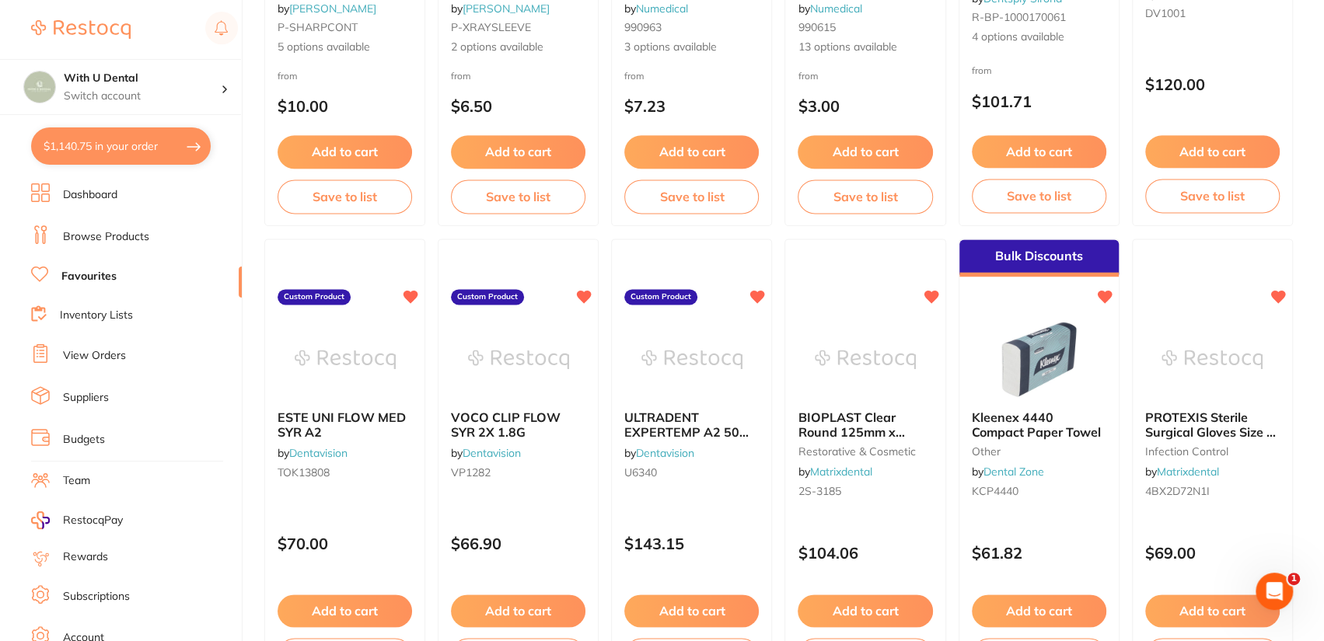
scroll to position [1400, 0]
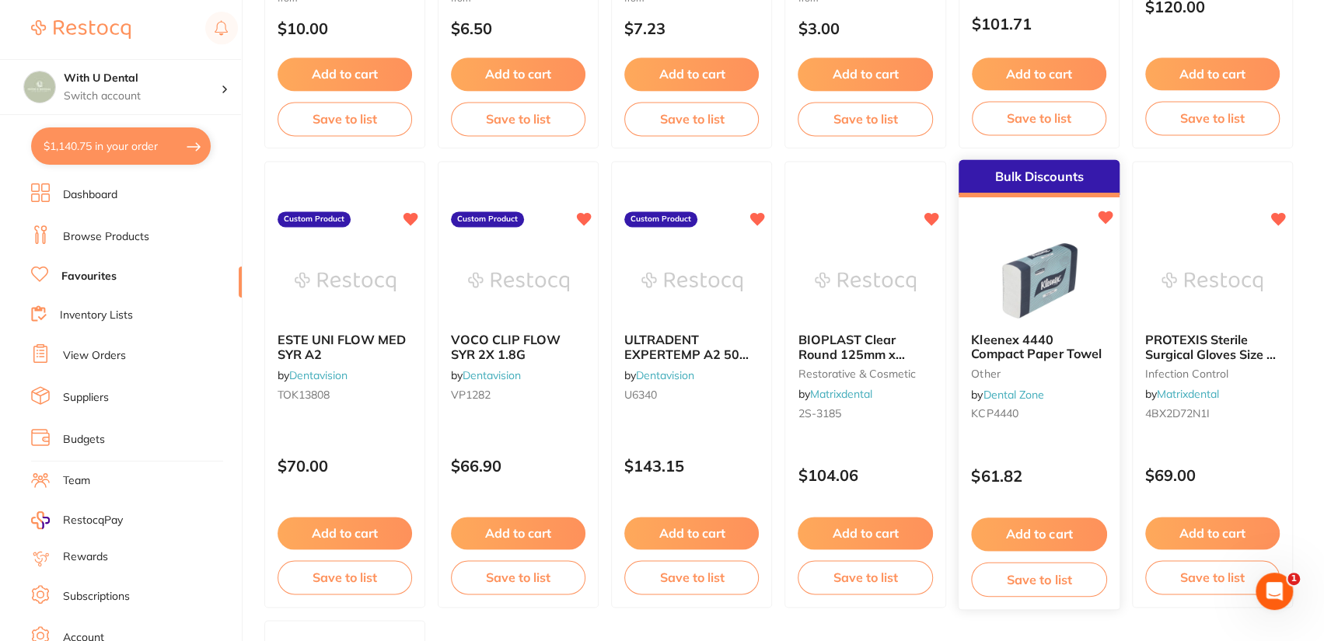
click at [1019, 231] on div "Bulk Discounts Kleenex 4440 Compact Paper Towel other by Dental Zone KCP4440 $6…" at bounding box center [1039, 385] width 163 height 452
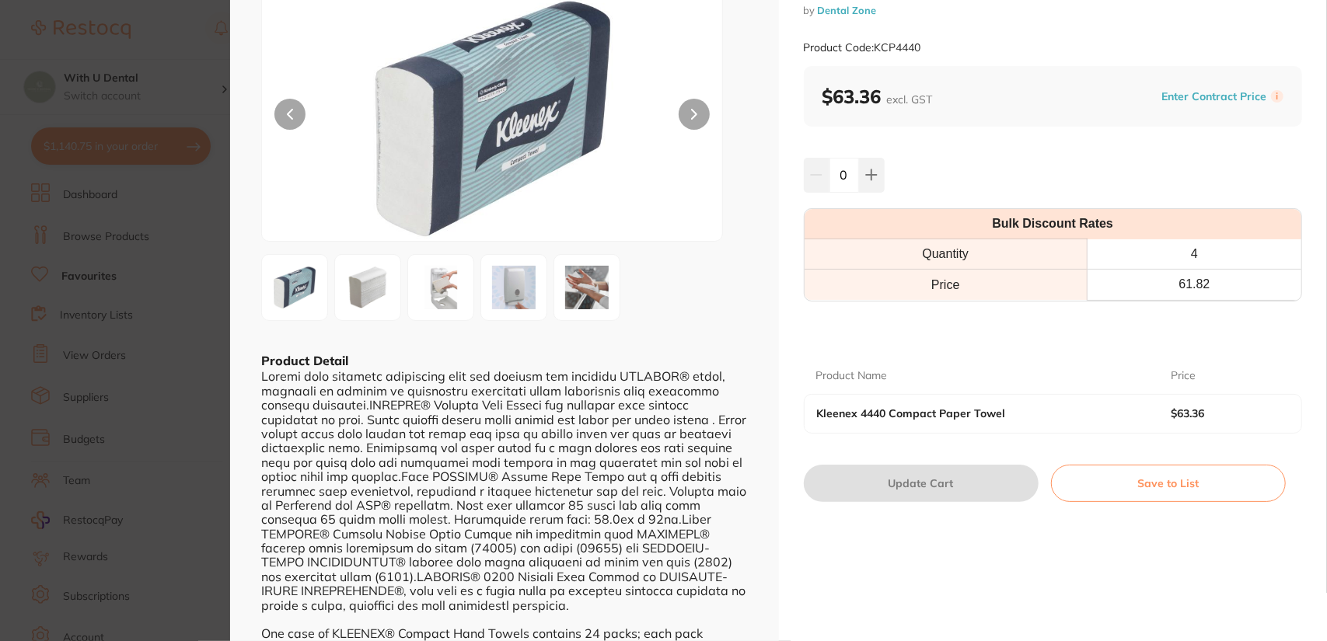
scroll to position [78, 0]
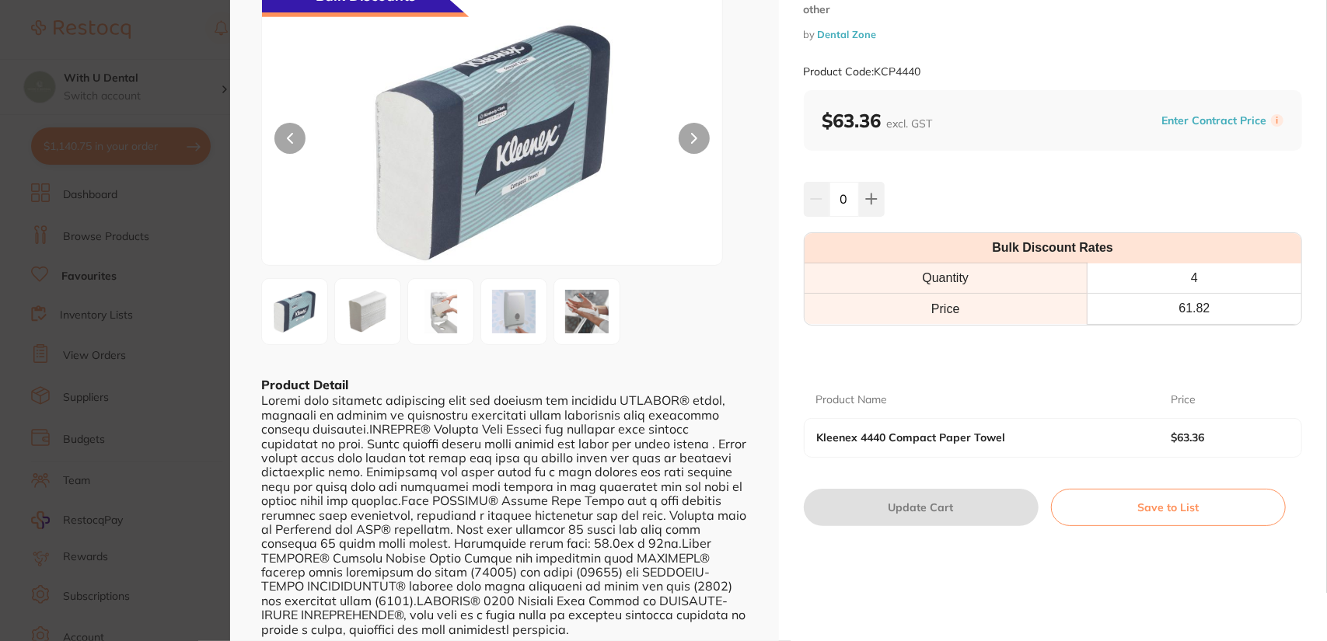
click at [868, 196] on icon at bounding box center [871, 199] width 12 height 12
type input "1"
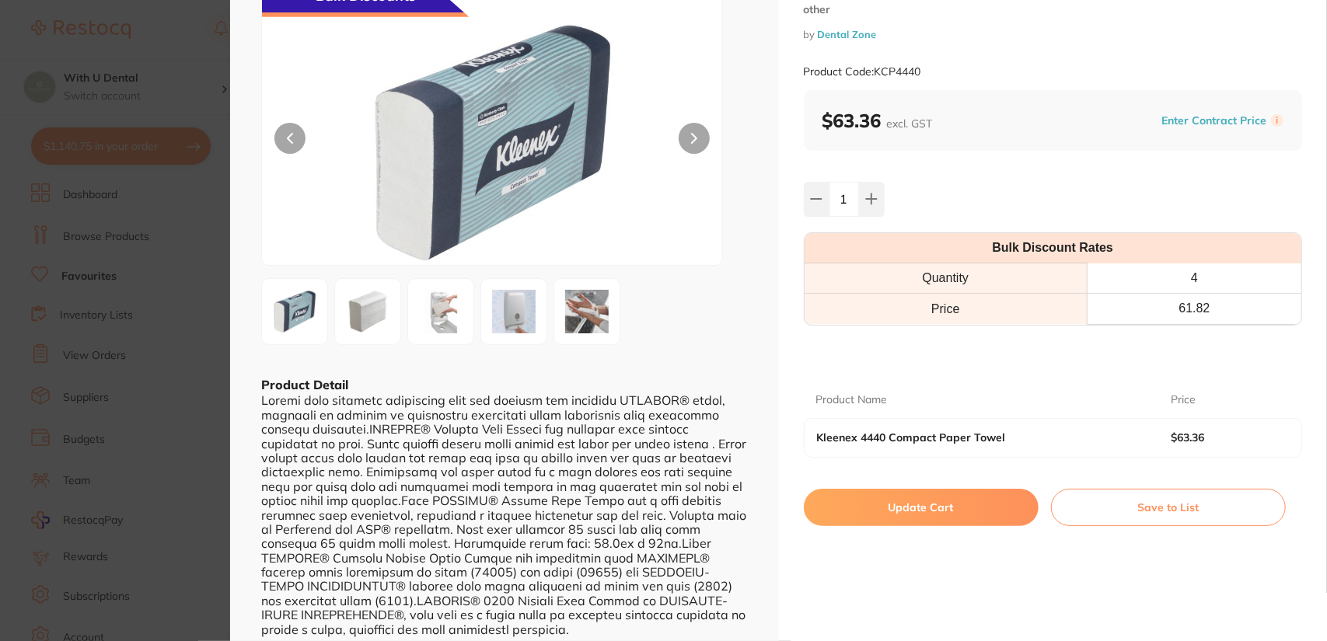
scroll to position [0, 0]
click at [928, 497] on button "Update Cart" at bounding box center [921, 507] width 235 height 37
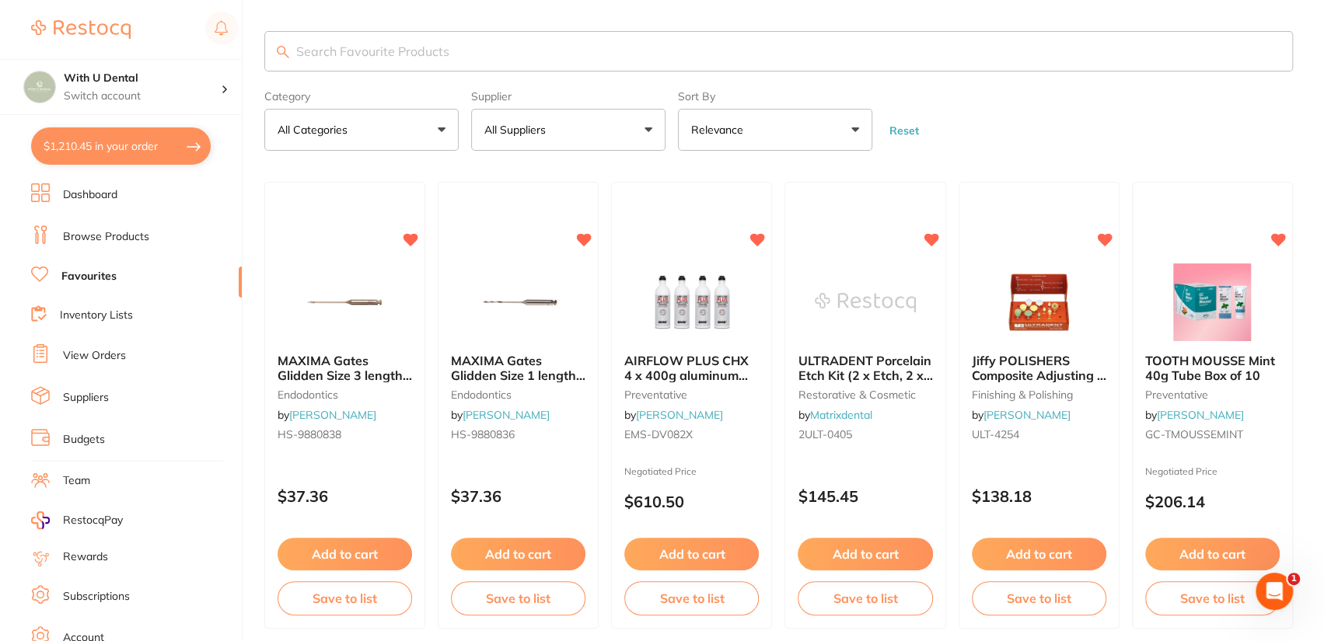
click at [459, 61] on input "search" at bounding box center [778, 51] width 1029 height 40
click at [96, 192] on link "Dashboard" at bounding box center [90, 195] width 54 height 16
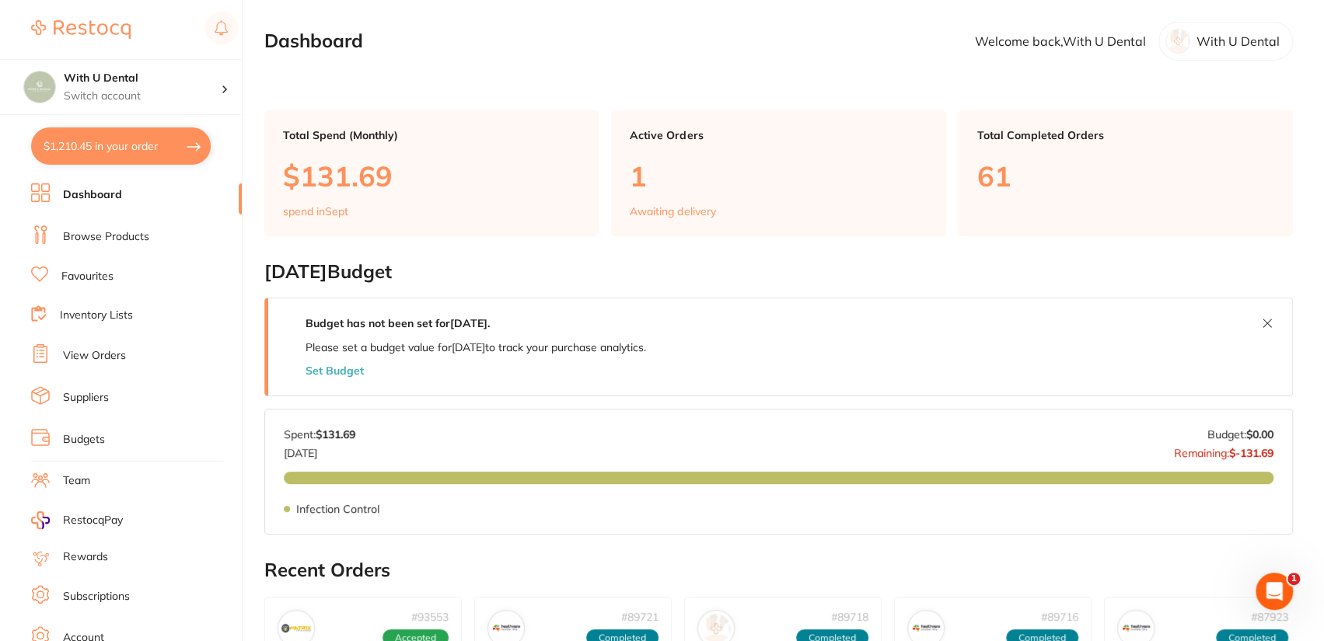
click at [142, 229] on link "Browse Products" at bounding box center [106, 237] width 86 height 16
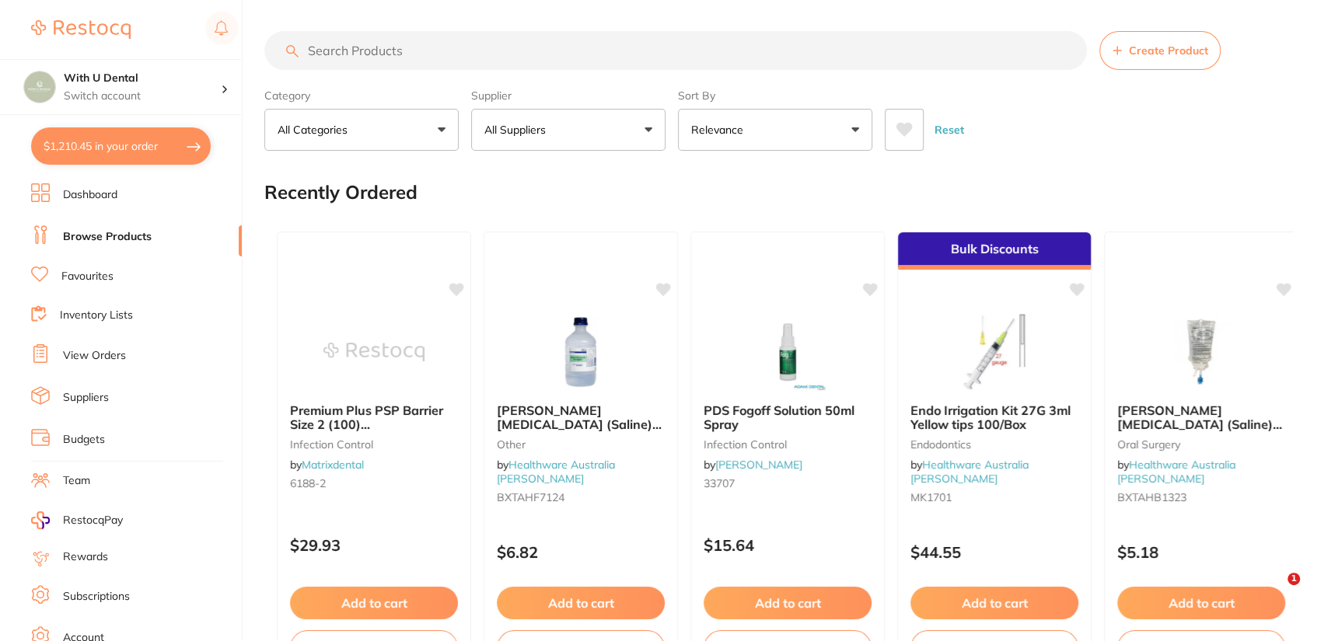
click at [476, 58] on input "search" at bounding box center [675, 50] width 823 height 39
type input "white tray covers"
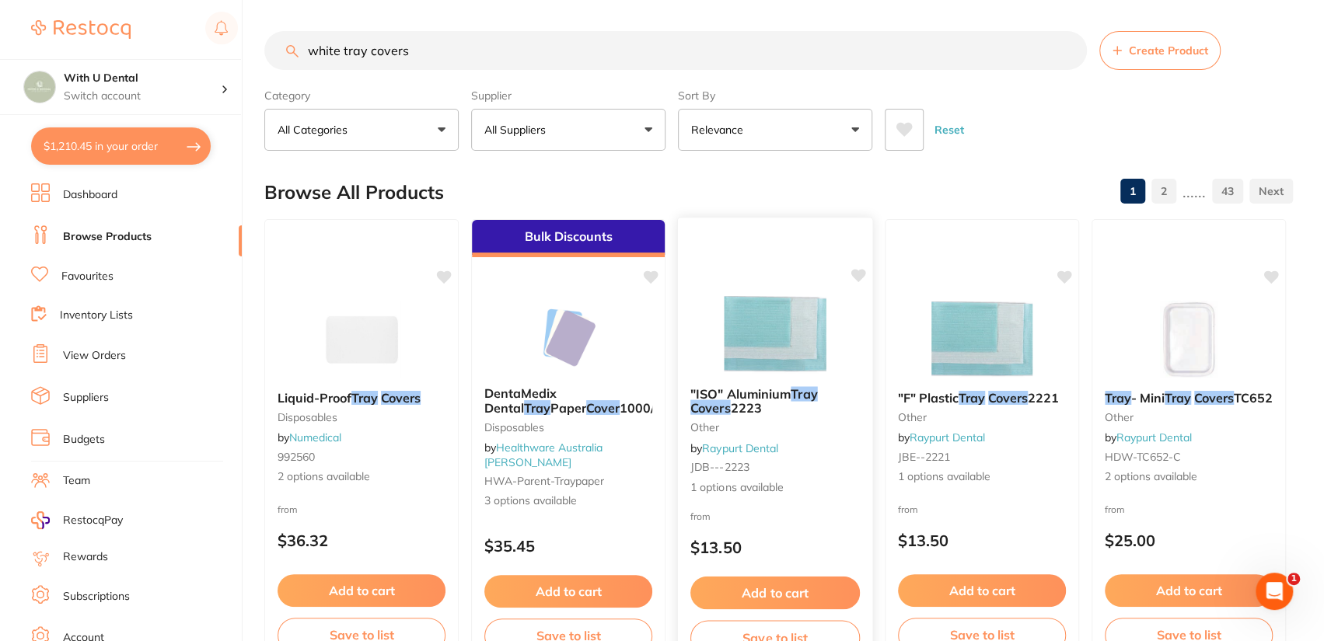
click at [756, 334] on img at bounding box center [775, 334] width 102 height 79
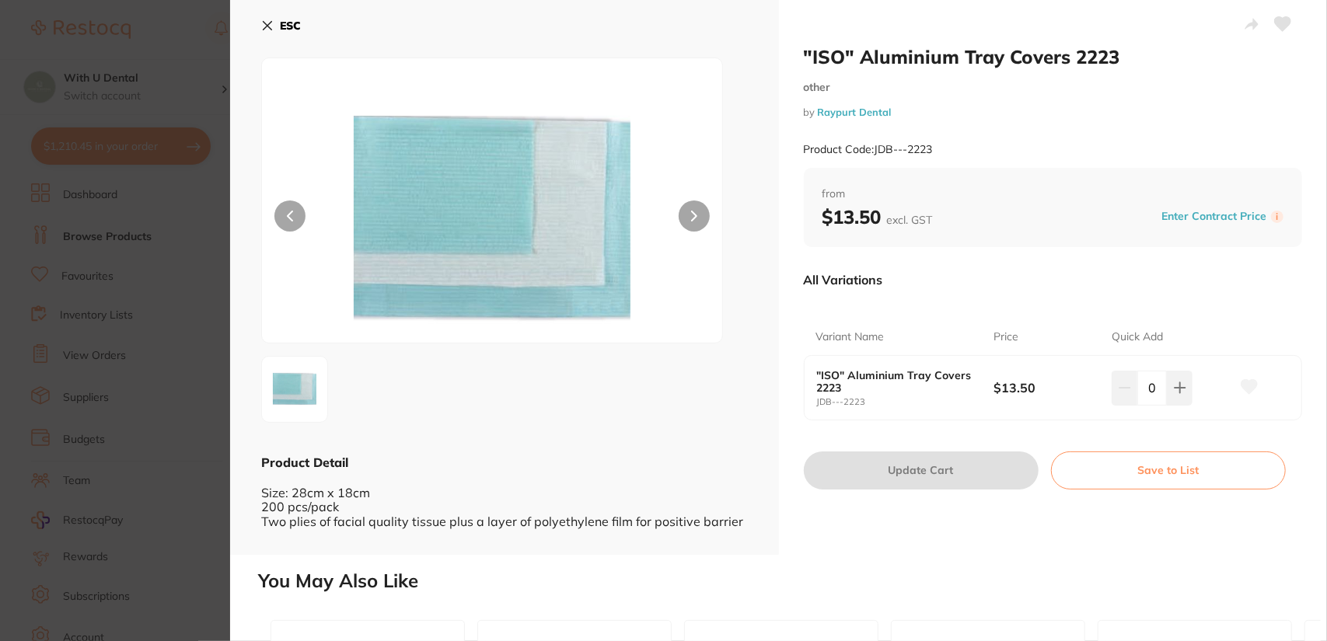
click at [264, 19] on icon at bounding box center [267, 25] width 12 height 12
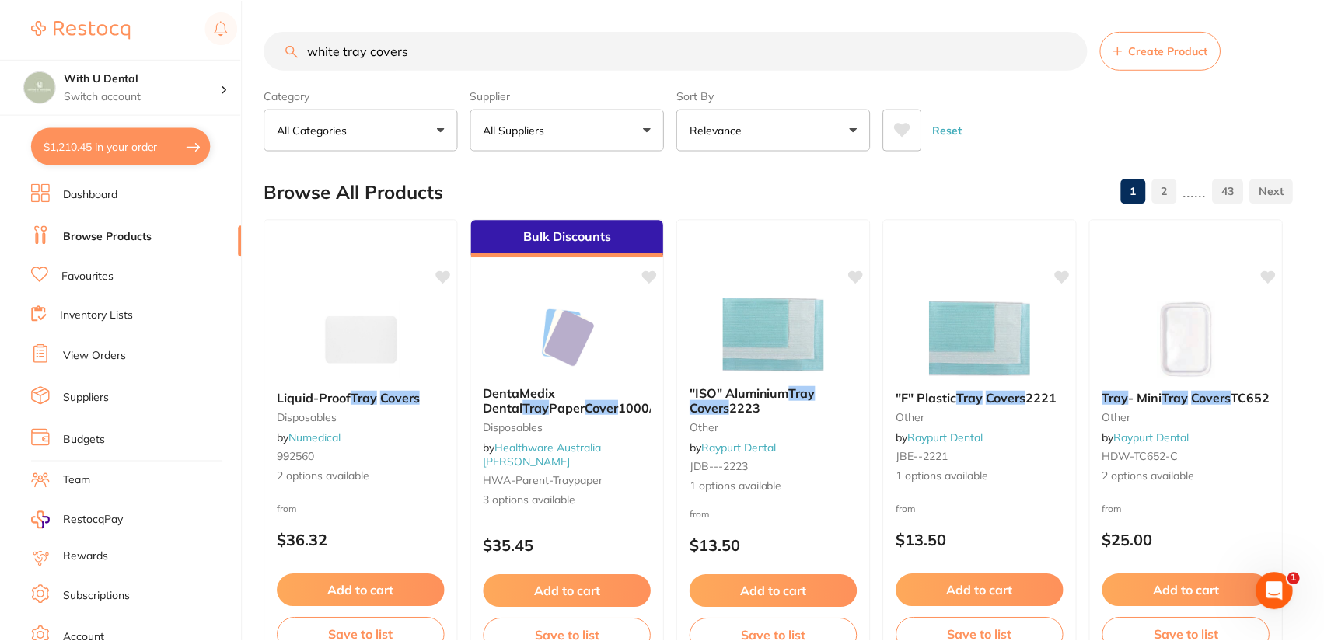
scroll to position [2, 0]
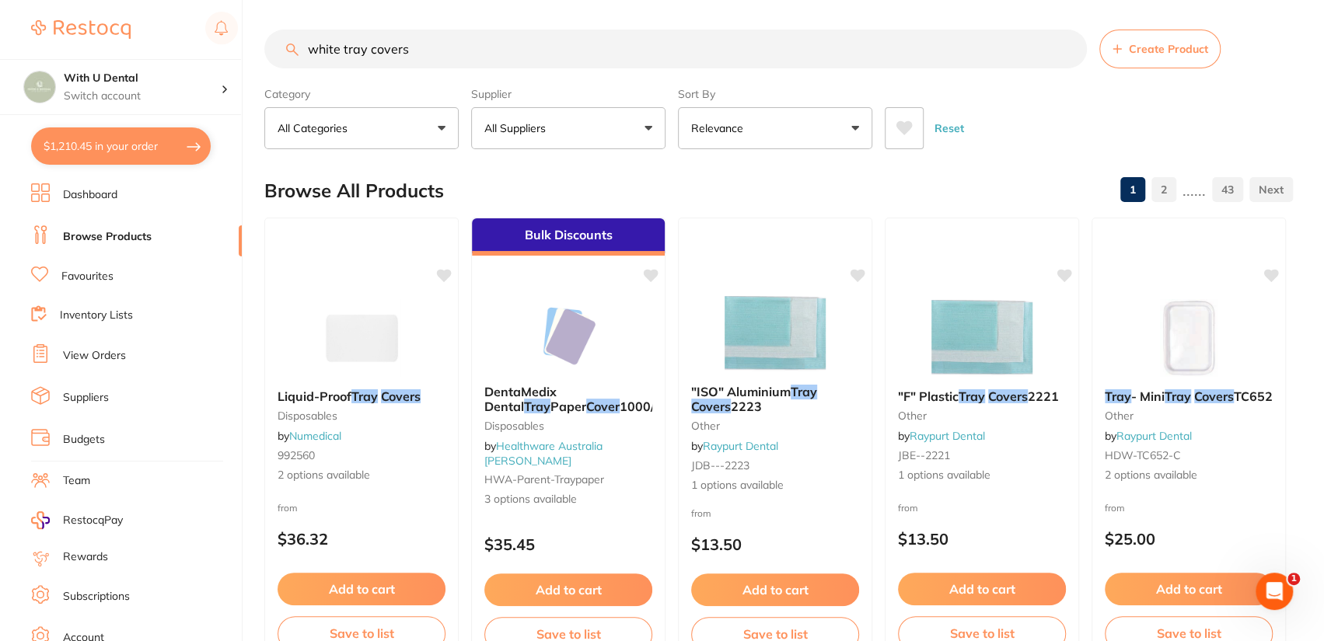
click at [465, 48] on input "white tray covers" at bounding box center [675, 49] width 823 height 39
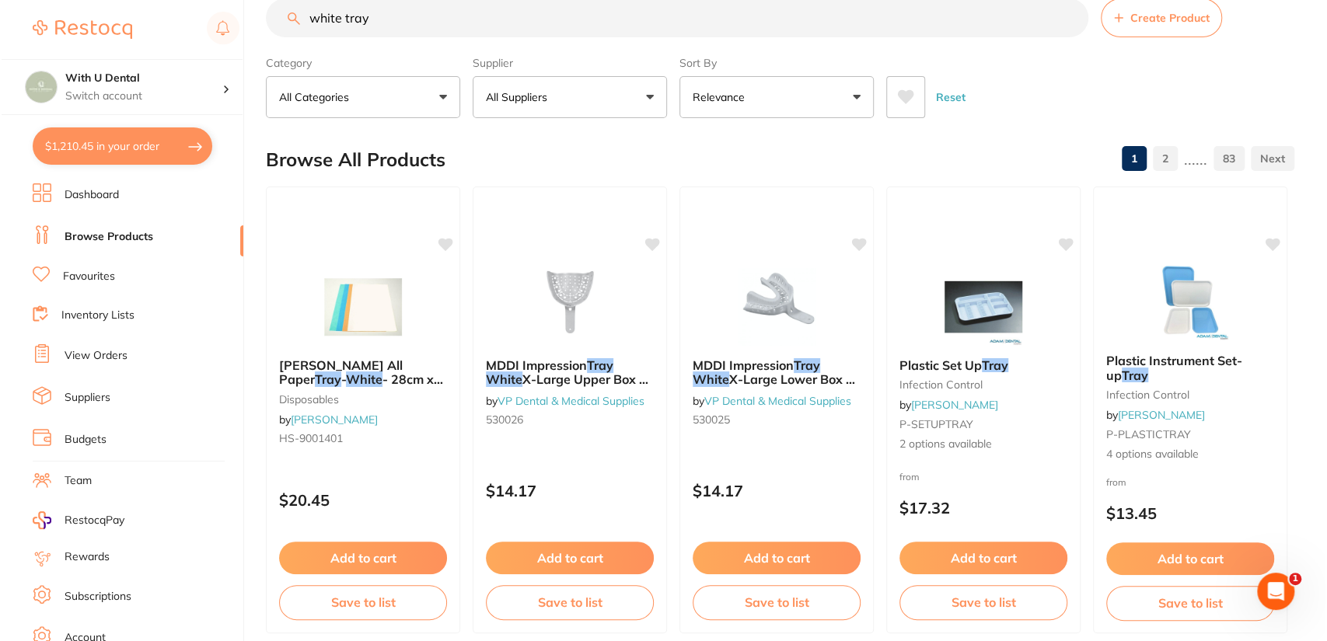
scroll to position [0, 0]
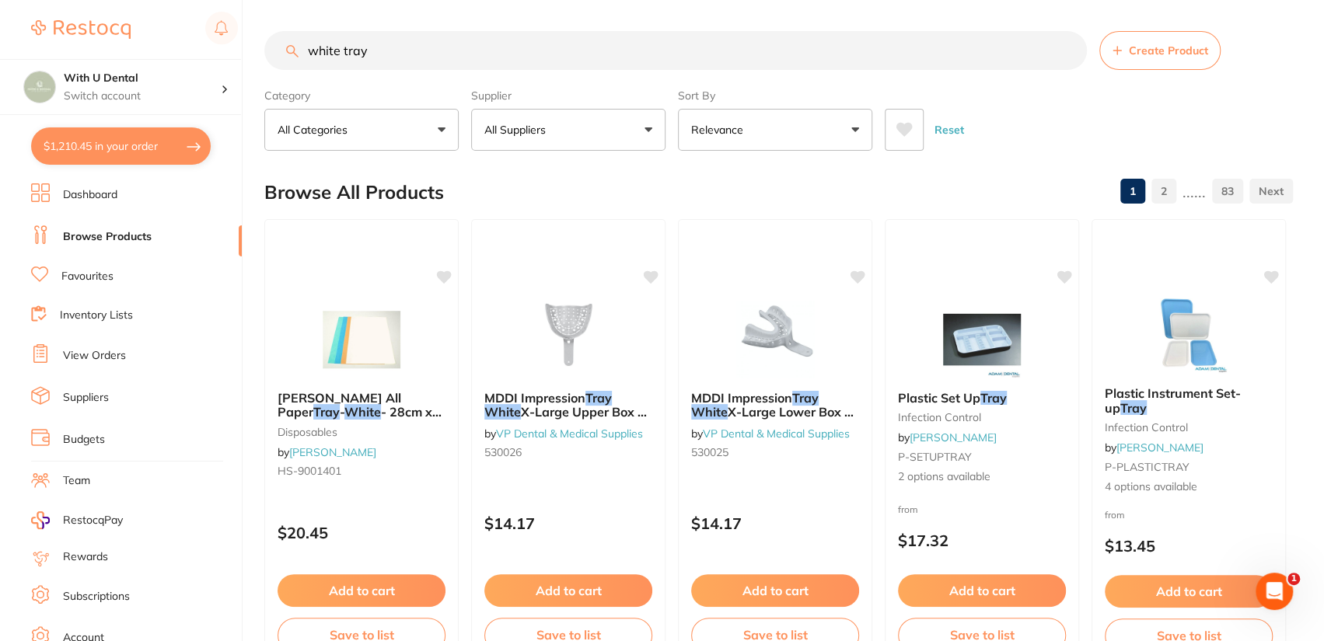
click at [450, 49] on input "white tray" at bounding box center [675, 50] width 823 height 39
type input "w"
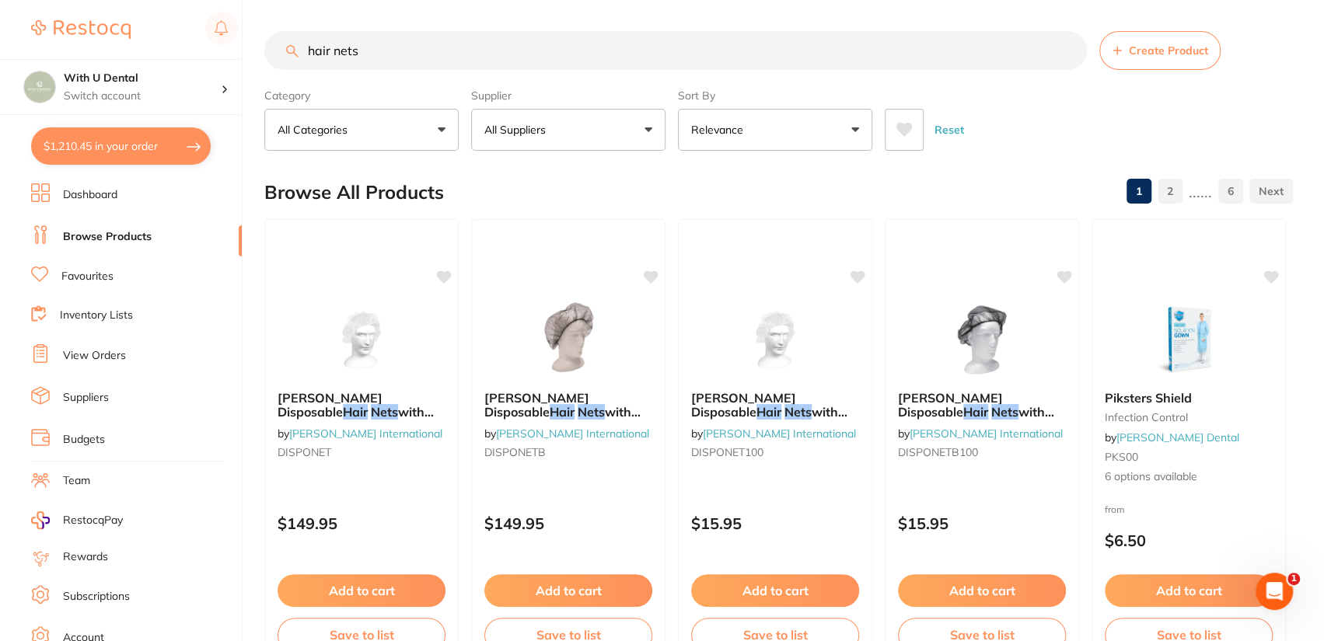
click at [392, 52] on input "hair nets" at bounding box center [675, 50] width 823 height 39
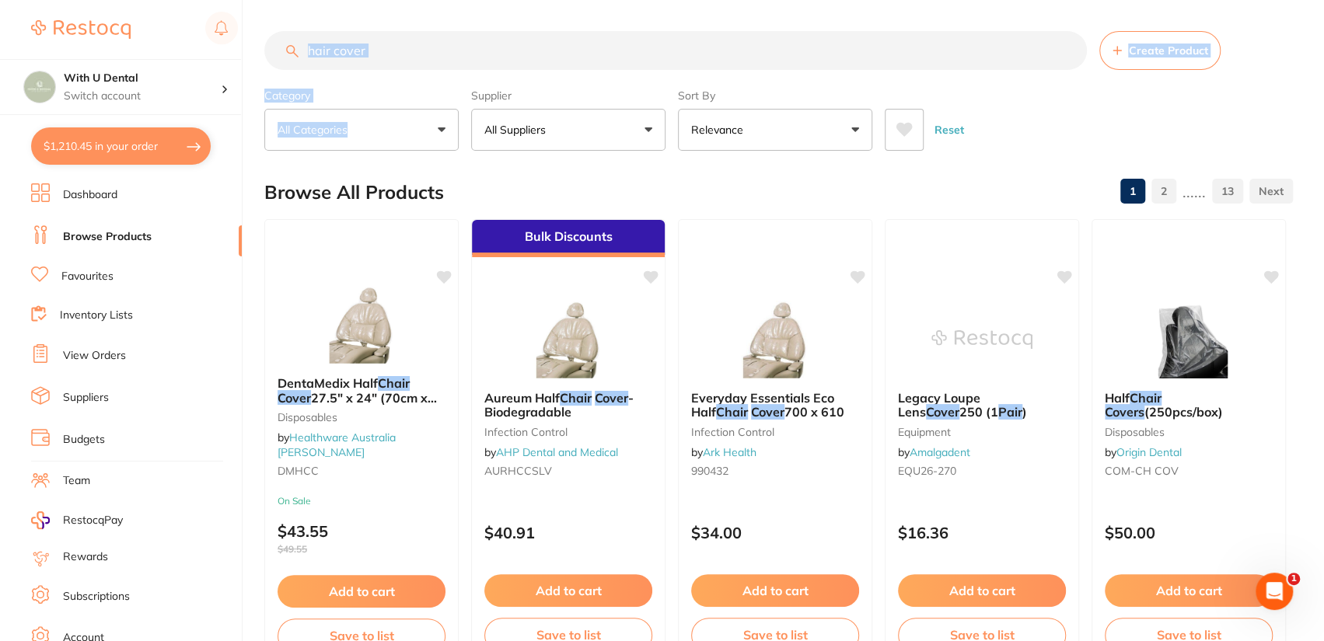
drag, startPoint x: 463, startPoint y: 72, endPoint x: 365, endPoint y: 44, distance: 101.7
click at [334, 54] on section "hair cover Create Product Category All Categories All Categories burs Burs crow…" at bounding box center [778, 91] width 1029 height 120
click at [420, 58] on input "hair cover" at bounding box center [675, 50] width 823 height 39
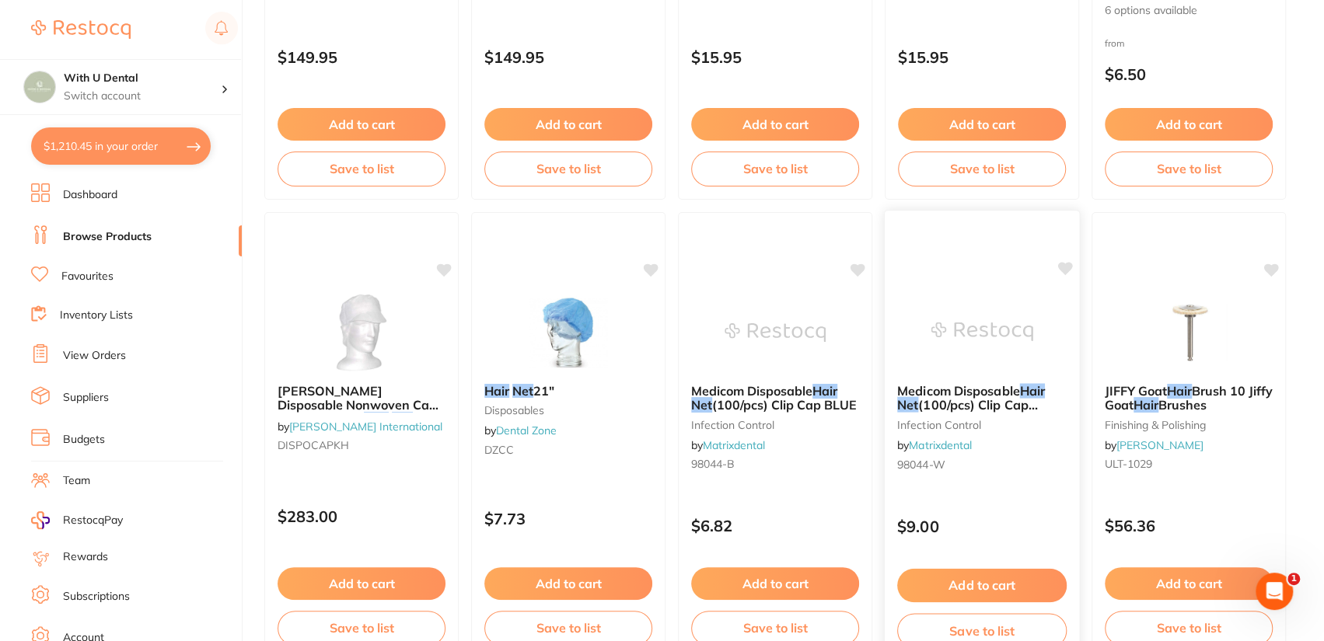
click at [1001, 338] on img at bounding box center [982, 331] width 102 height 79
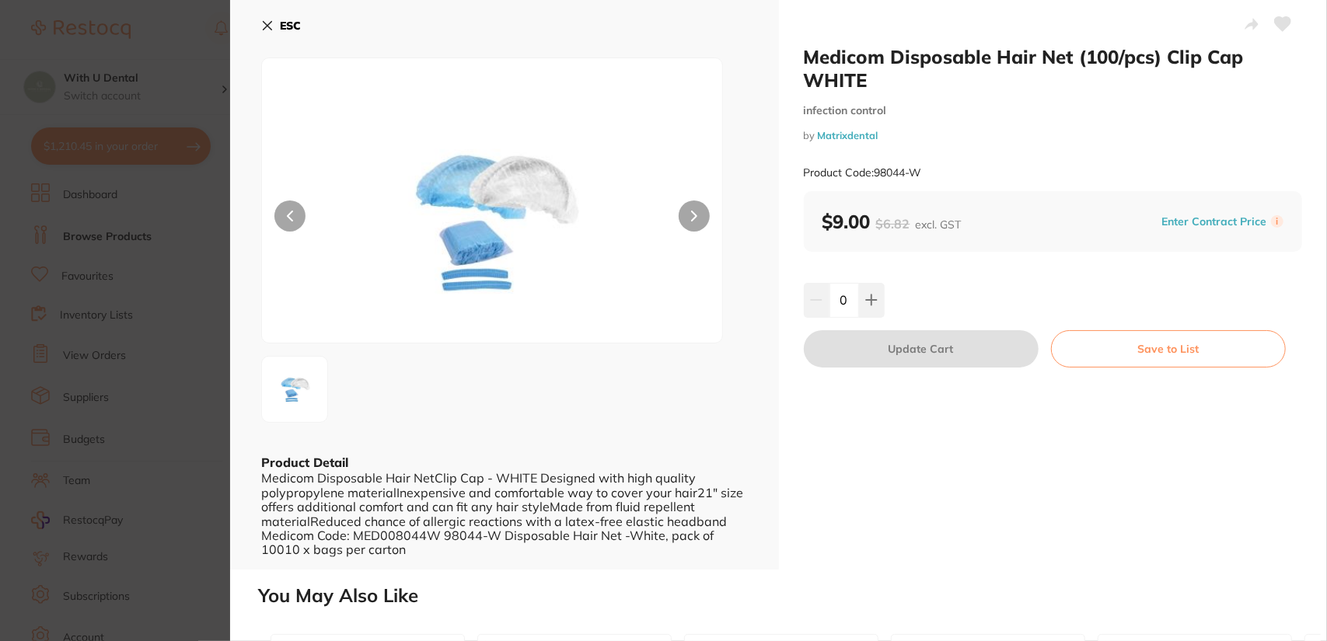
click at [264, 29] on icon at bounding box center [268, 26] width 9 height 9
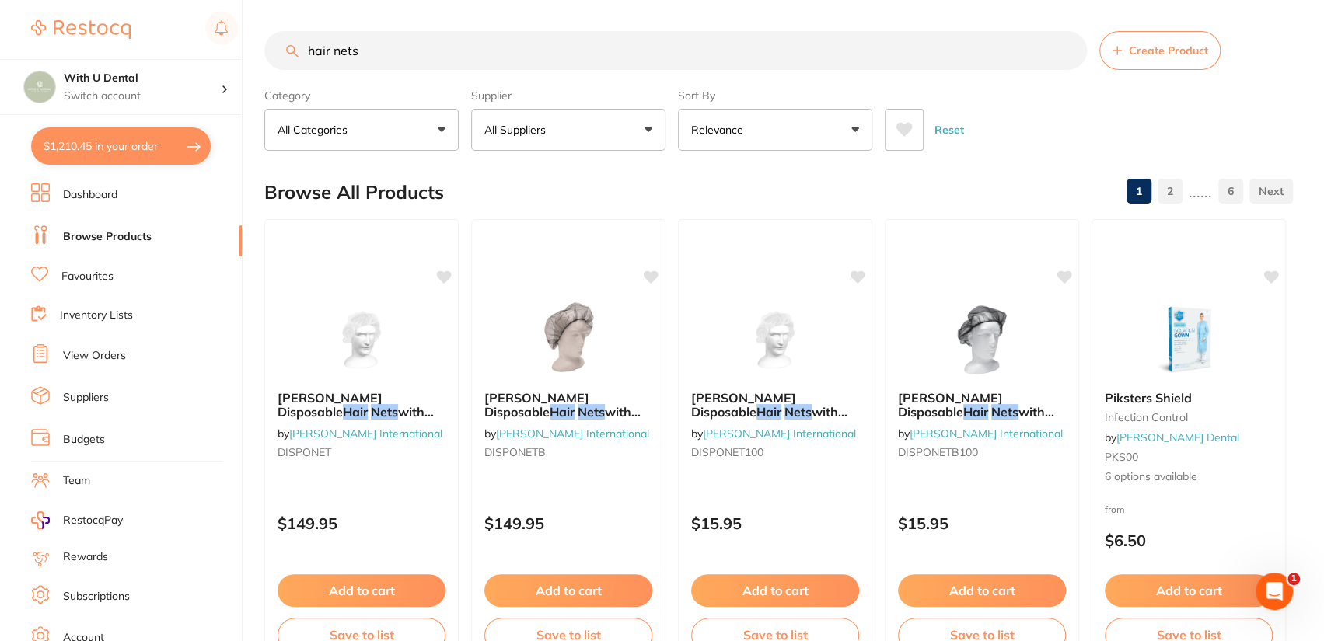
click at [404, 50] on input "hair nets" at bounding box center [675, 50] width 823 height 39
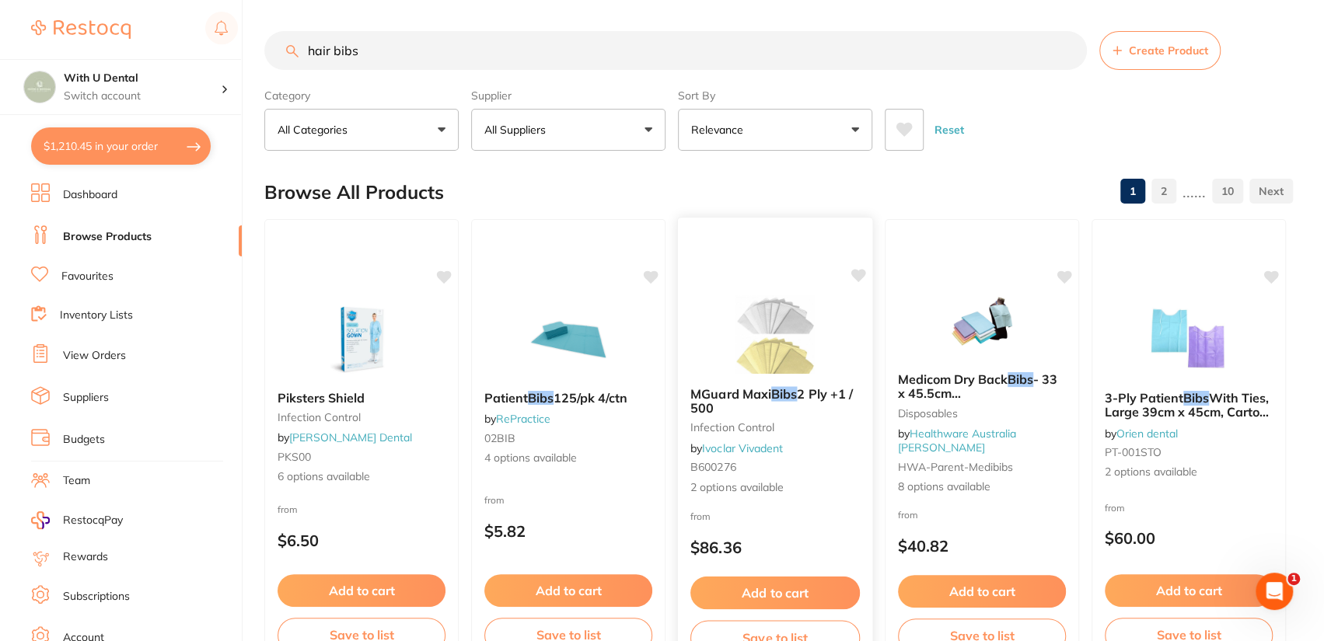
click at [766, 278] on div "MGuard Maxi Bibs 2 Ply +1 / 500 infection control by Ivoclar Vivadent B600276 2…" at bounding box center [775, 443] width 197 height 452
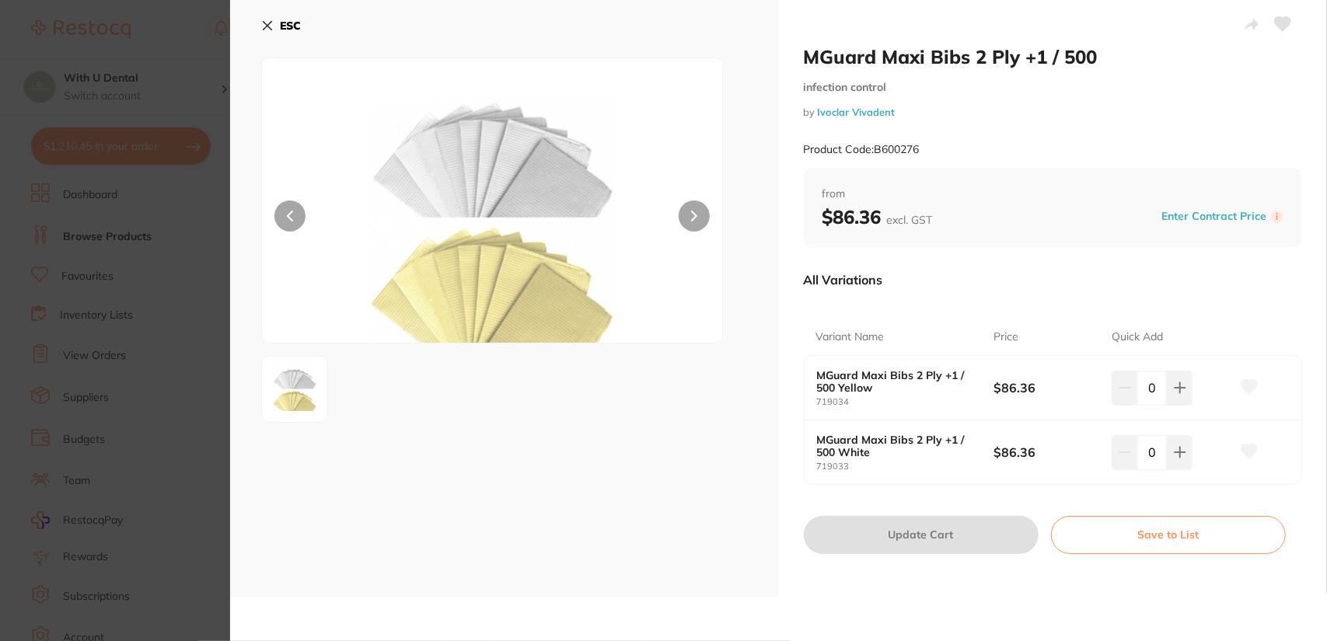
click at [263, 26] on icon at bounding box center [267, 25] width 12 height 12
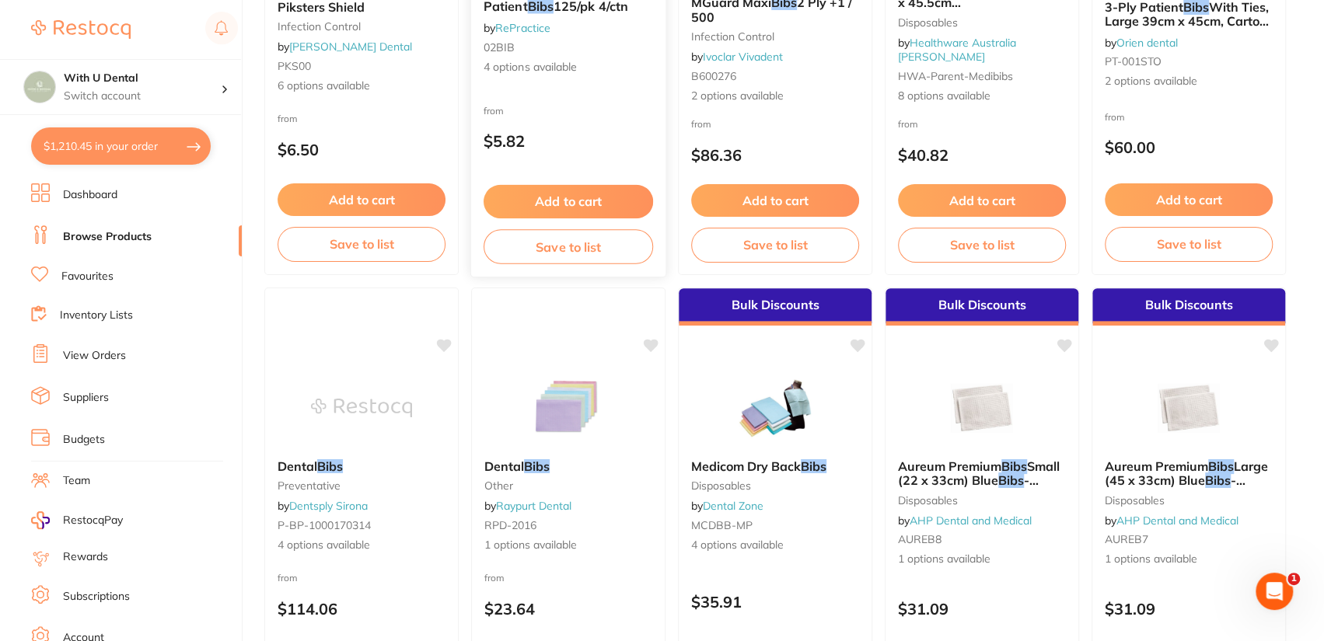
scroll to position [547, 0]
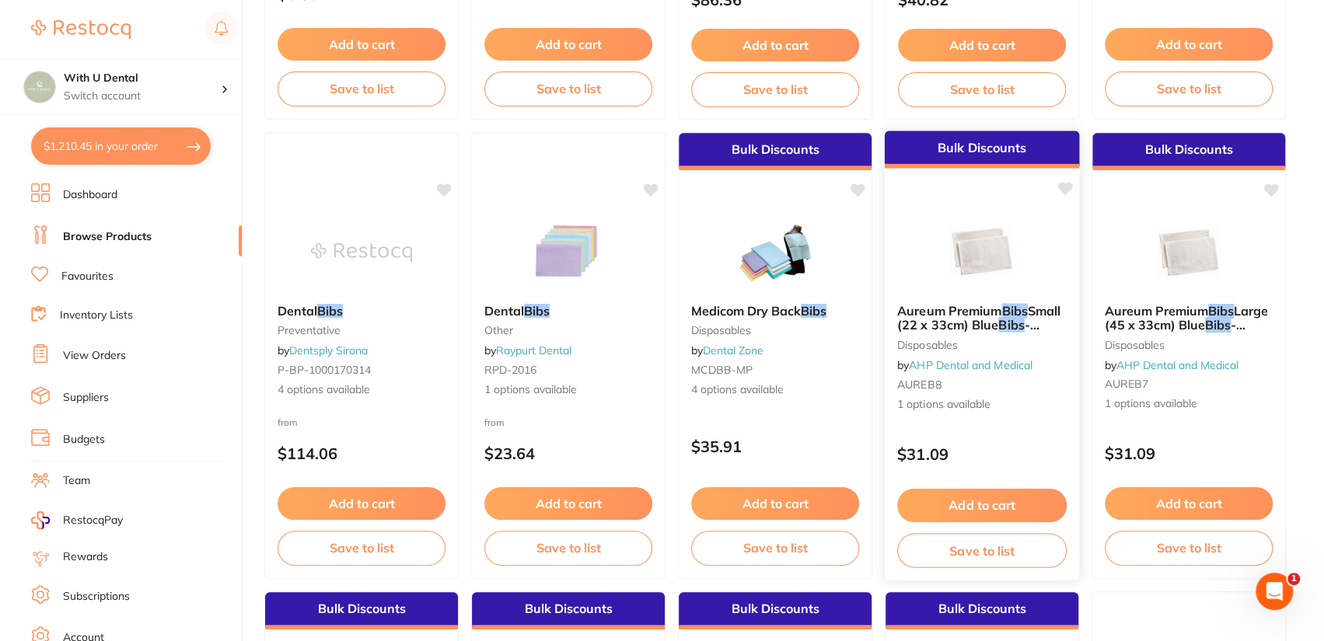
click at [936, 243] on img at bounding box center [982, 251] width 102 height 79
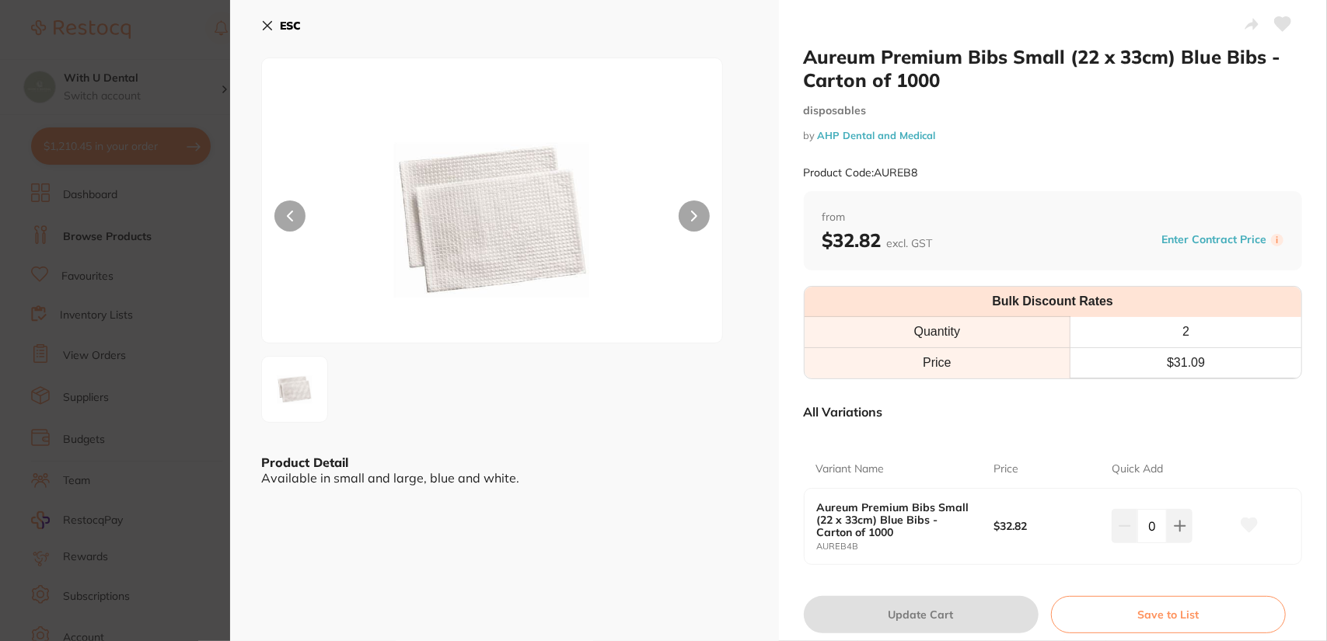
click at [262, 29] on icon at bounding box center [267, 25] width 12 height 12
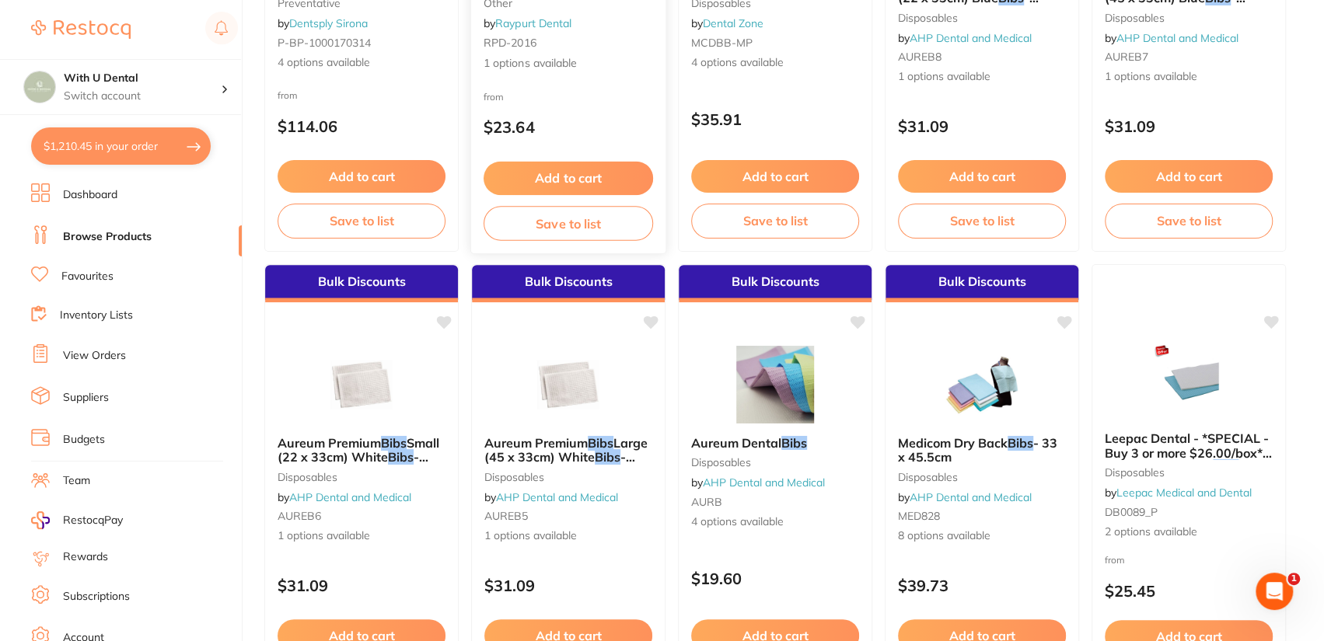
scroll to position [935, 0]
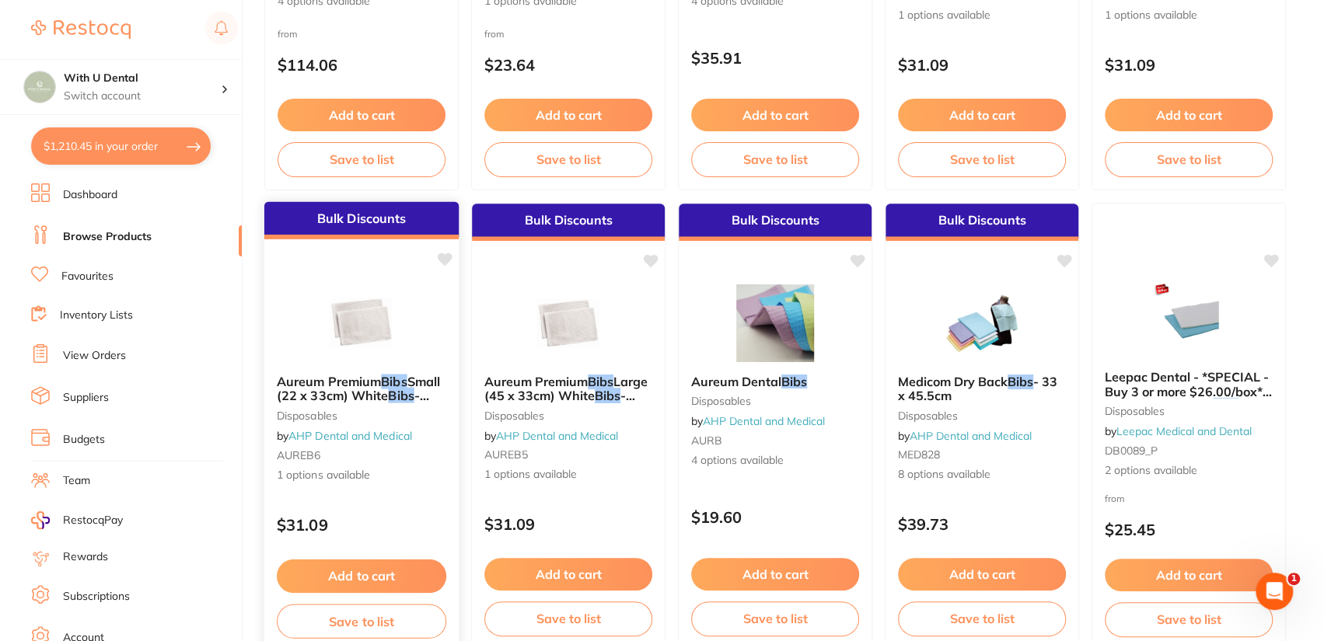
click at [395, 318] on img at bounding box center [361, 322] width 102 height 79
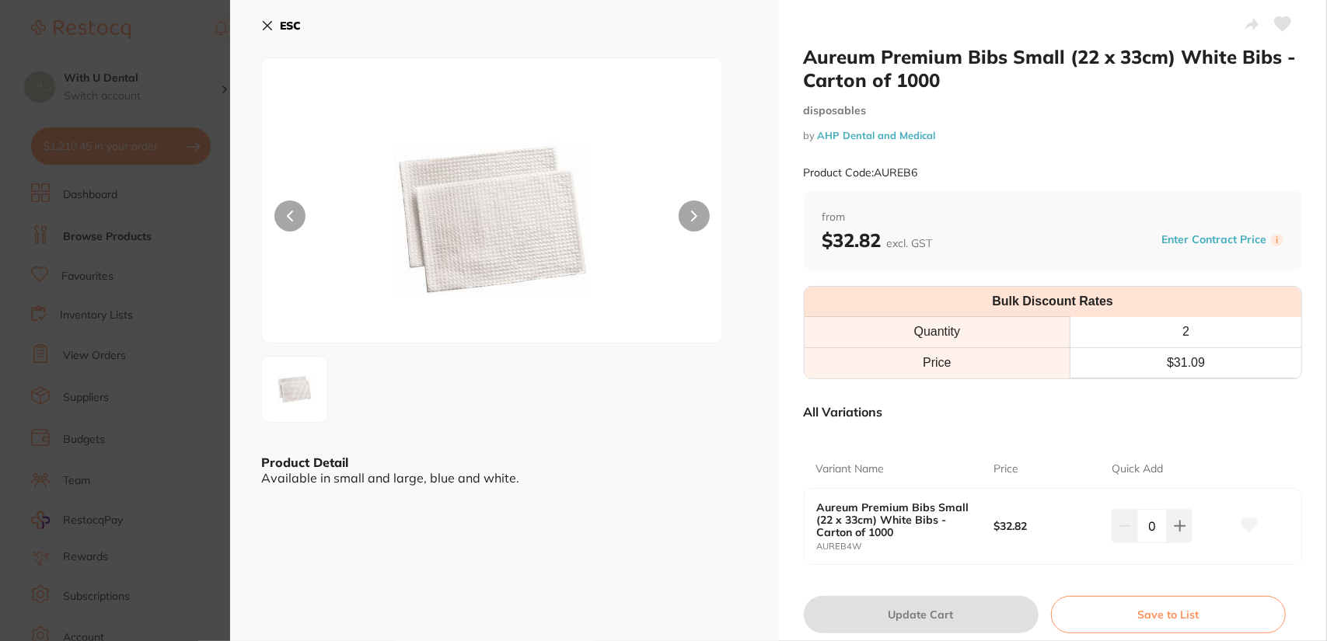
click at [272, 18] on button "ESC" at bounding box center [281, 25] width 40 height 26
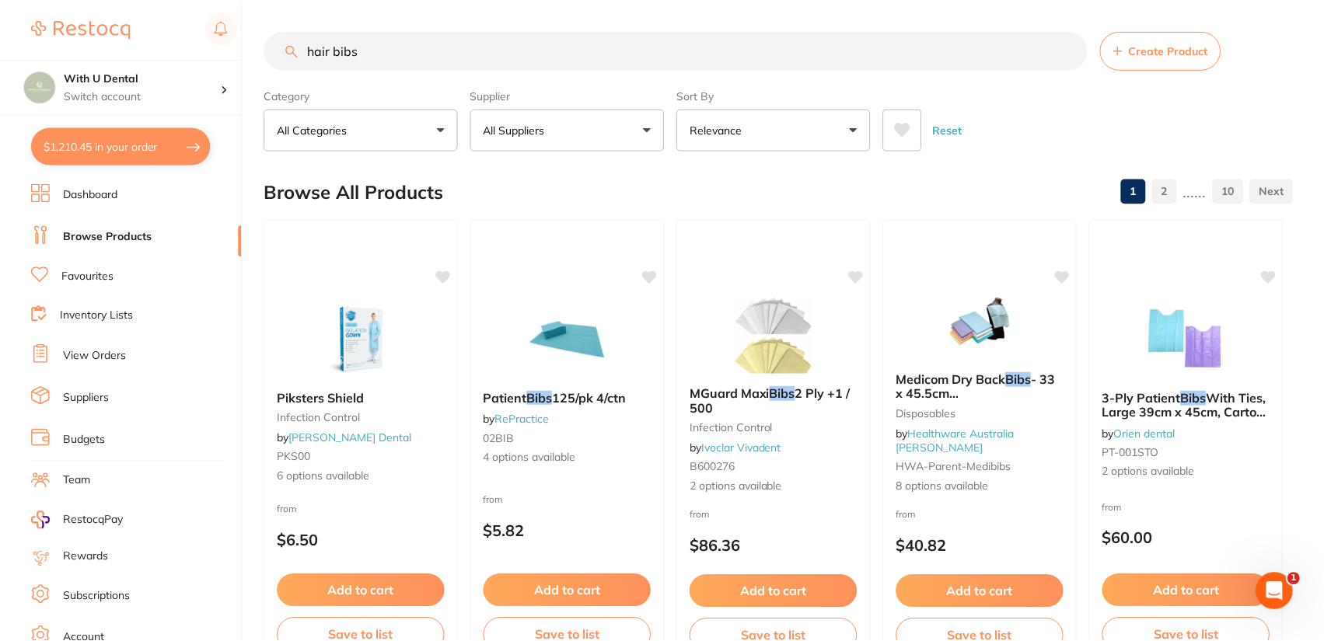
scroll to position [935, 0]
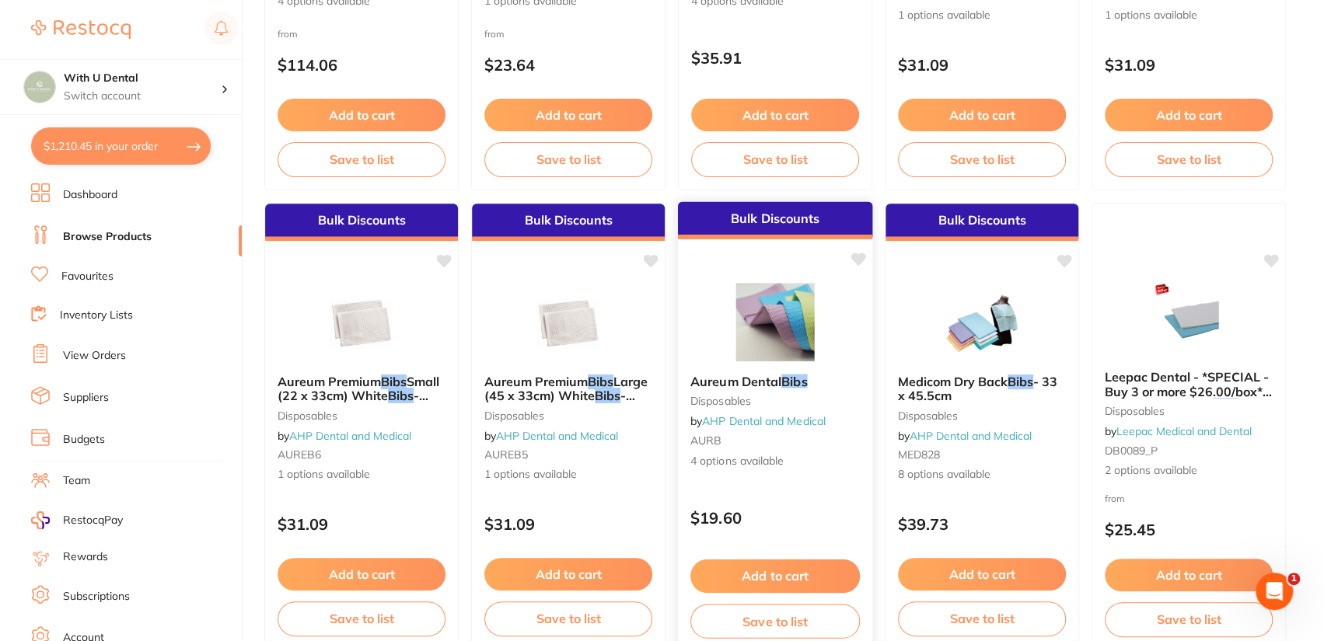
click at [794, 340] on img at bounding box center [775, 322] width 102 height 79
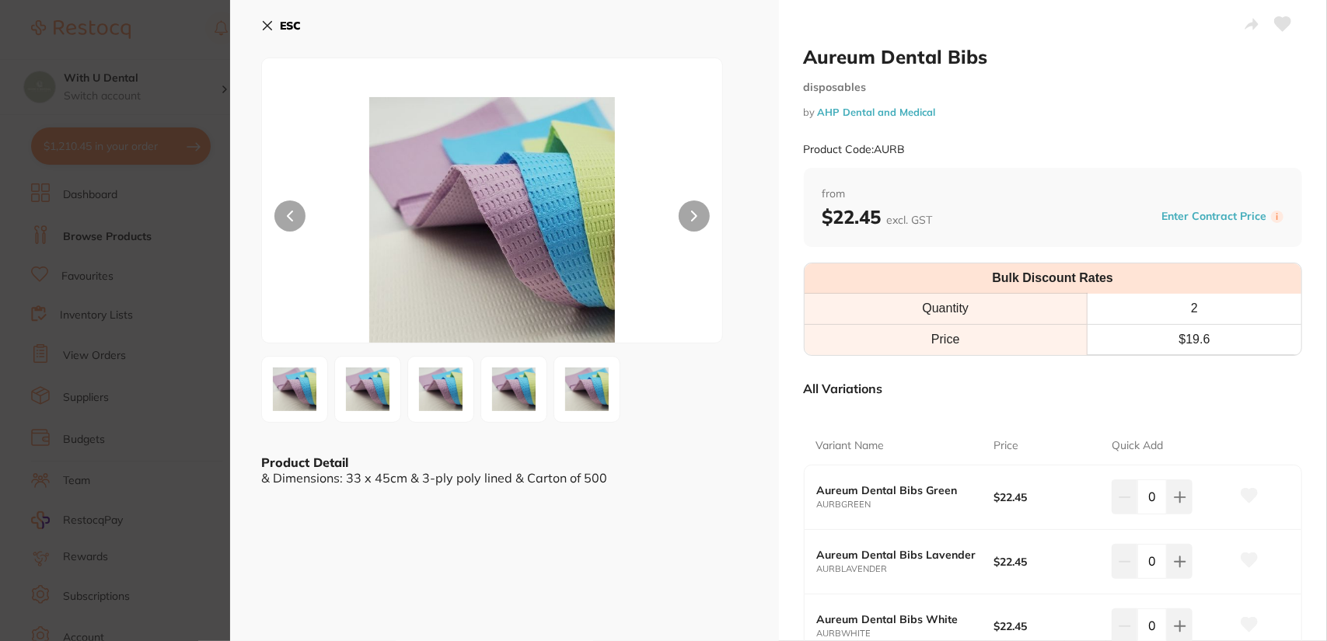
click at [278, 26] on button "ESC" at bounding box center [281, 25] width 40 height 26
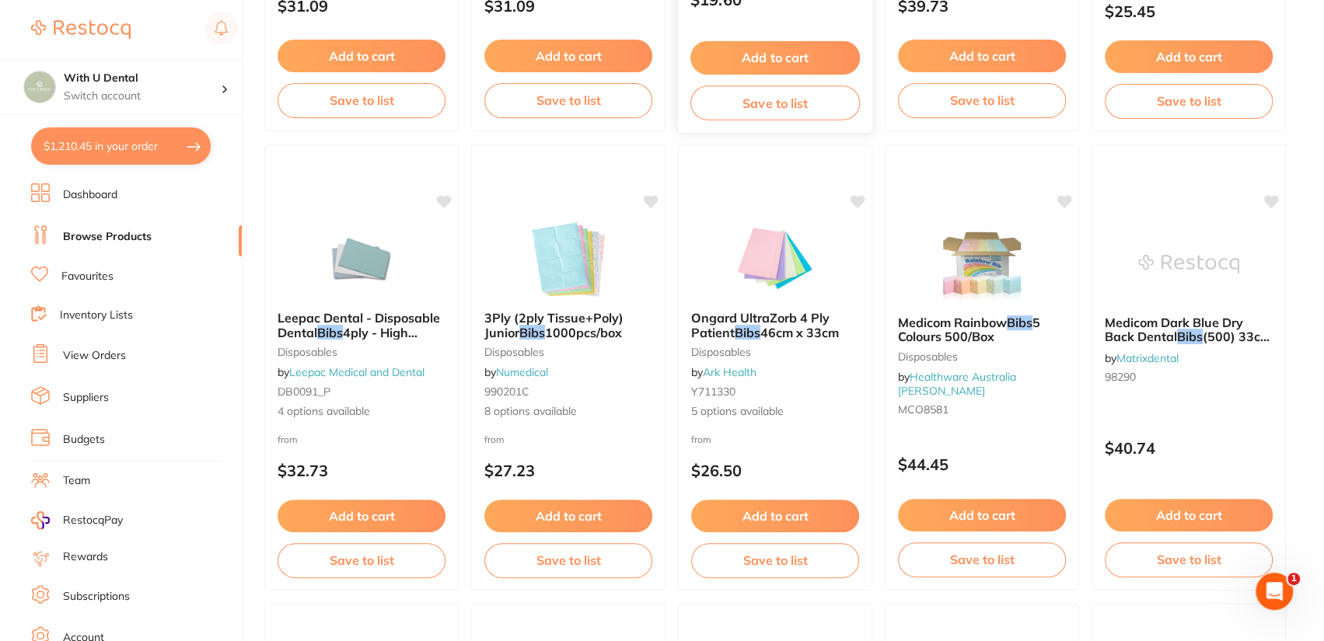
scroll to position [1480, 0]
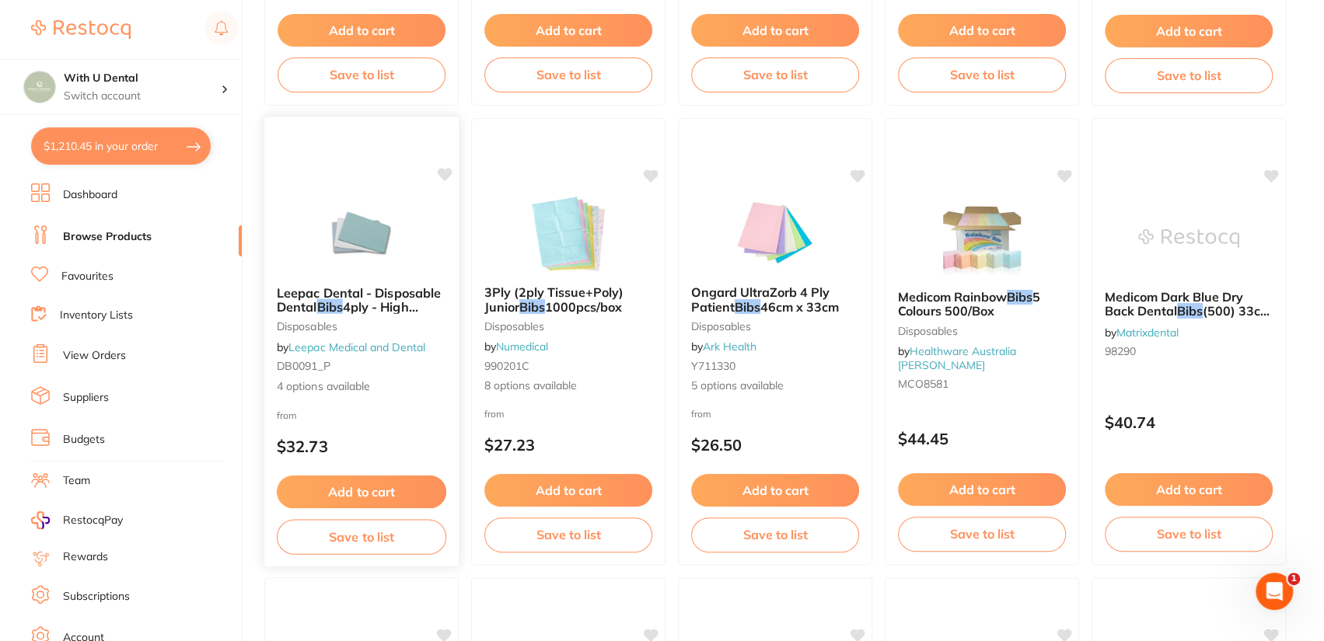
click at [432, 243] on div at bounding box center [361, 233] width 194 height 79
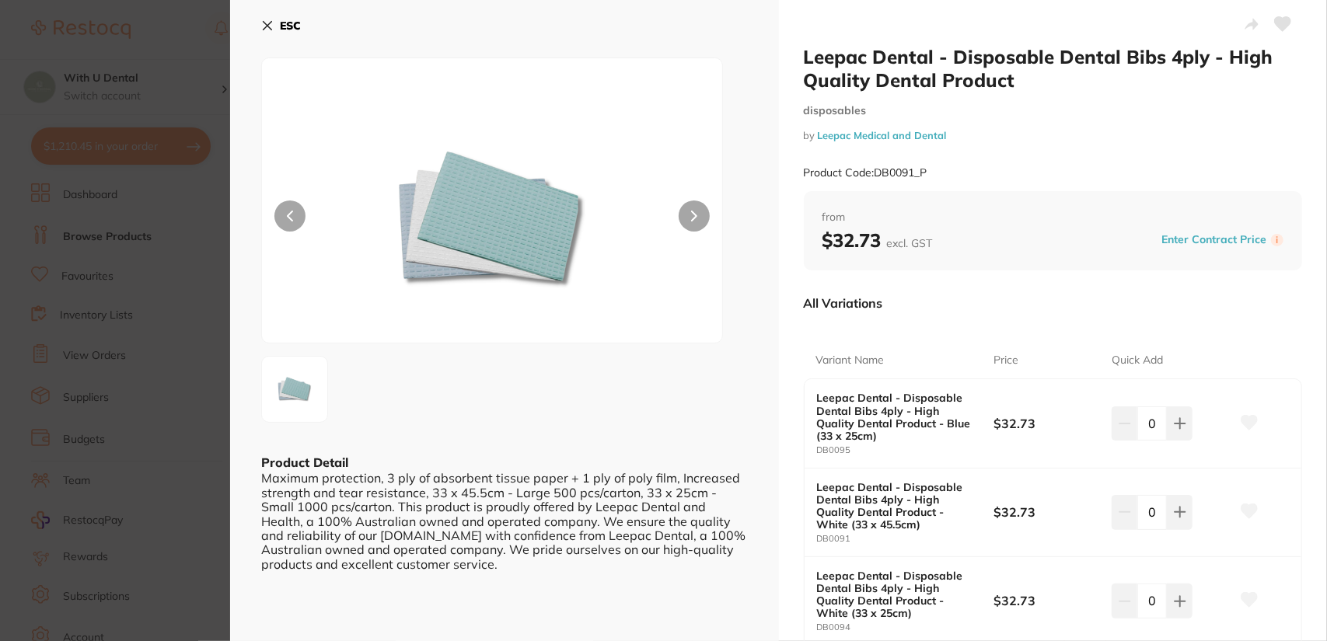
click at [289, 19] on b "ESC" at bounding box center [290, 26] width 21 height 14
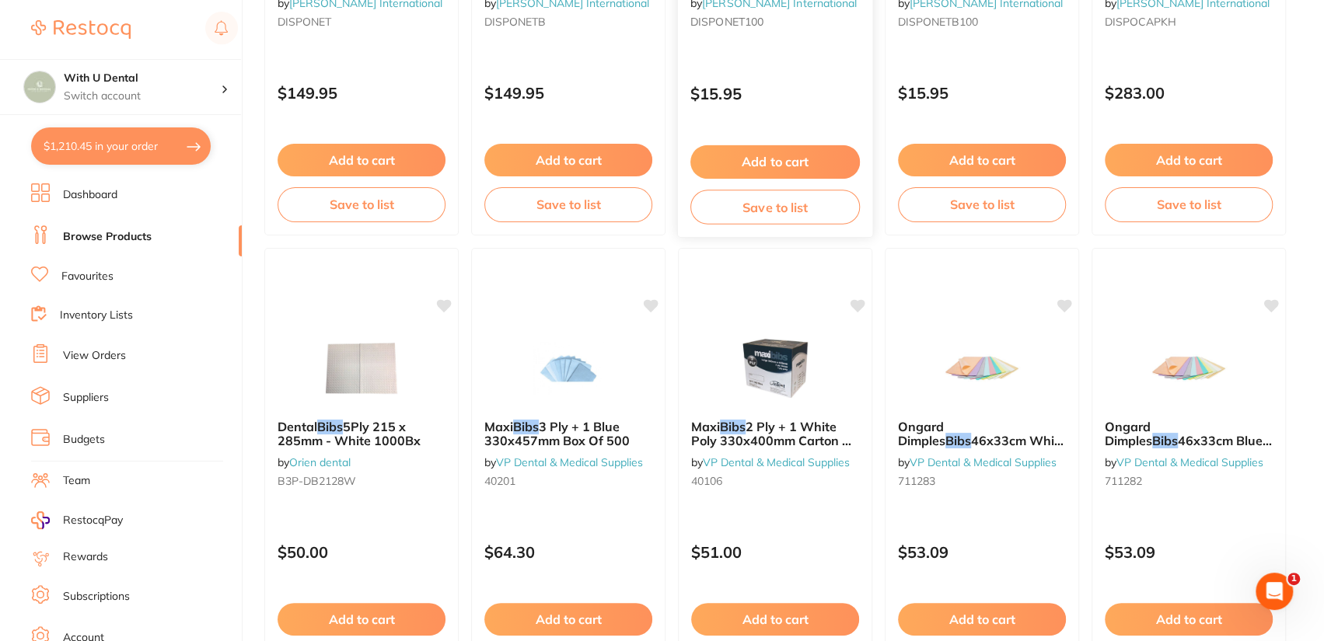
scroll to position [3268, 0]
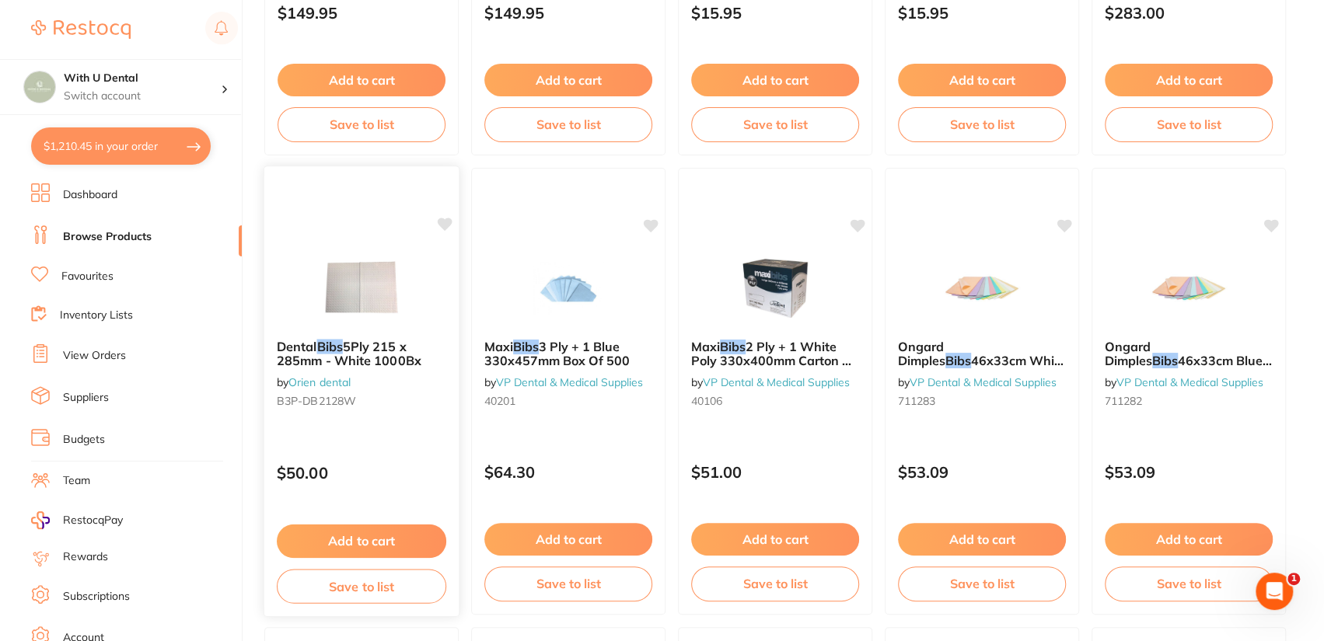
click at [408, 295] on img at bounding box center [361, 287] width 102 height 79
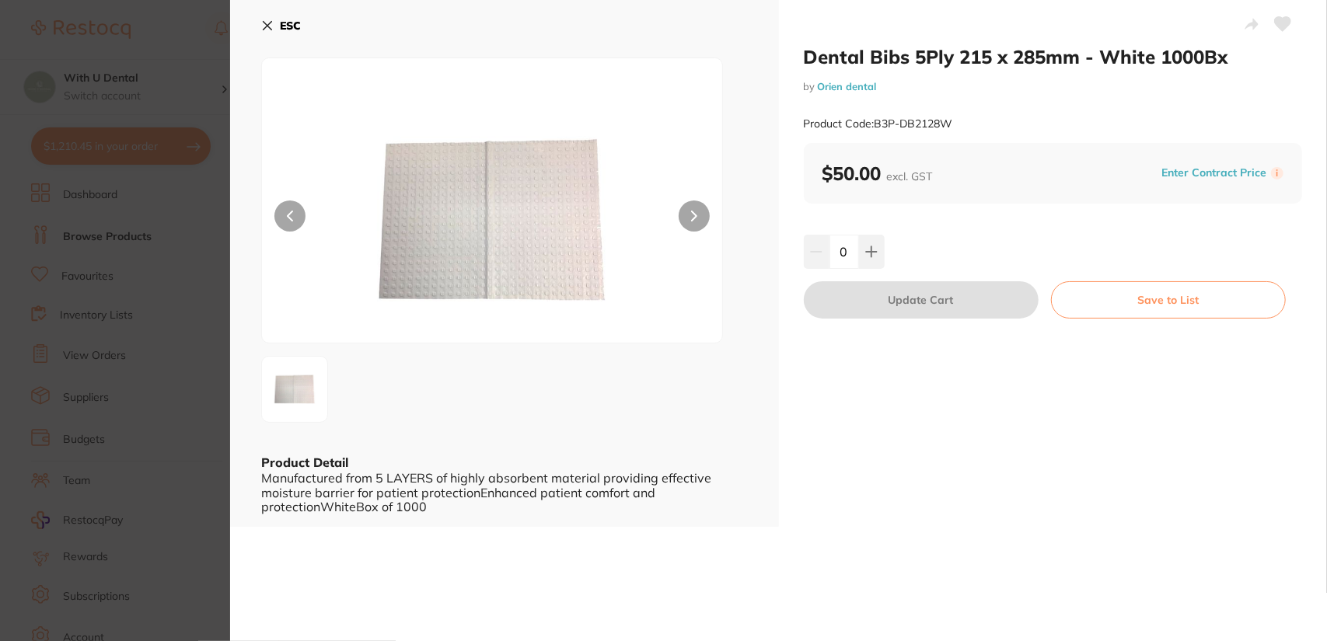
click at [690, 229] on button at bounding box center [694, 216] width 31 height 31
click at [264, 27] on icon at bounding box center [268, 26] width 9 height 9
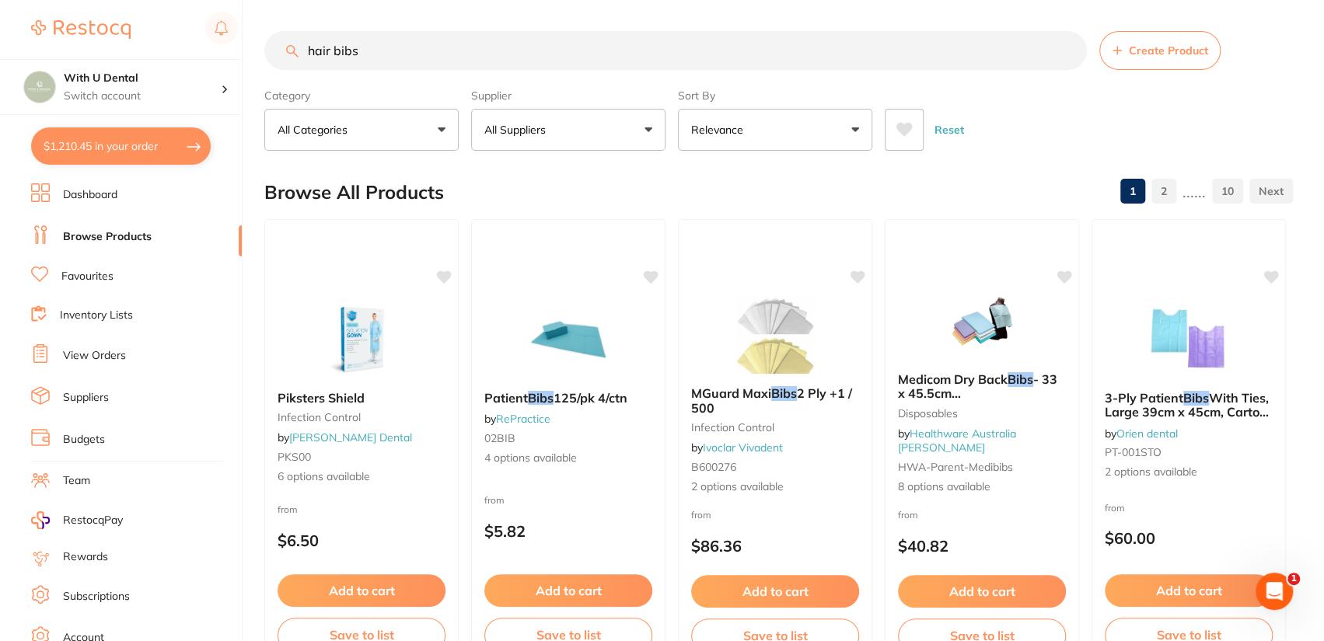
click at [370, 52] on input "hair bibs" at bounding box center [675, 50] width 823 height 39
type input "h"
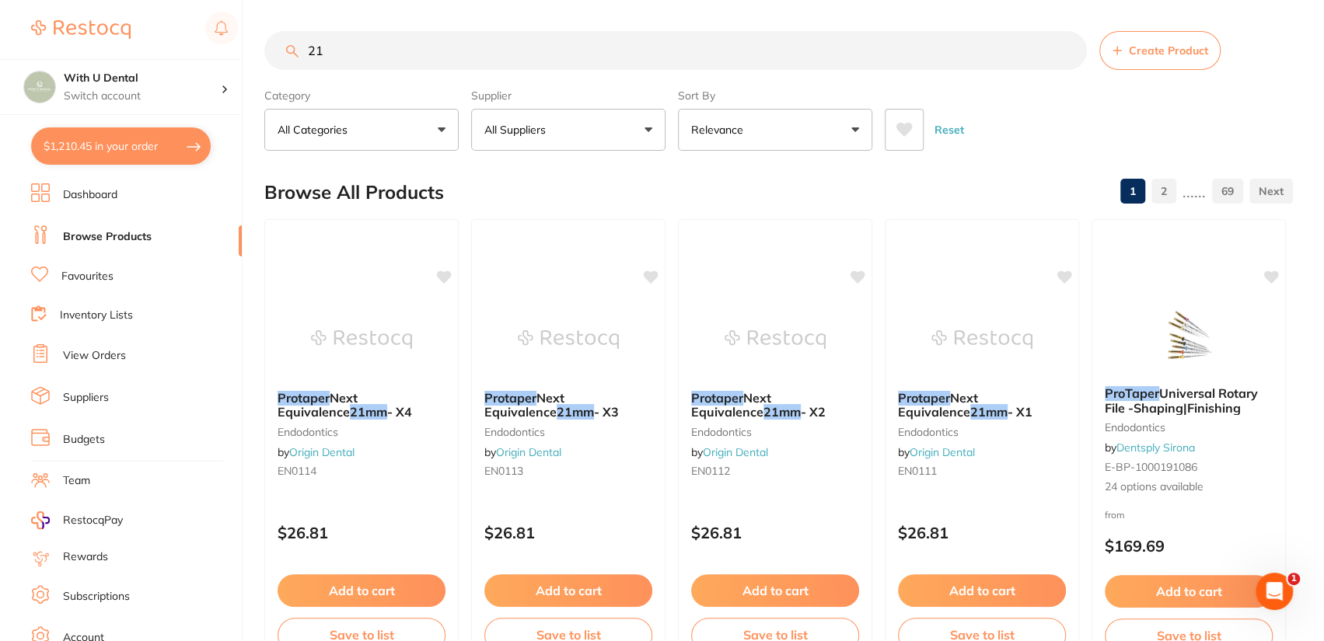
type input "2"
